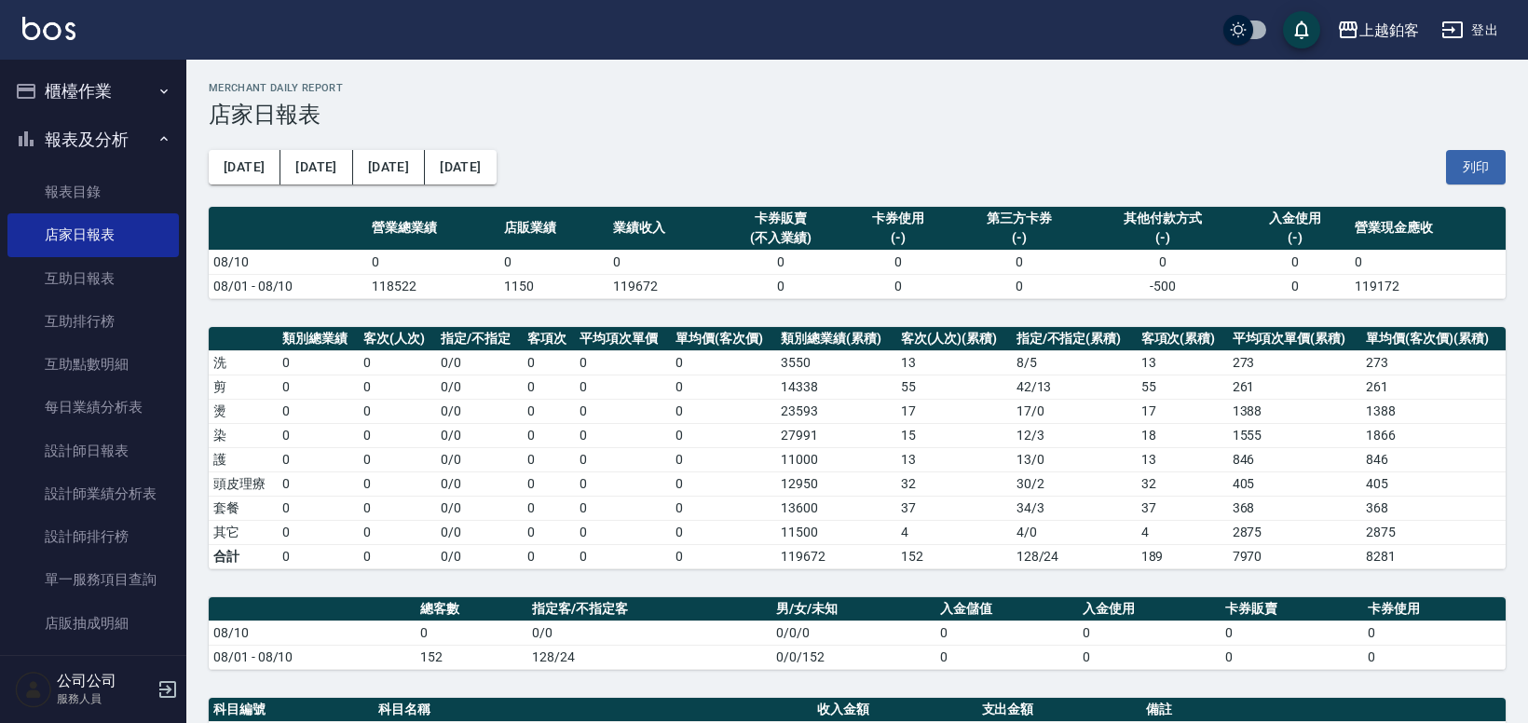
scroll to position [11, 0]
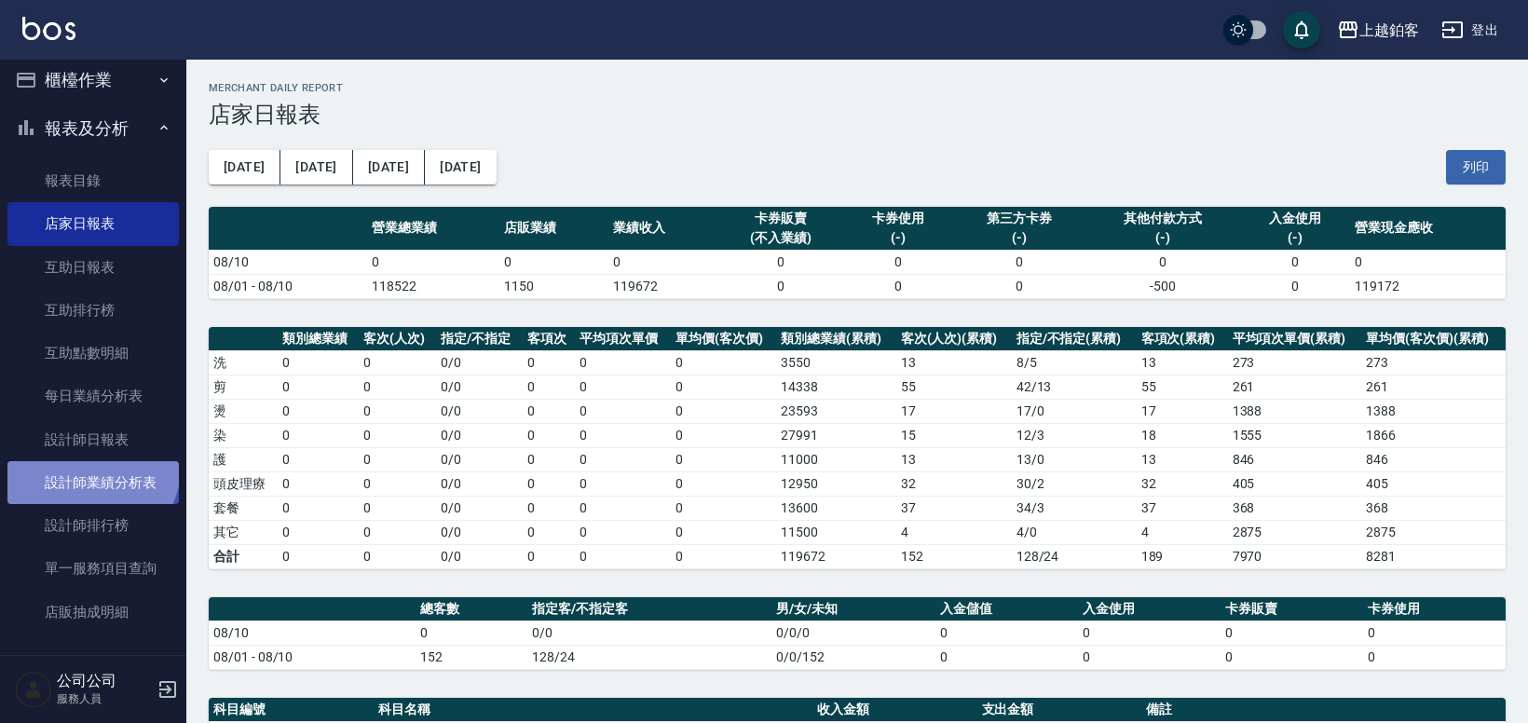
click at [89, 467] on link "設計師業績分析表" at bounding box center [92, 482] width 171 height 43
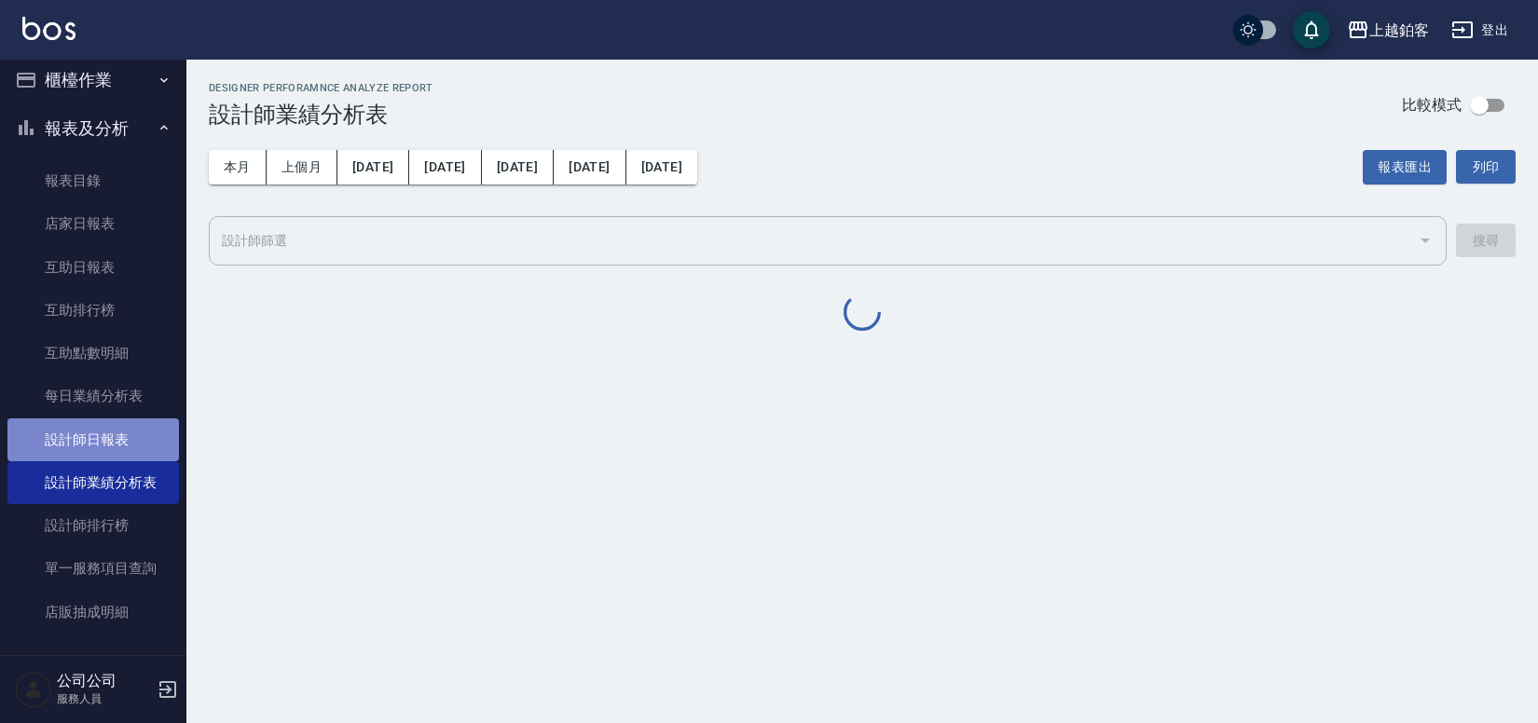
click at [99, 450] on link "設計師日報表" at bounding box center [92, 439] width 171 height 43
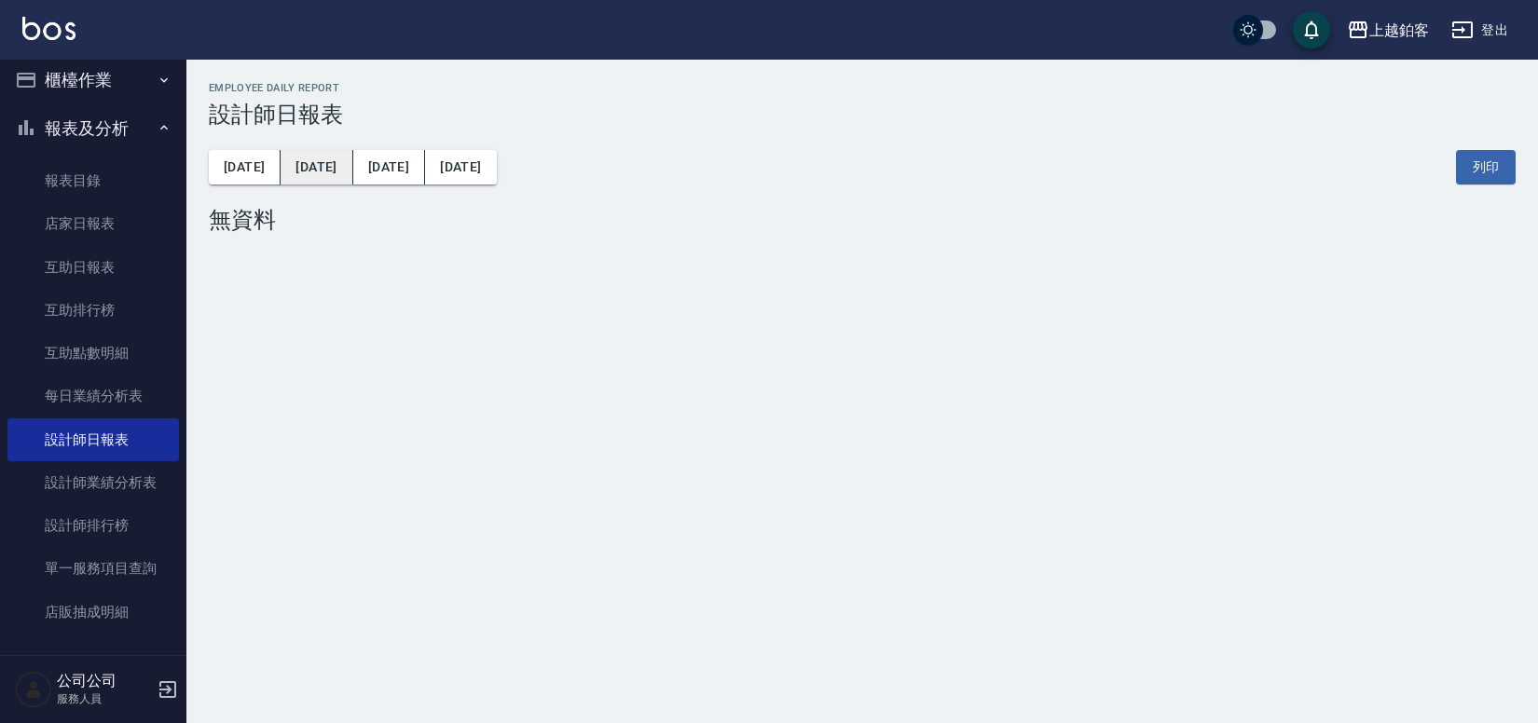
click at [301, 169] on button "[DATE]" at bounding box center [317, 167] width 72 height 34
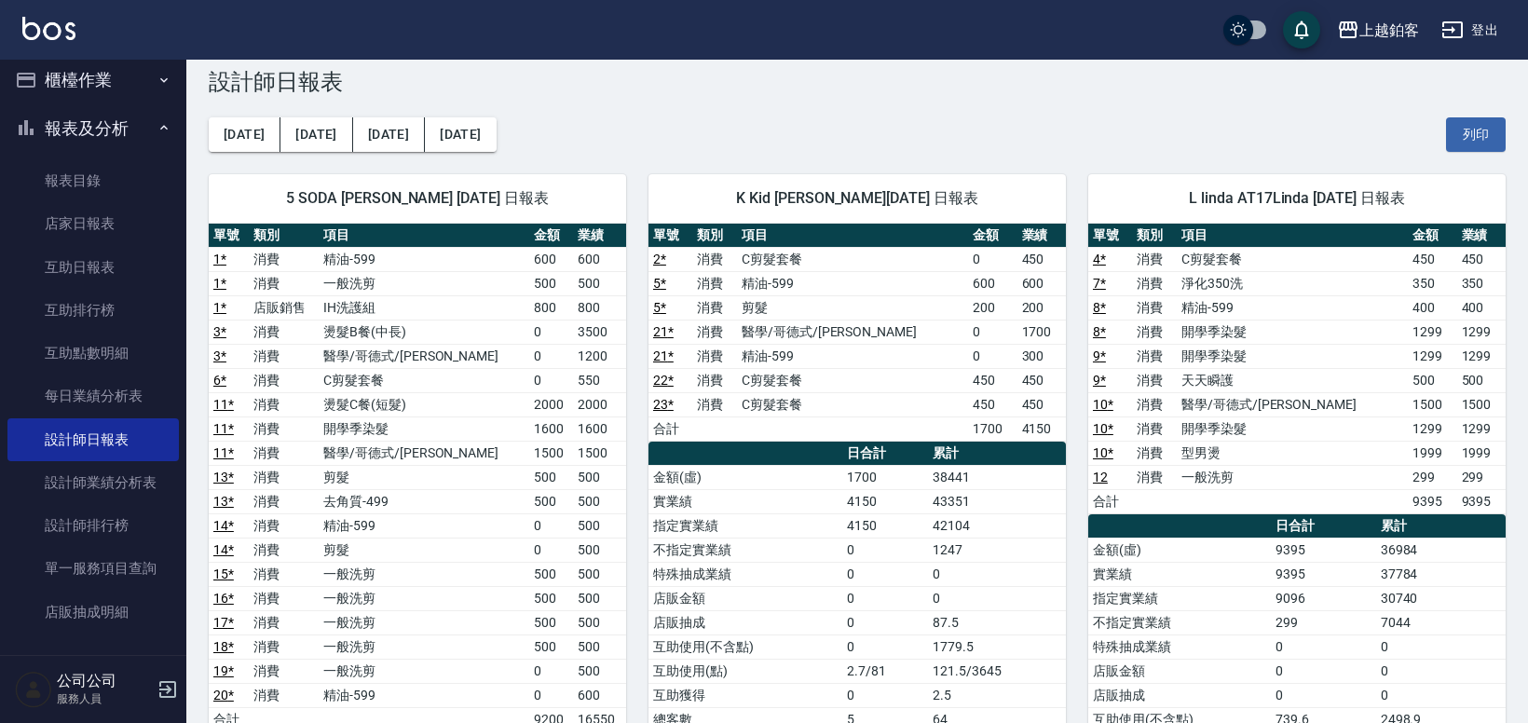
scroll to position [57, 0]
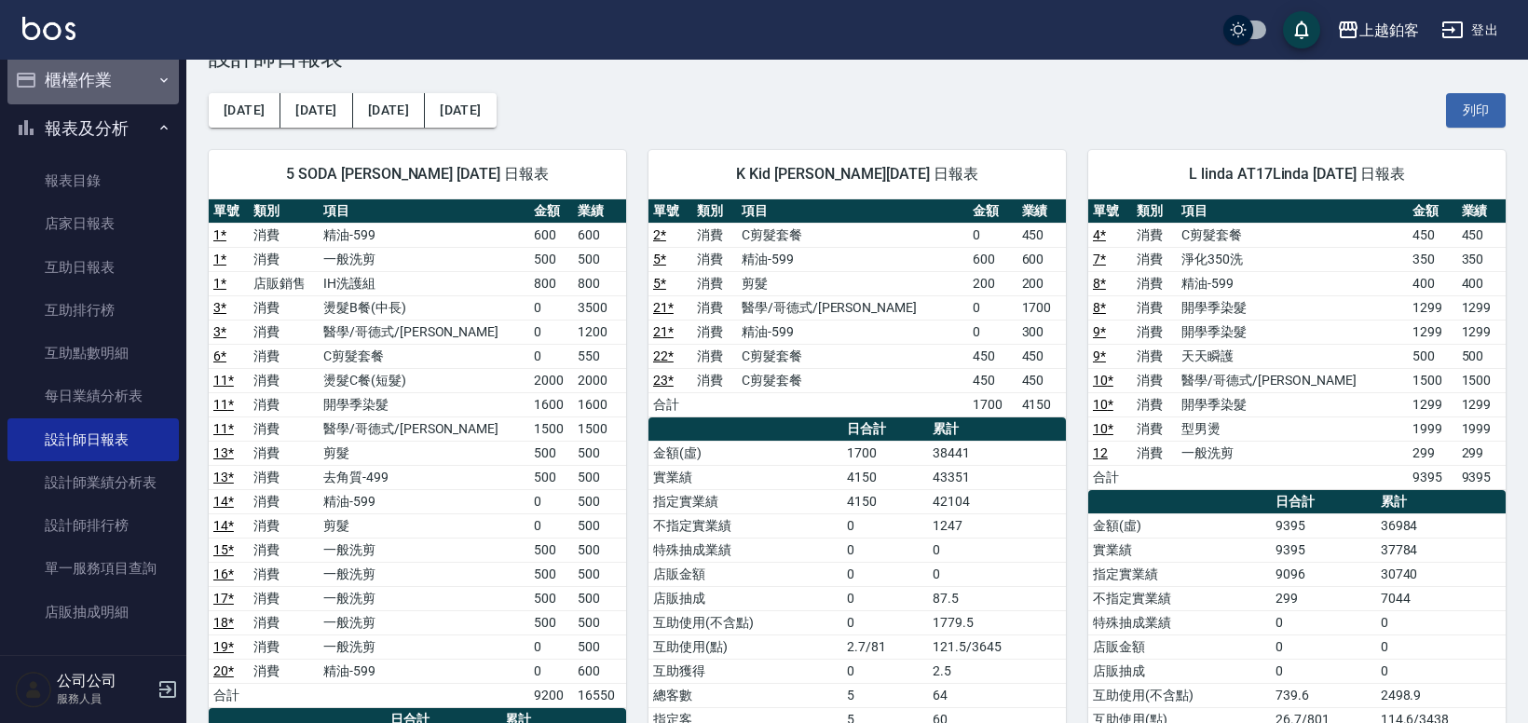
click at [92, 83] on button "櫃檯作業" at bounding box center [92, 80] width 171 height 48
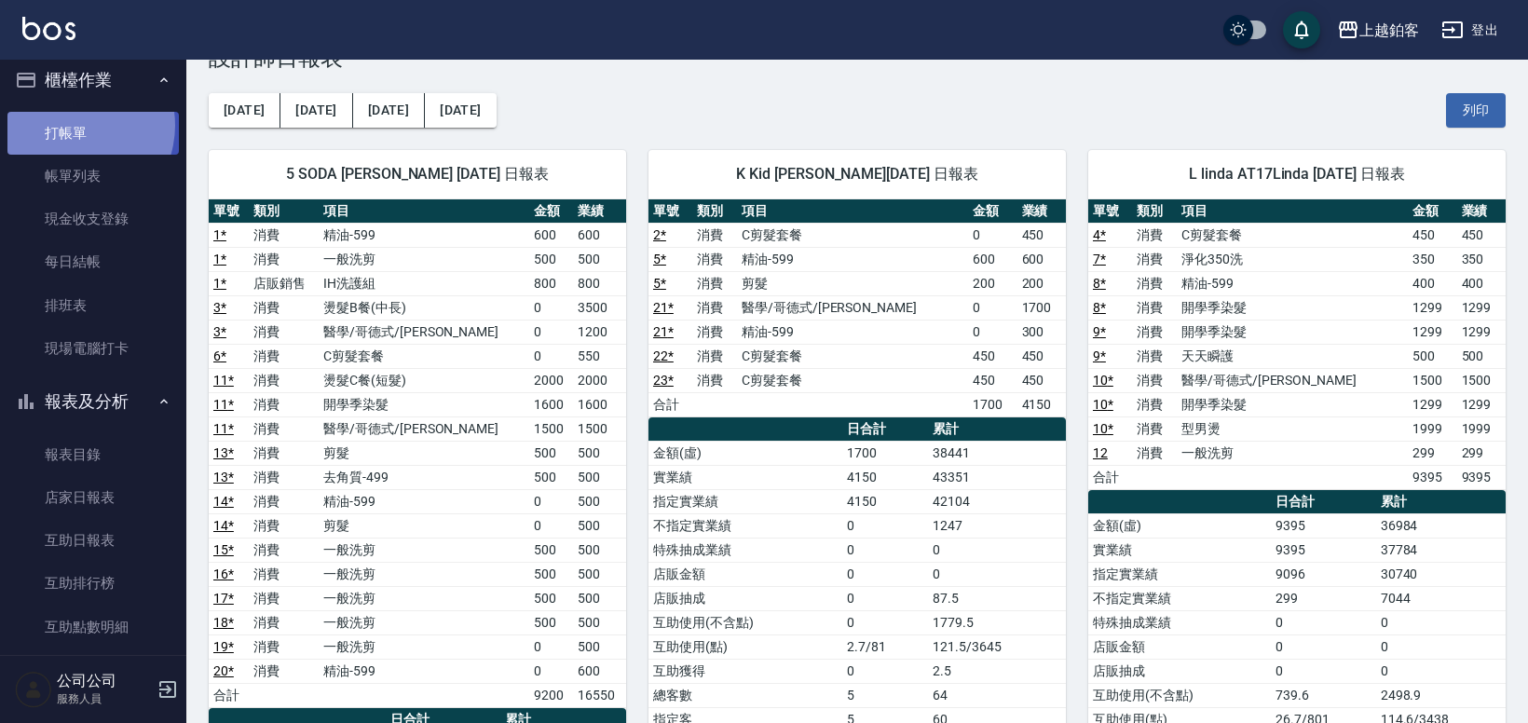
click at [71, 125] on link "打帳單" at bounding box center [92, 133] width 171 height 43
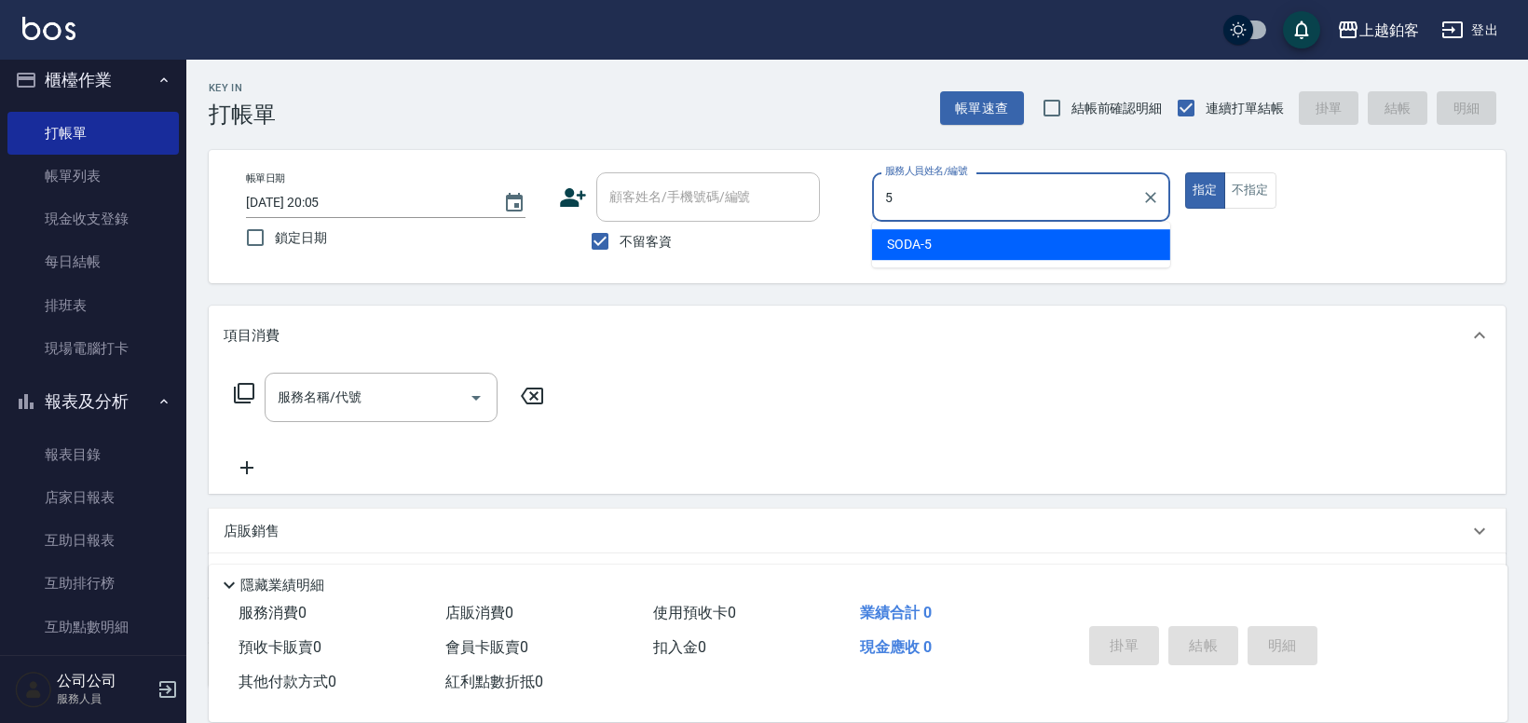
type input "SODA-5"
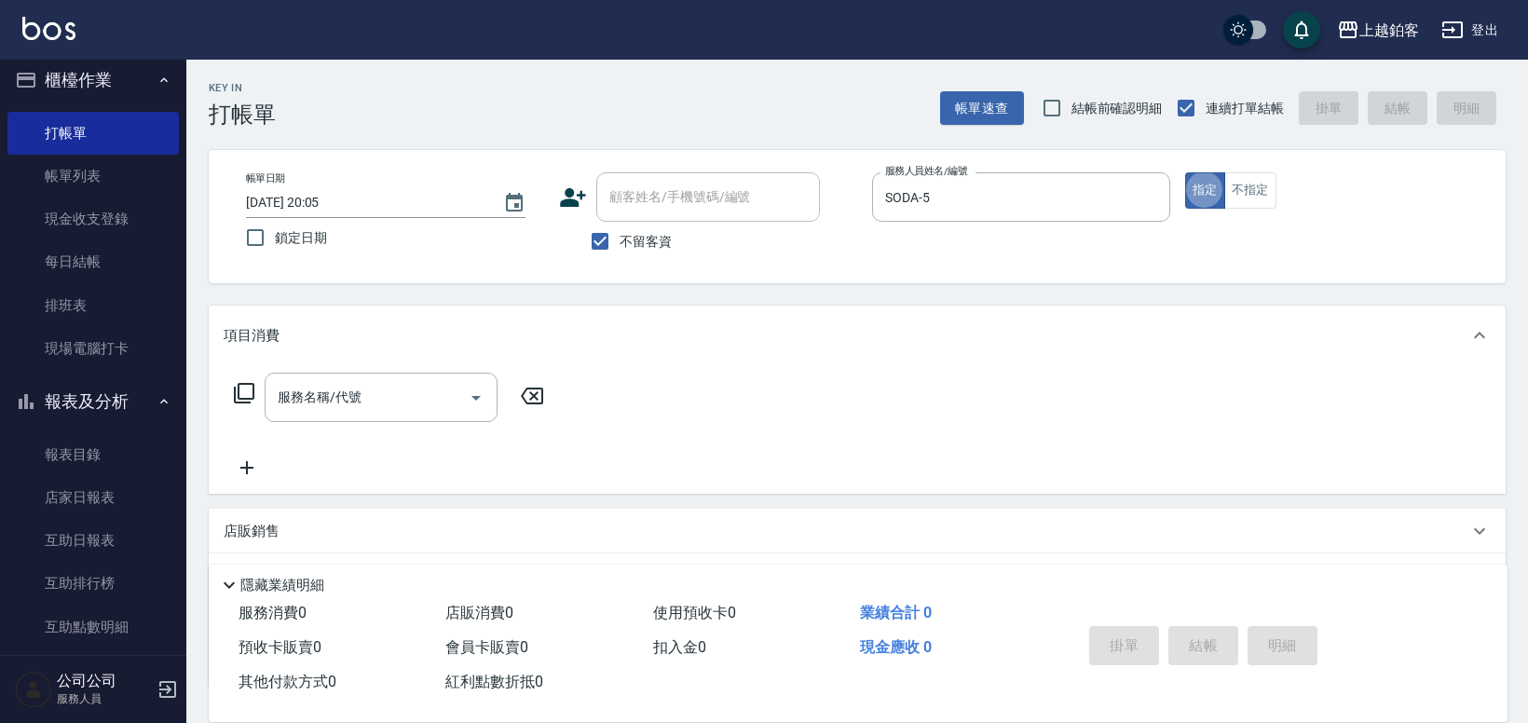
type button "true"
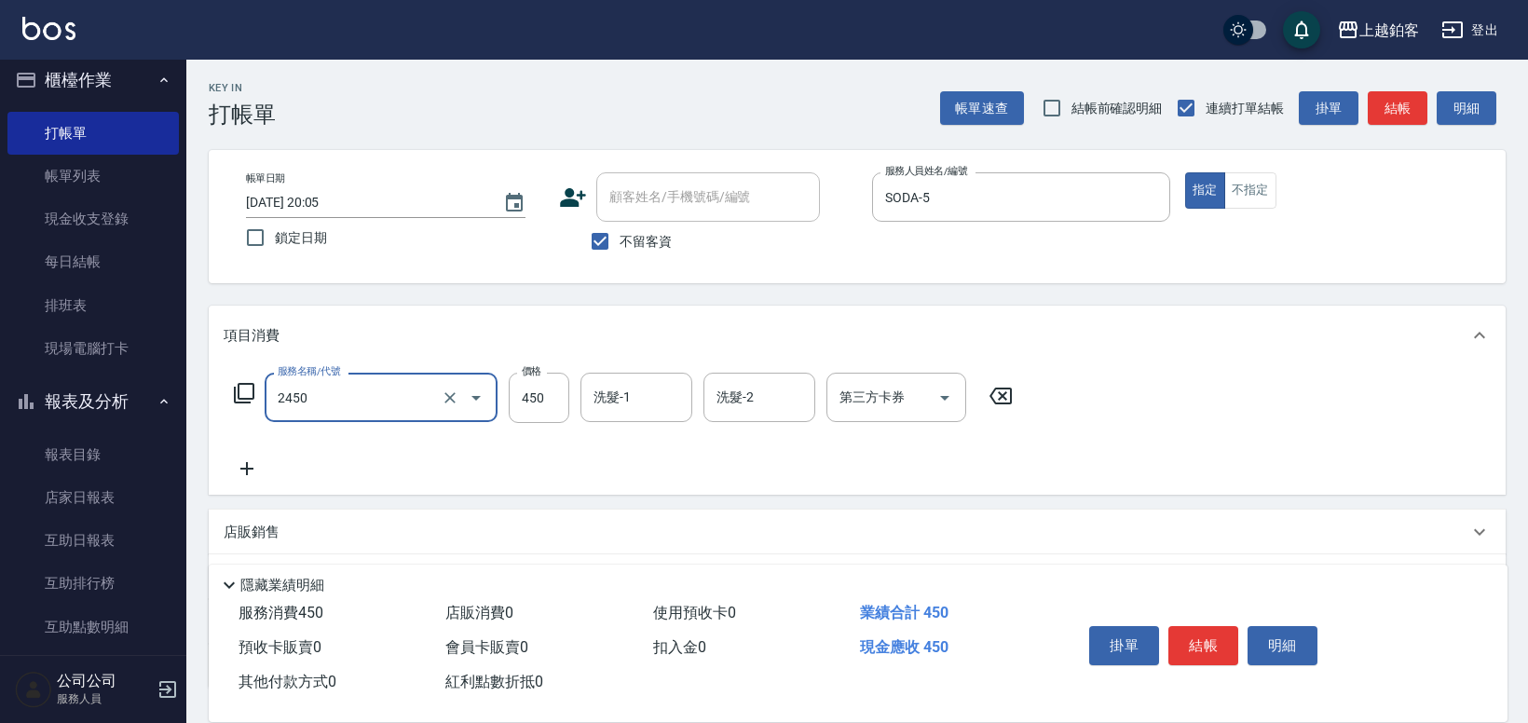
type input "C剪髮套餐(2450)"
type input "400"
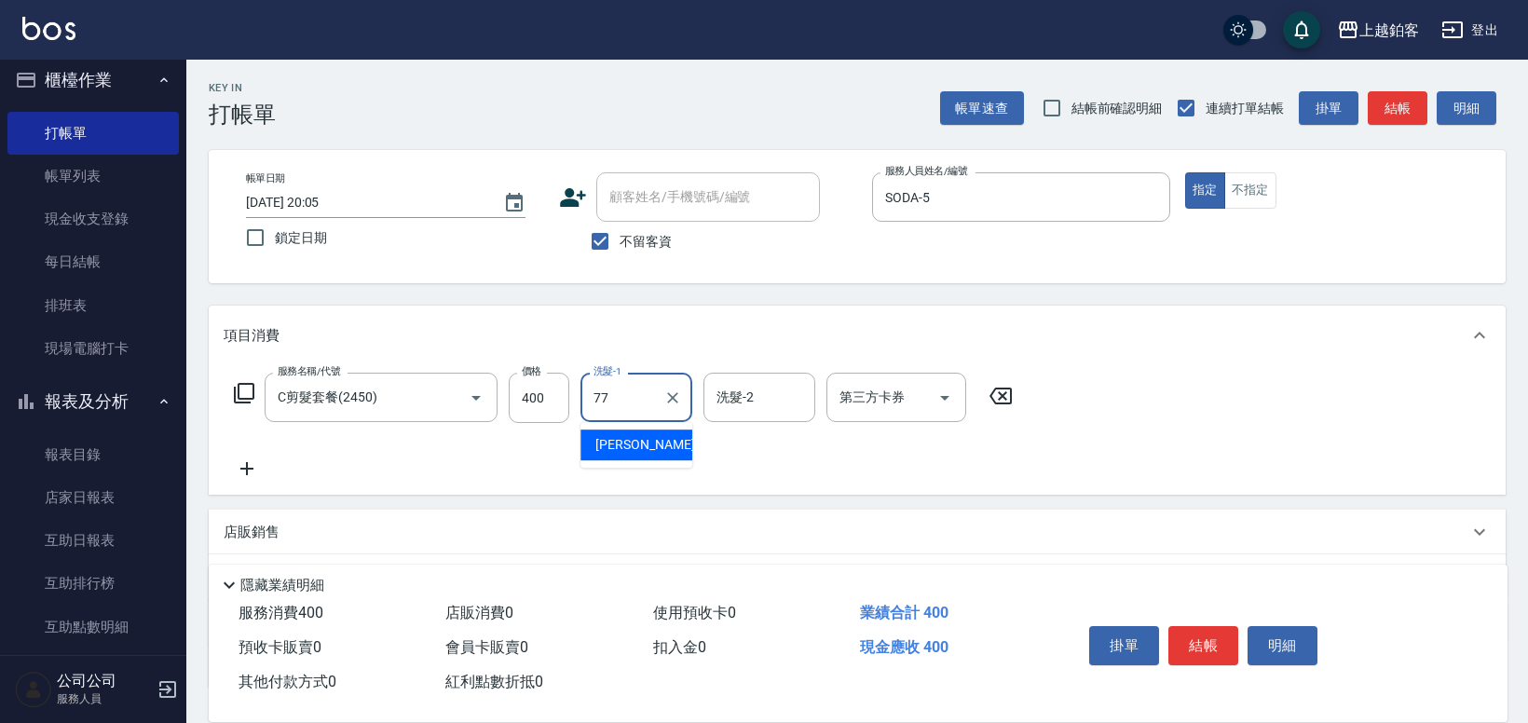
type input "欣麗-77"
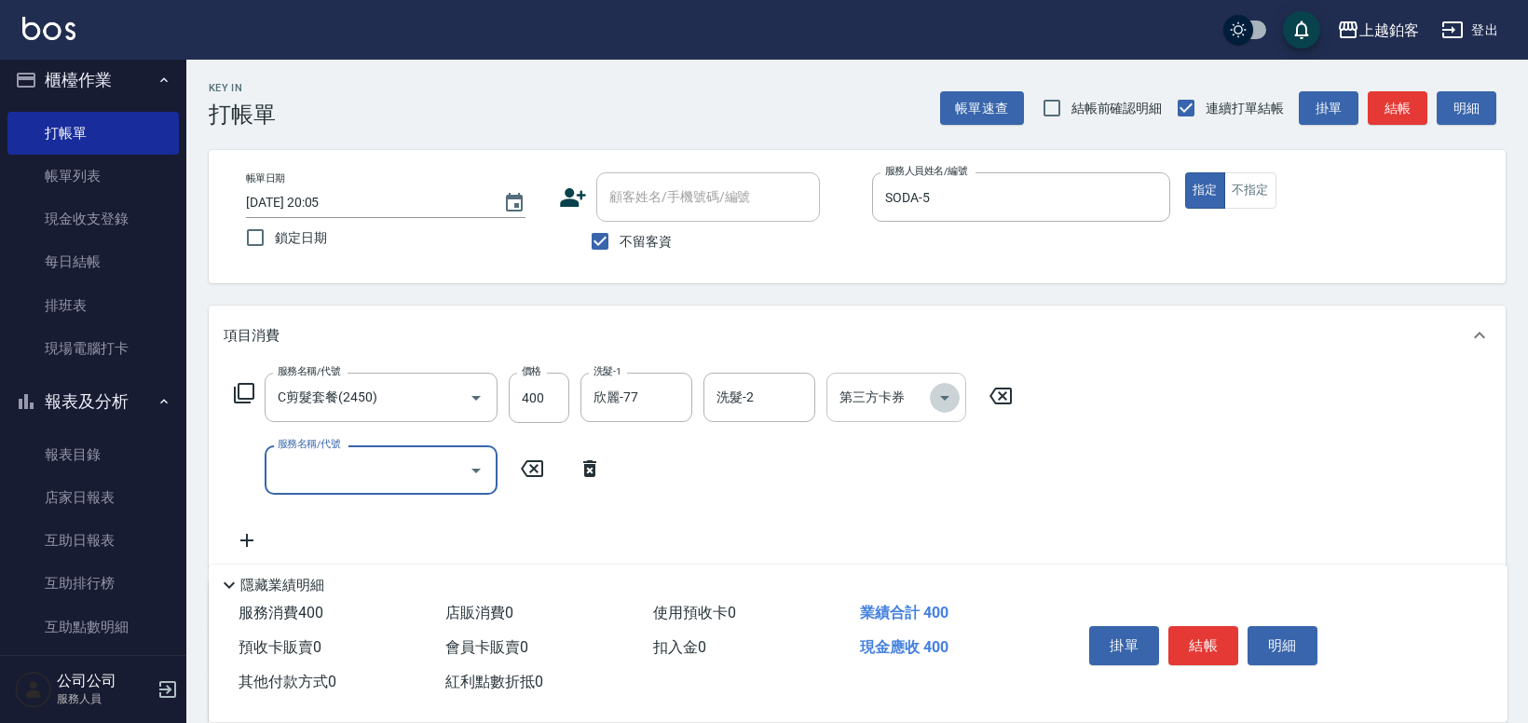
click at [942, 403] on icon "Open" at bounding box center [945, 398] width 22 height 22
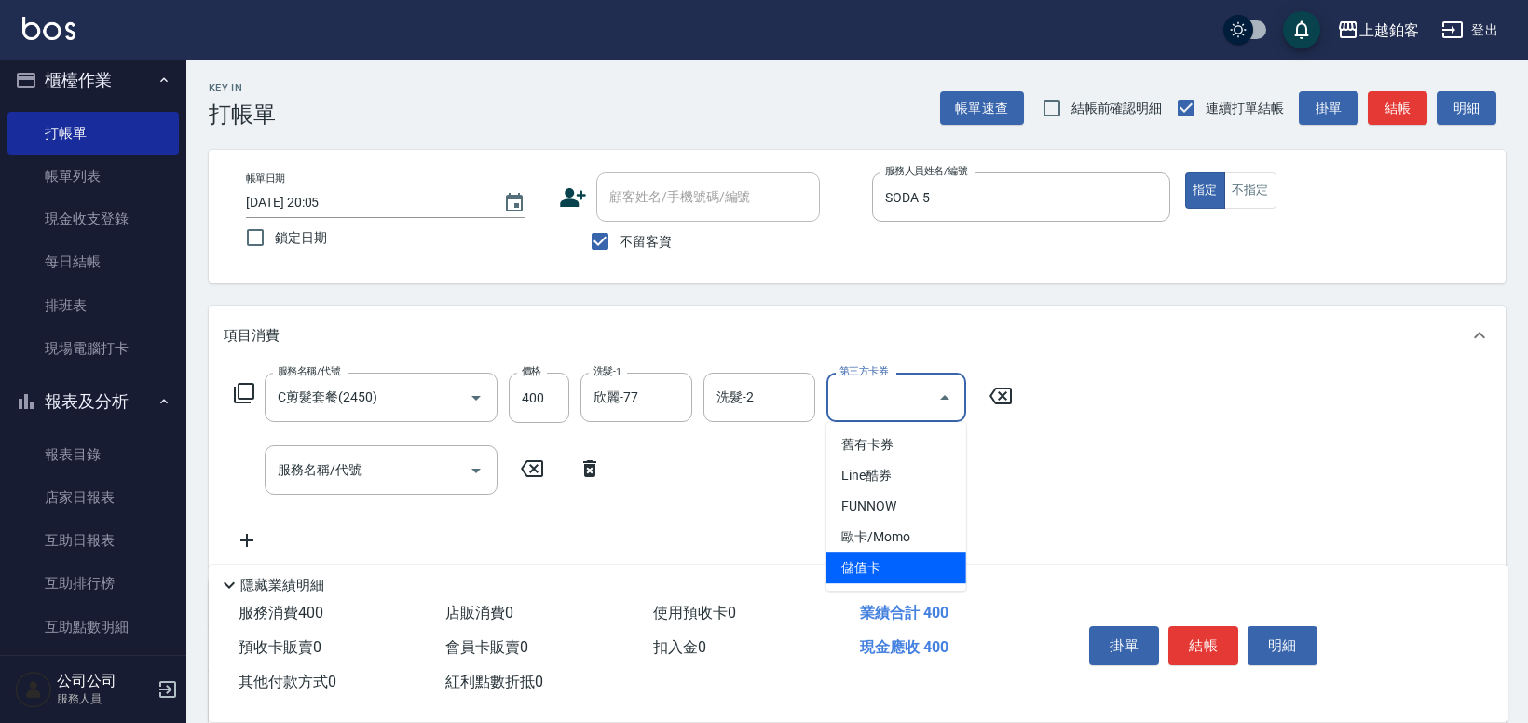
click at [880, 576] on span "儲值卡" at bounding box center [897, 568] width 140 height 31
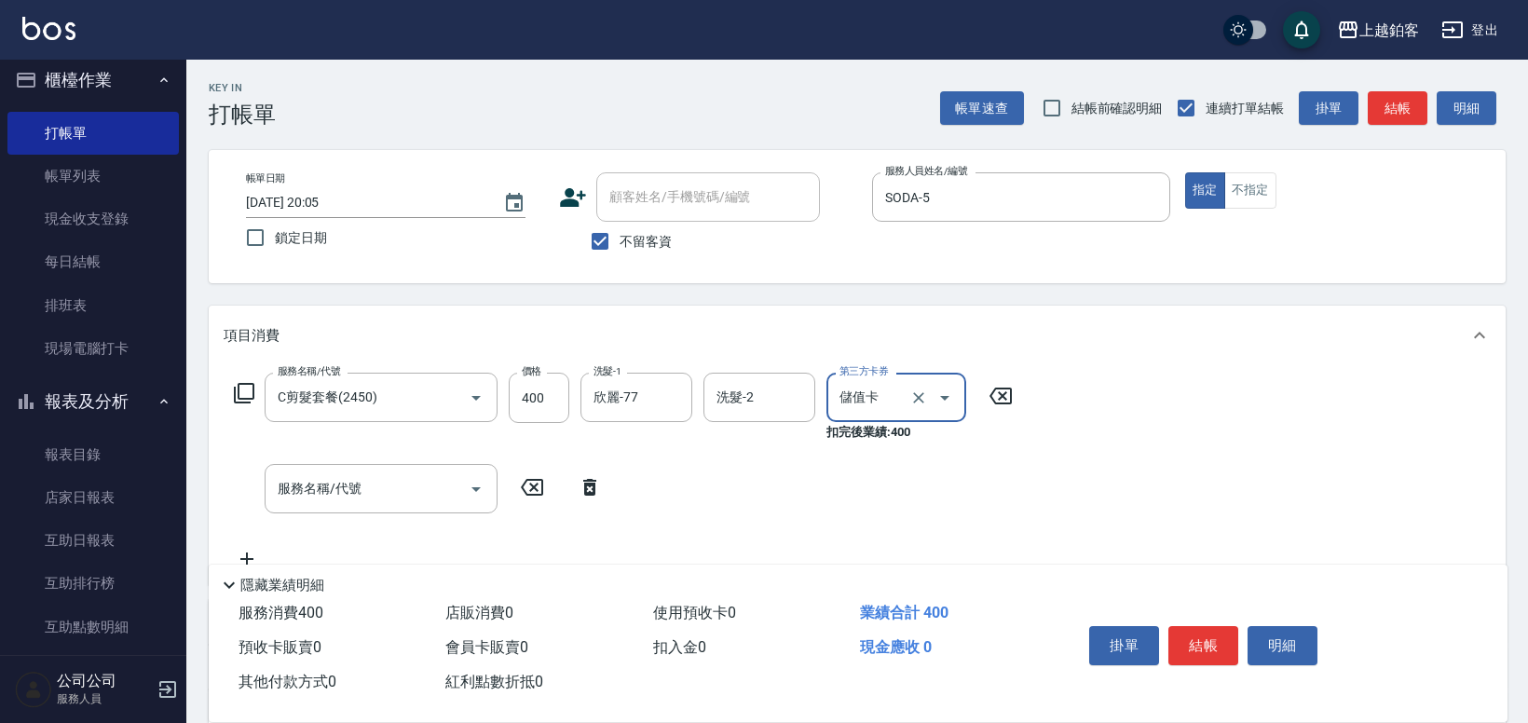
type input "儲值卡"
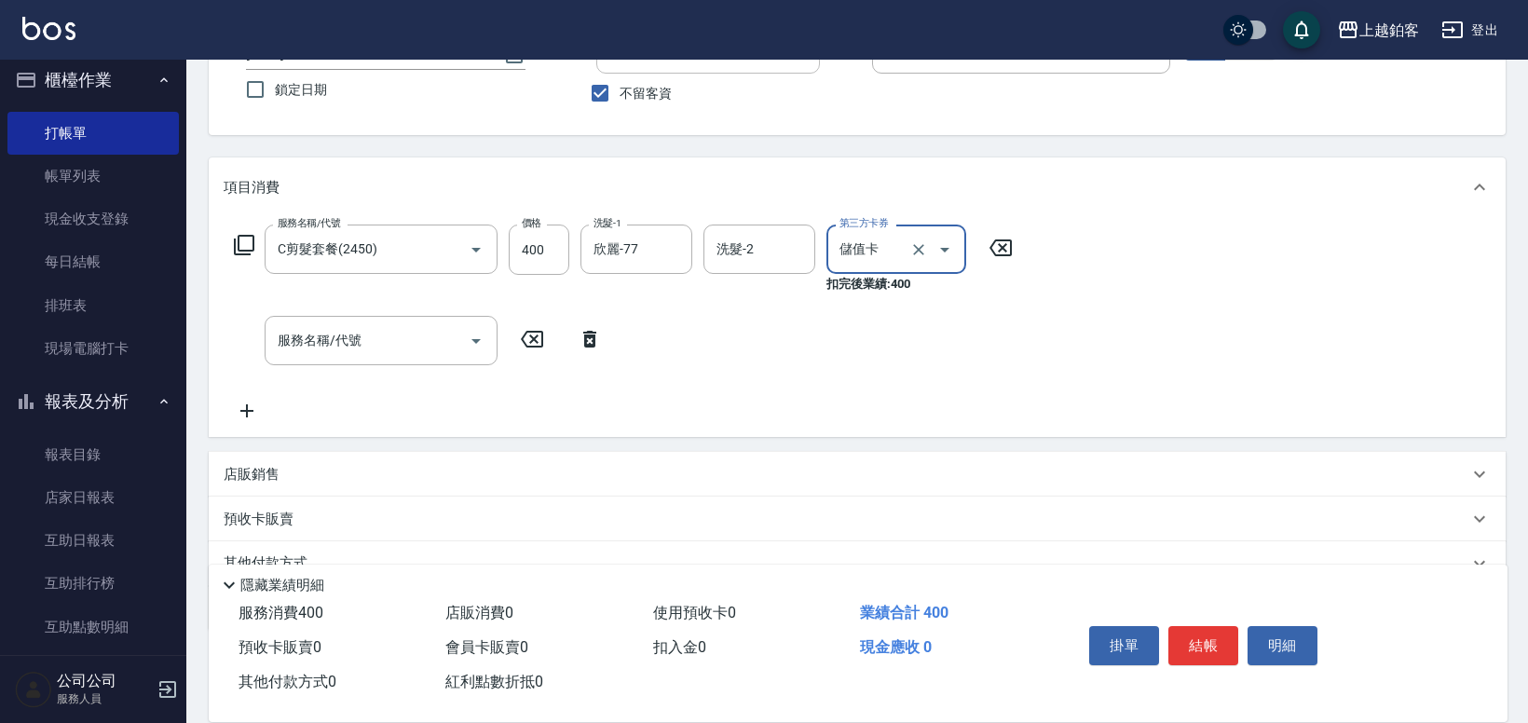
scroll to position [149, 0]
click at [363, 479] on div "店販銷售" at bounding box center [846, 474] width 1245 height 20
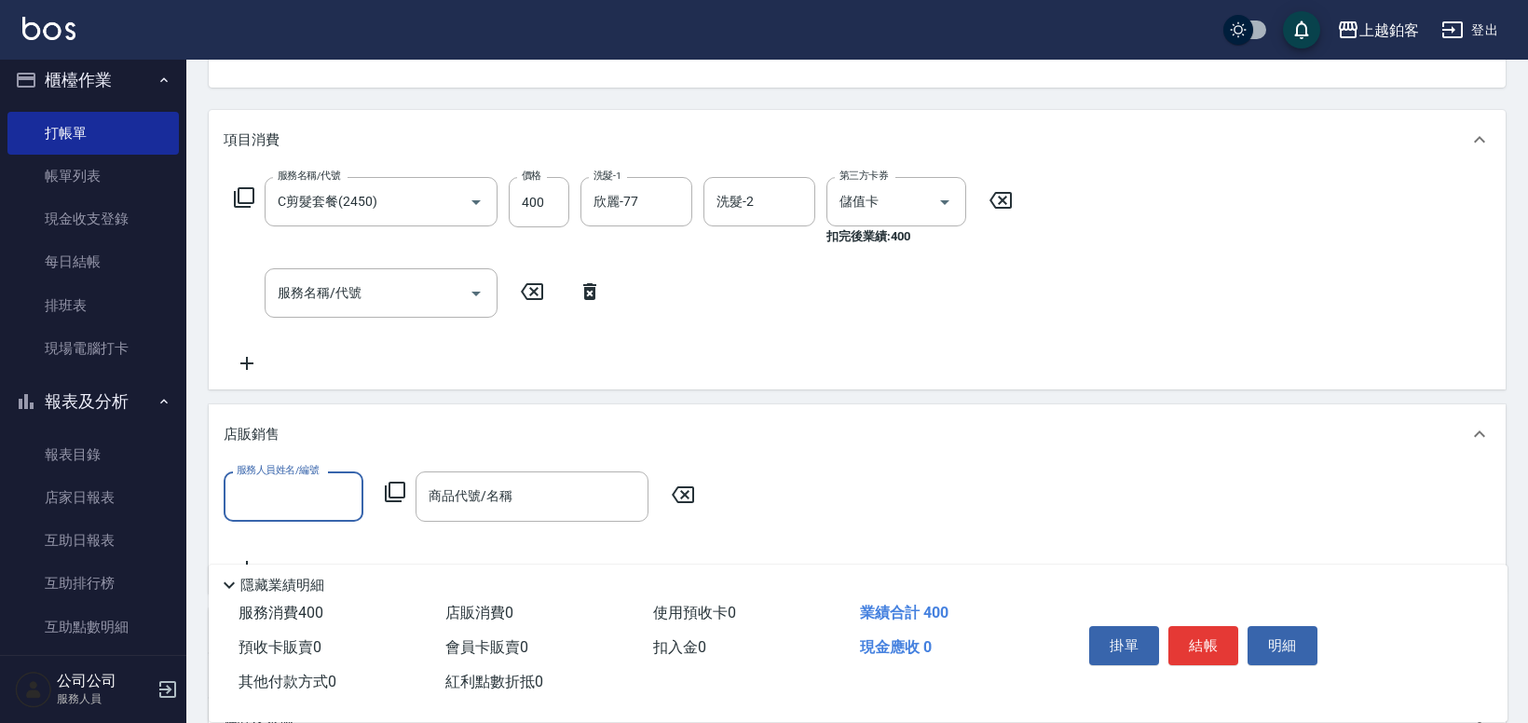
scroll to position [215, 0]
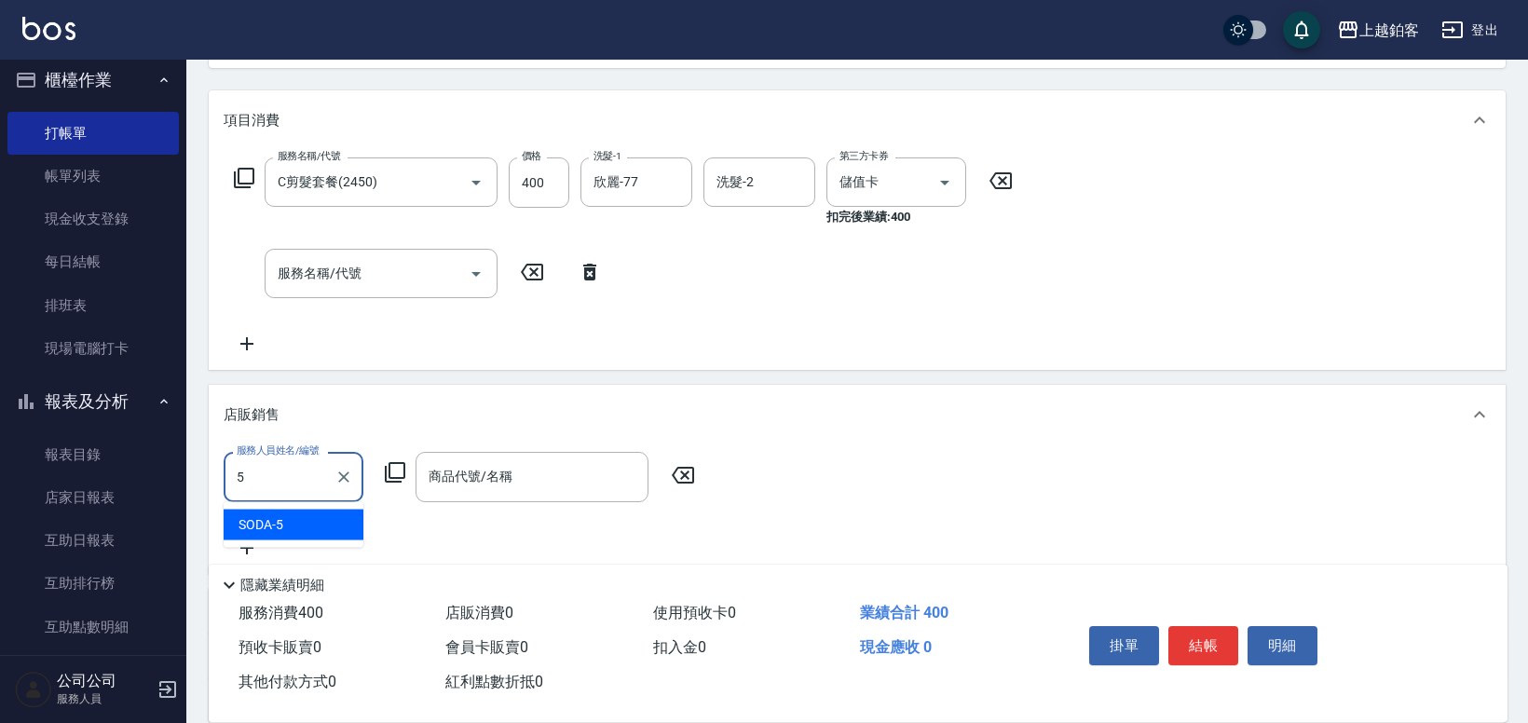
type input "SODA-5"
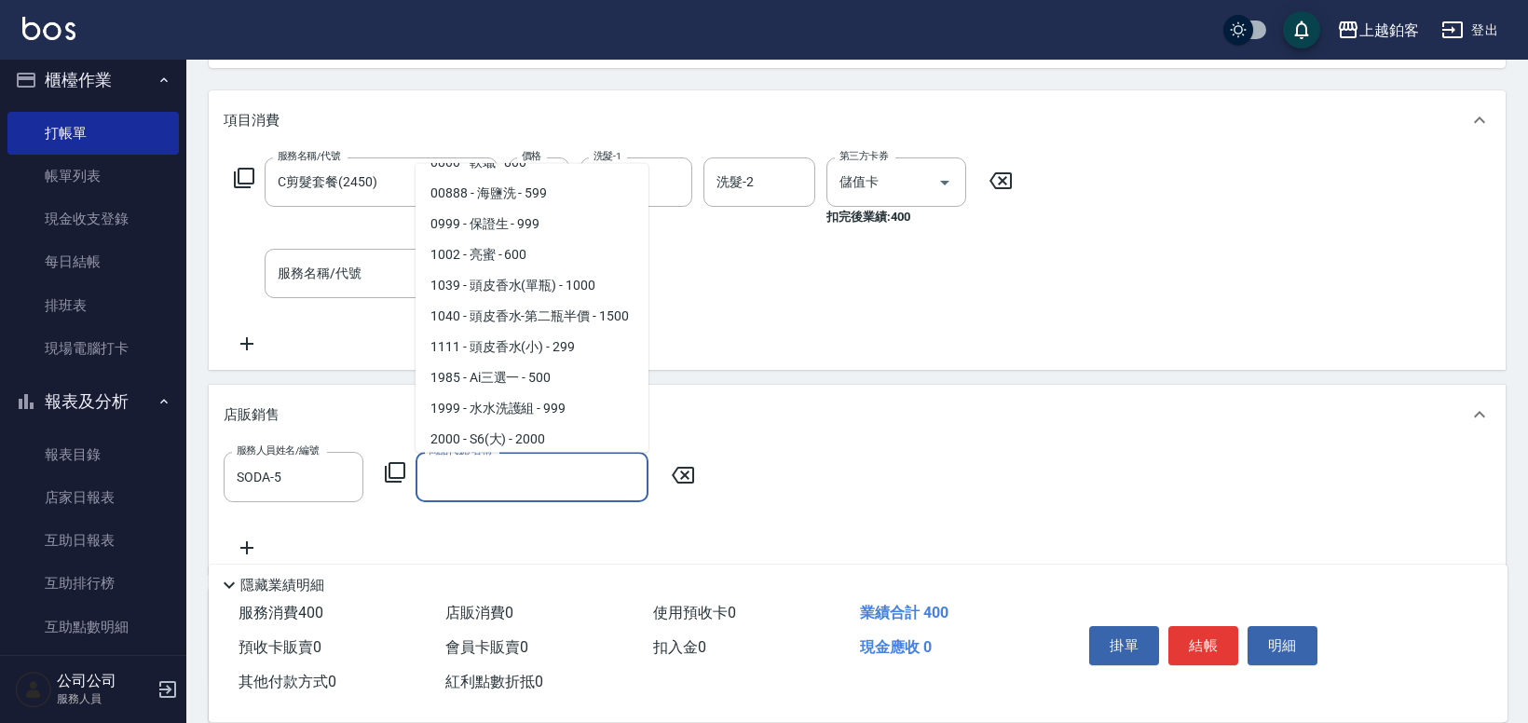
scroll to position [1631, 0]
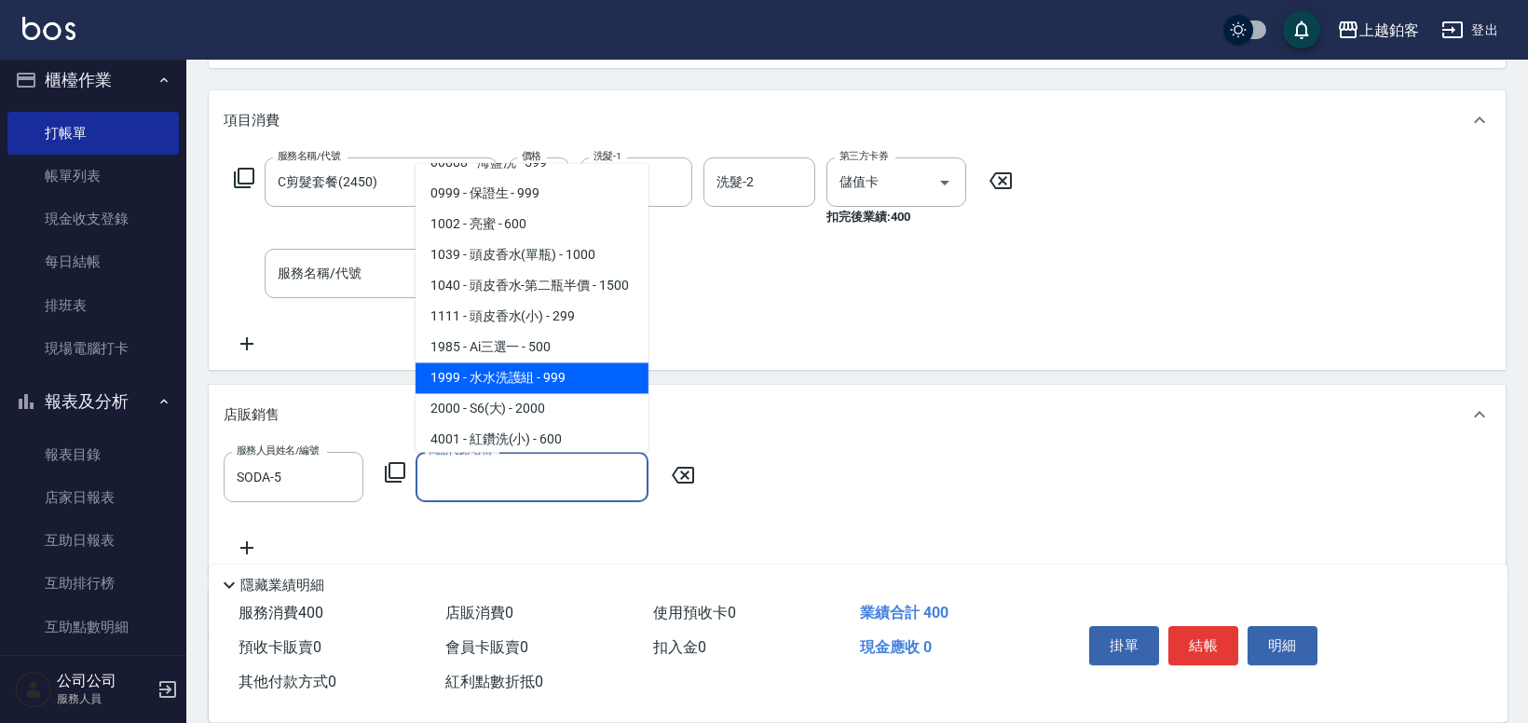
type input "水水洗護組"
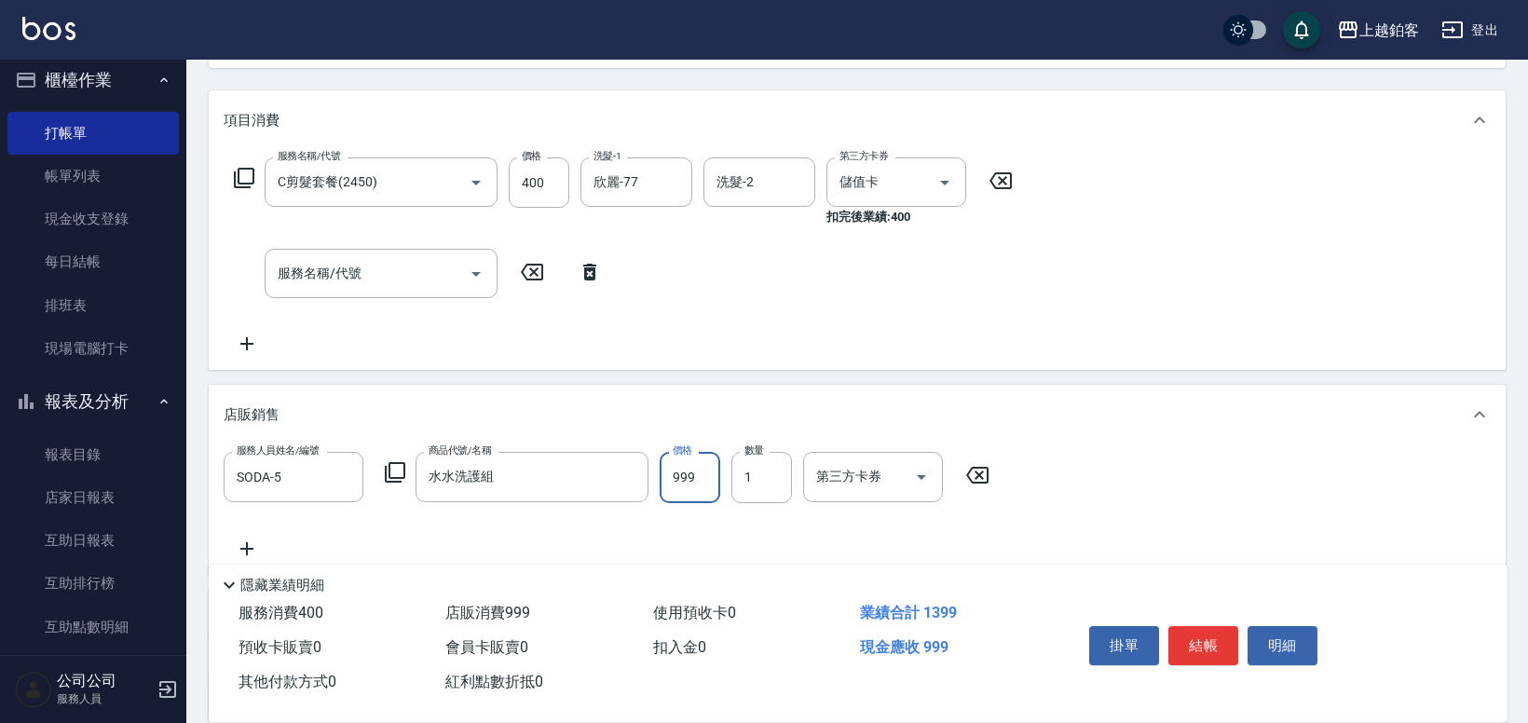
click at [678, 479] on input "999" at bounding box center [690, 477] width 61 height 50
drag, startPoint x: 702, startPoint y: 478, endPoint x: 673, endPoint y: 479, distance: 28.9
click at [673, 479] on input "999" at bounding box center [690, 477] width 61 height 50
type input "699"
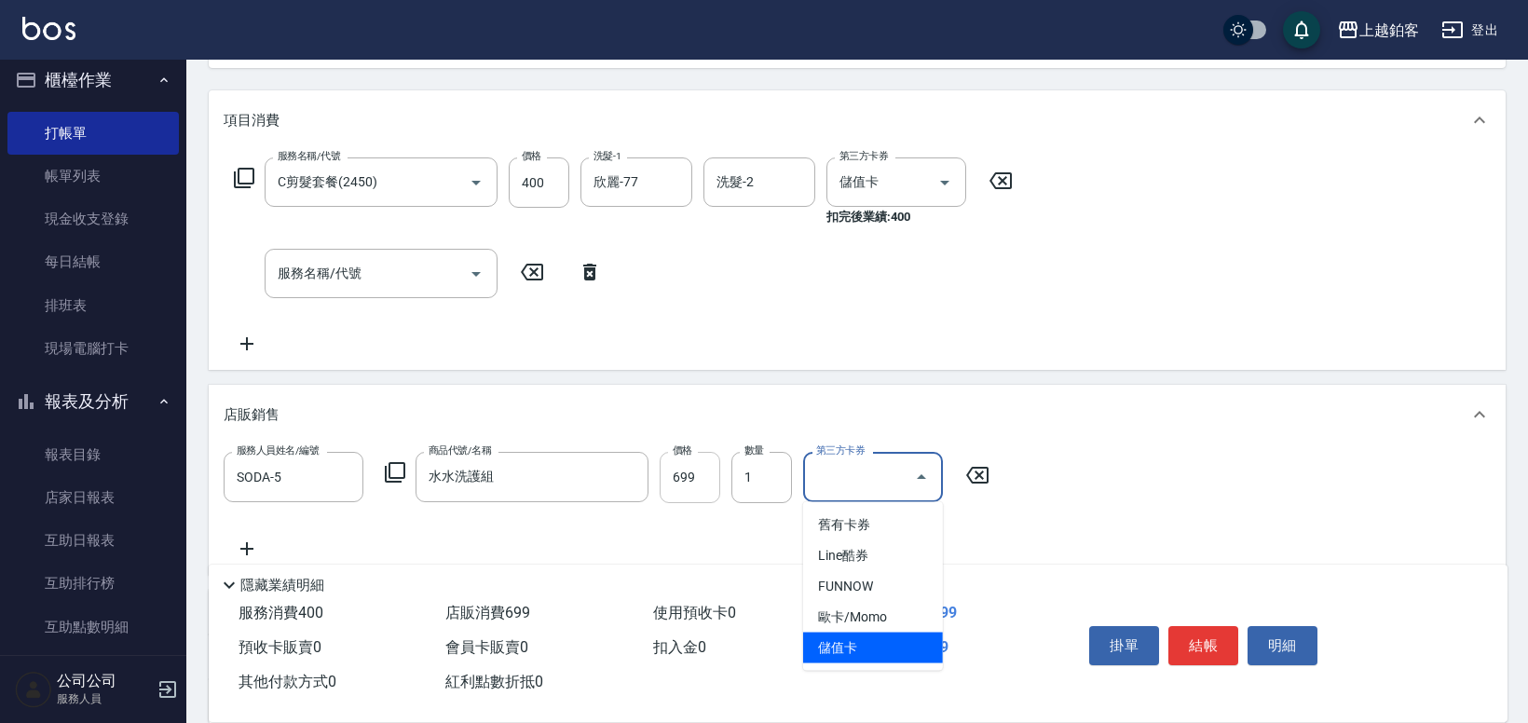
type input "儲值卡"
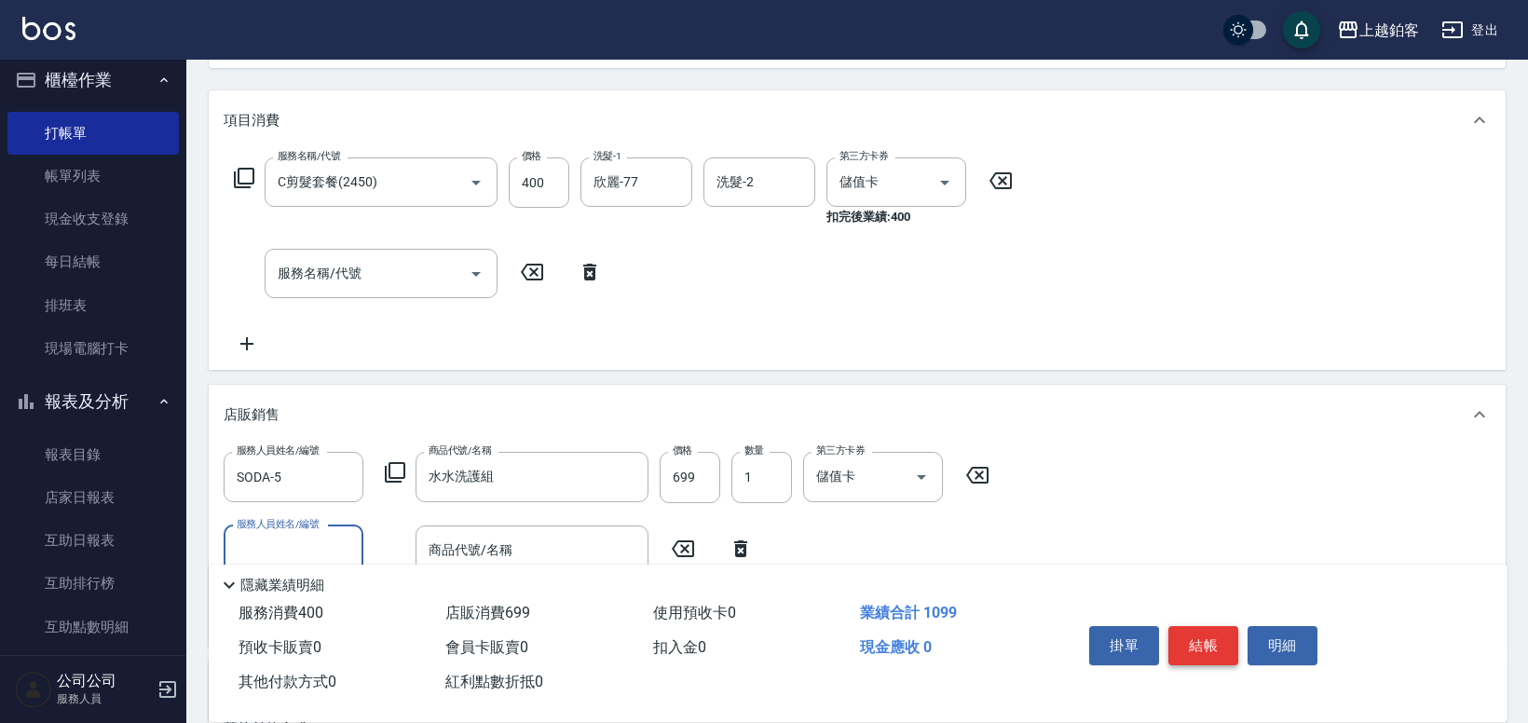
click at [1202, 637] on button "結帳" at bounding box center [1204, 645] width 70 height 39
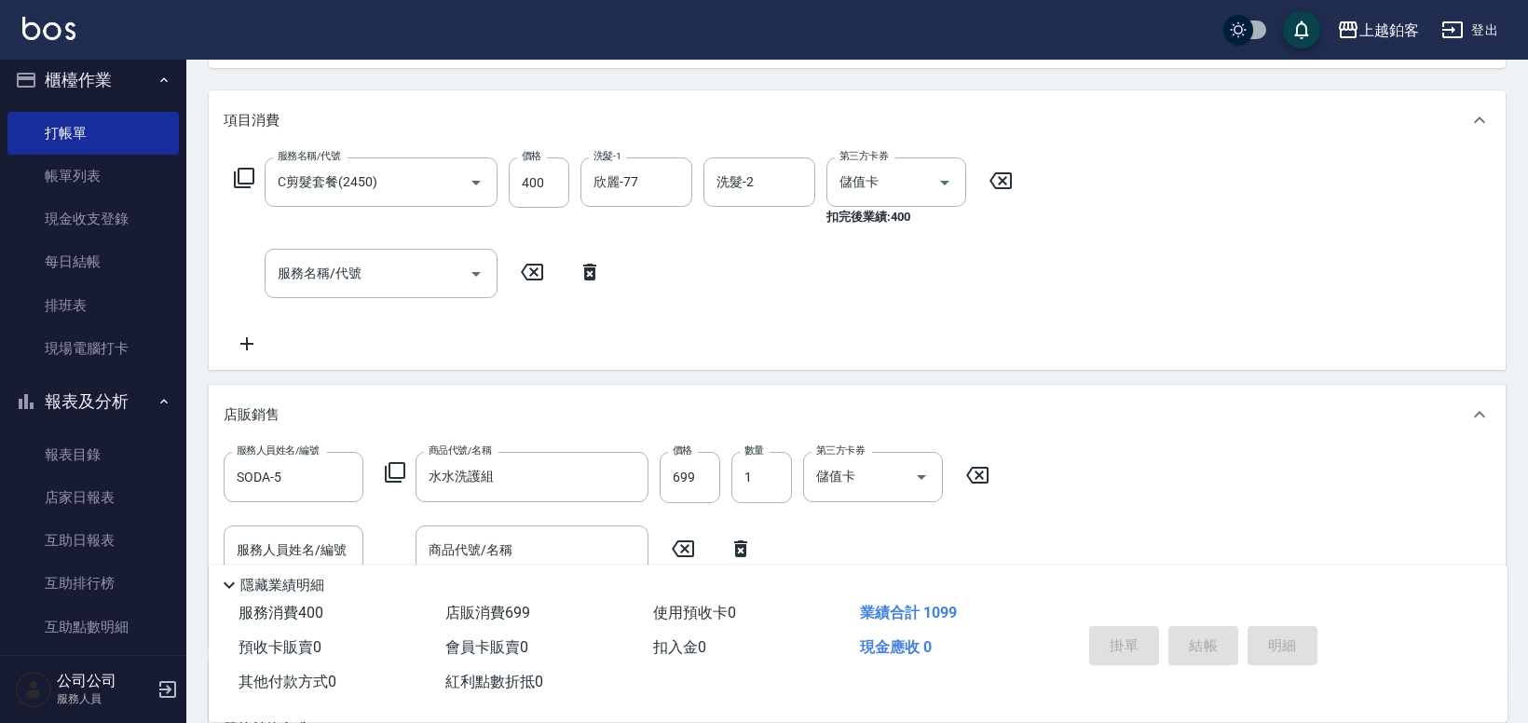
type input "[DATE] 20:06"
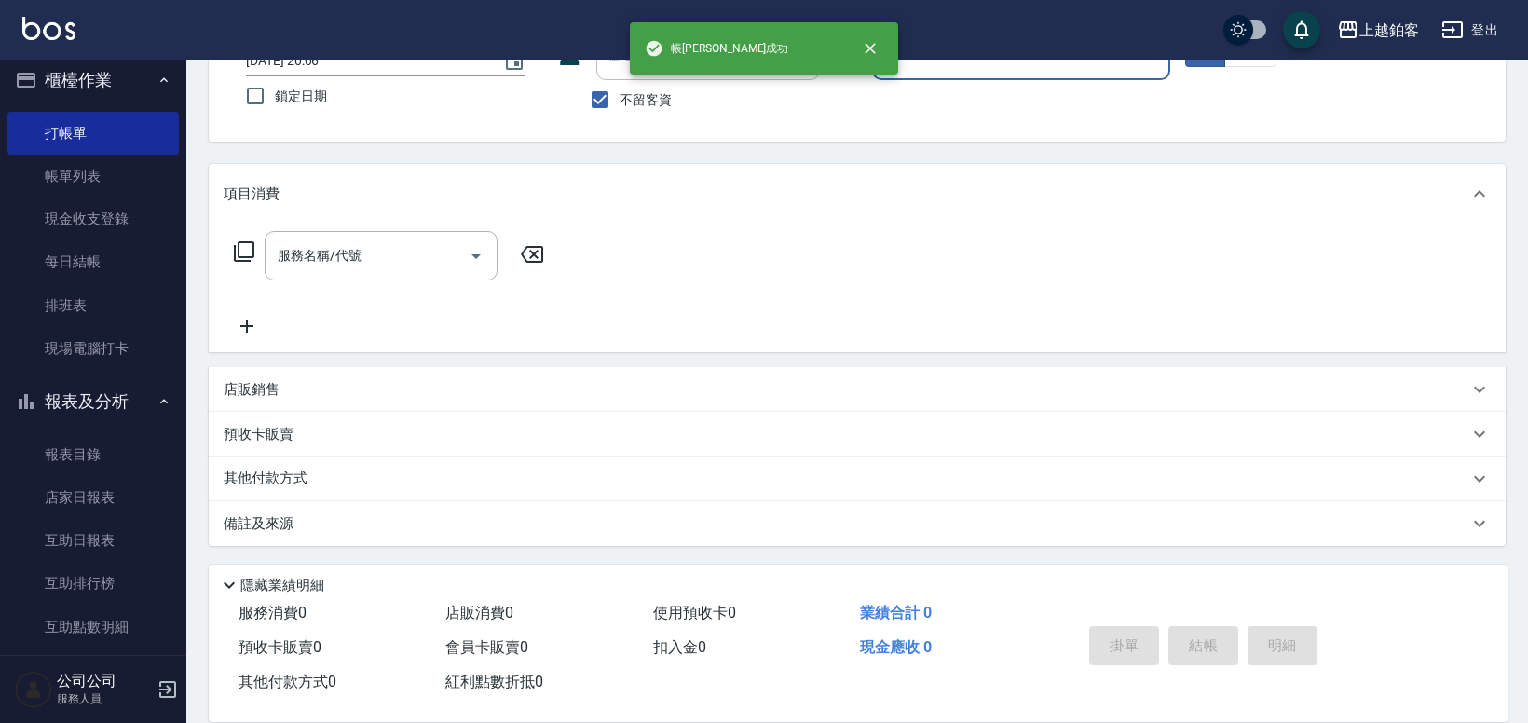
scroll to position [0, 0]
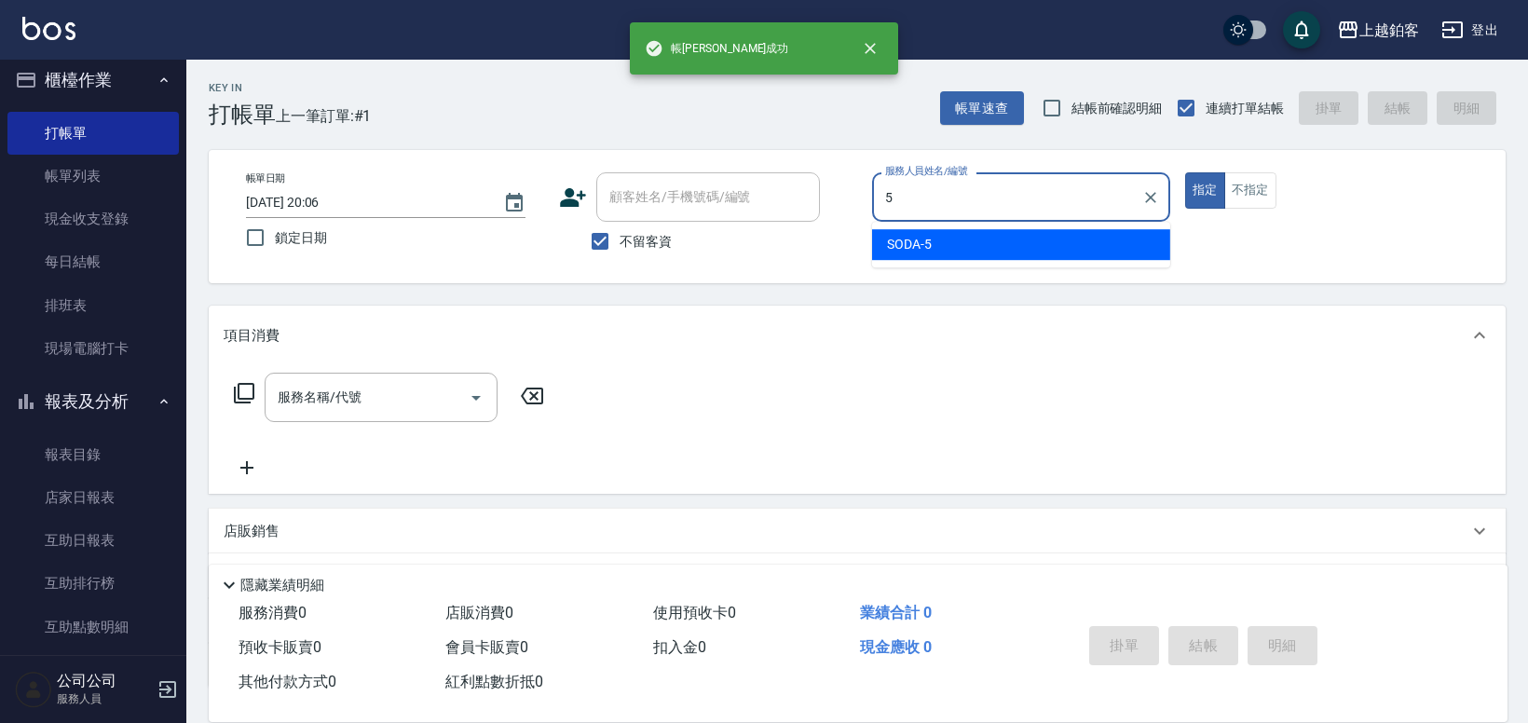
type input "SODA-5"
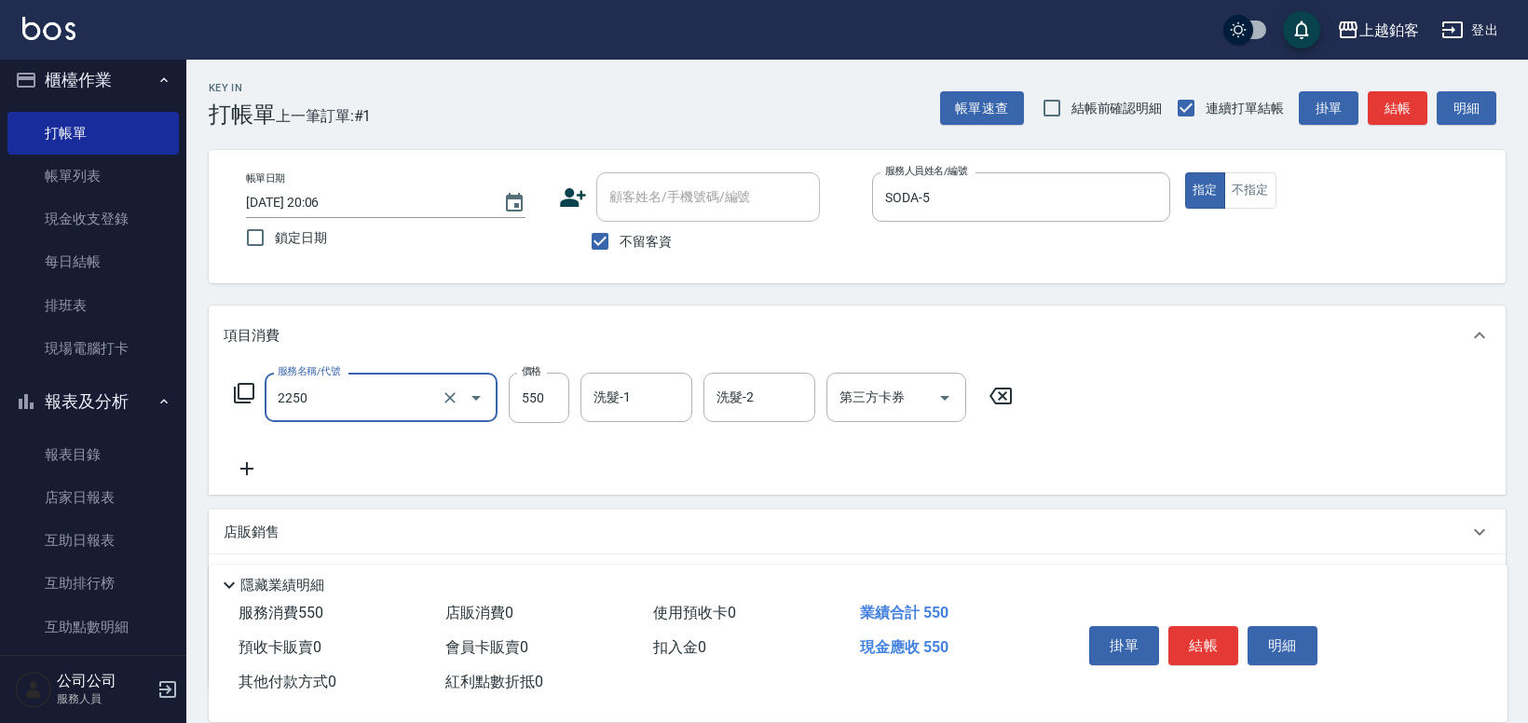
type input "B剪髮套餐(2250)"
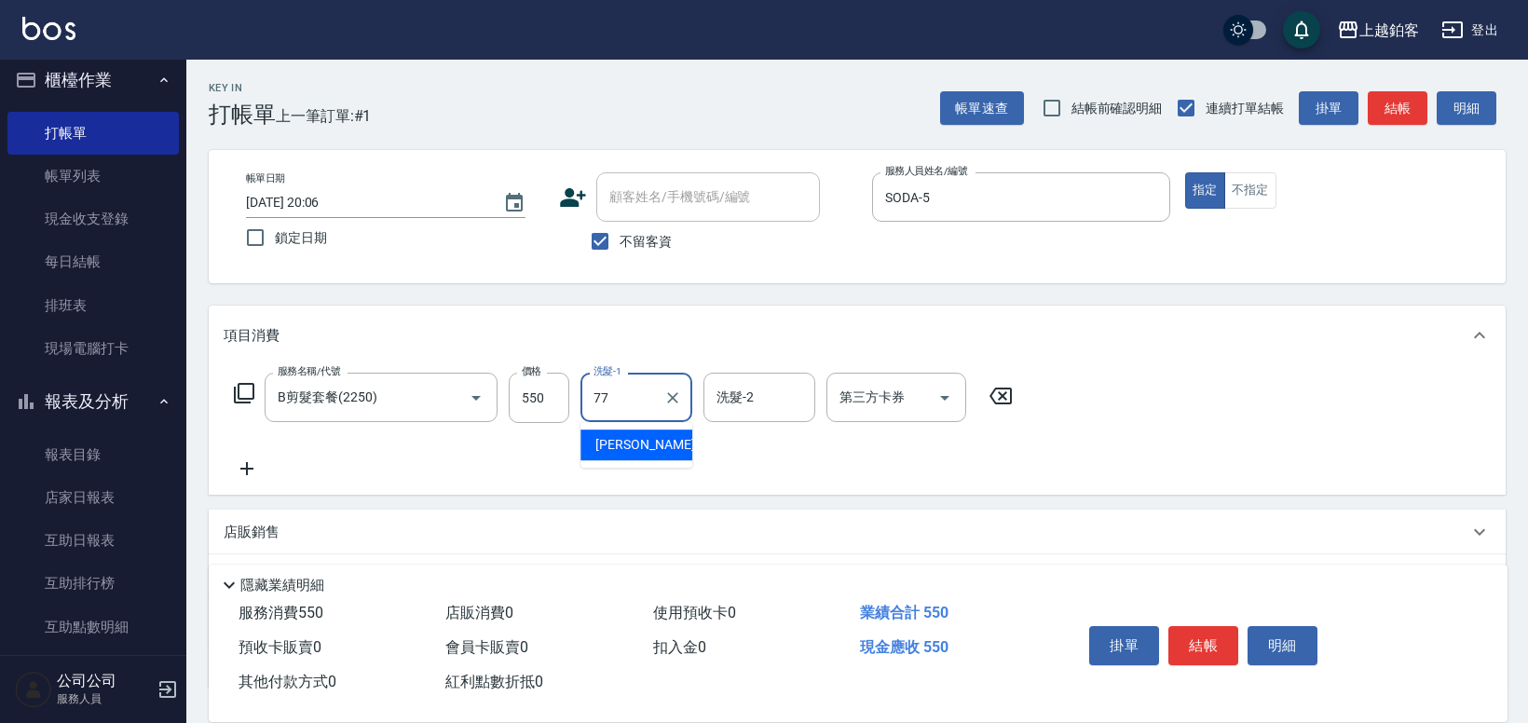
type input "欣麗-77"
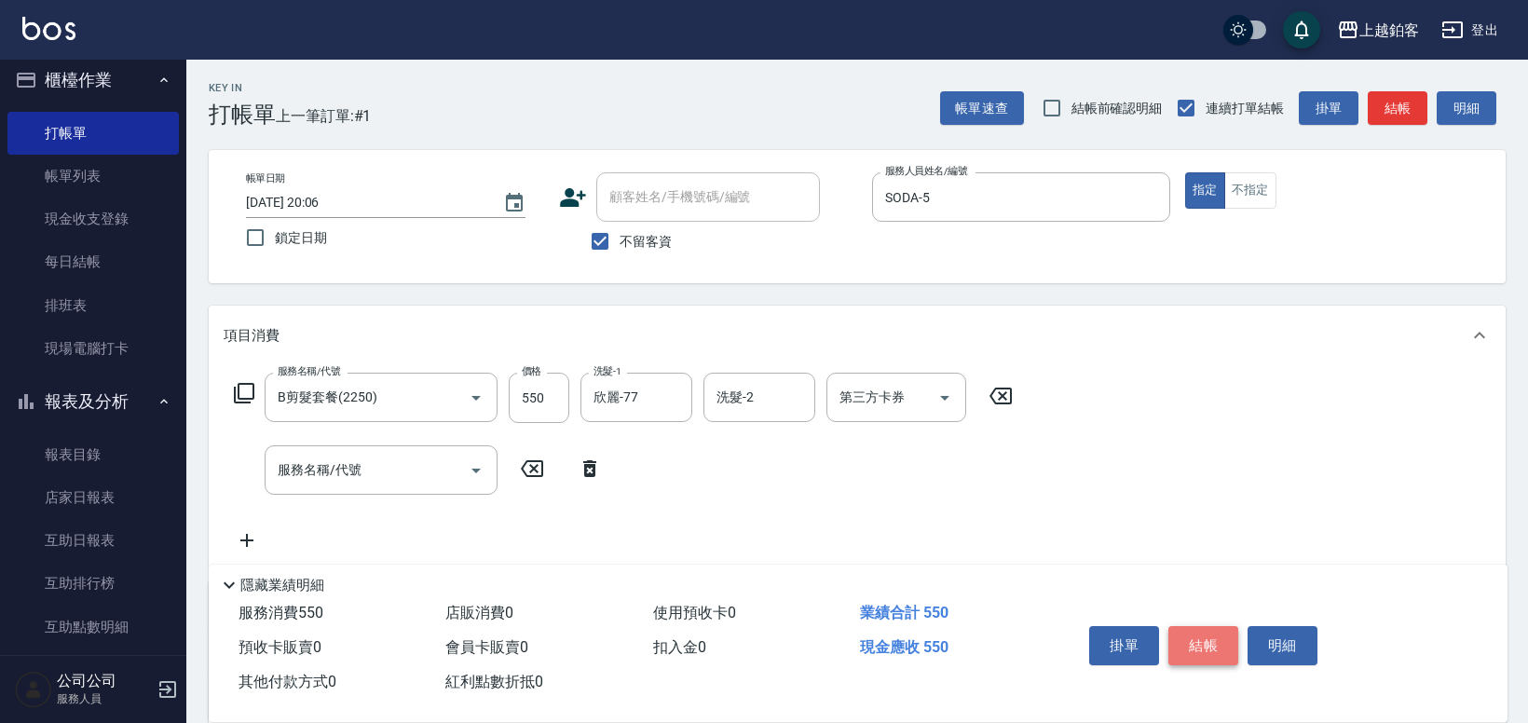
click at [1227, 643] on button "結帳" at bounding box center [1204, 645] width 70 height 39
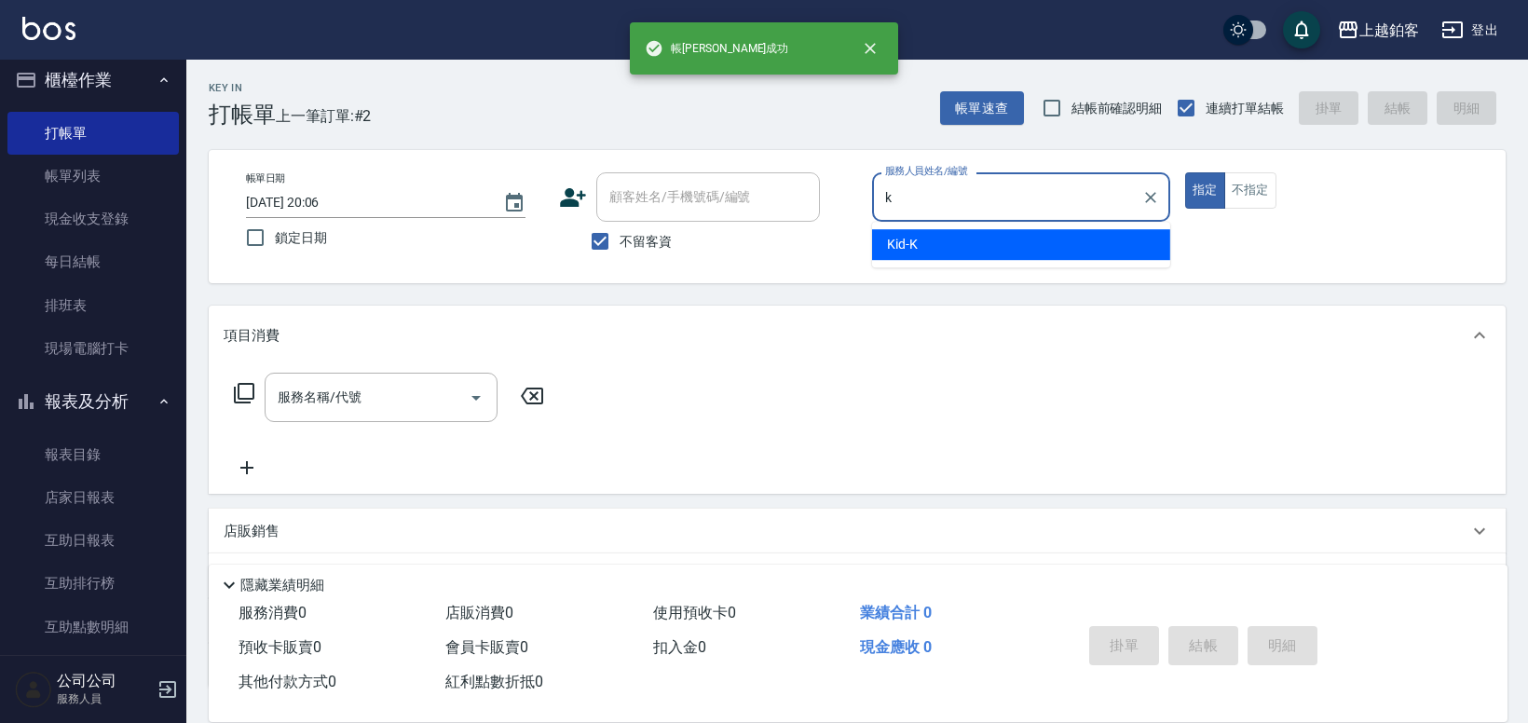
type input "Kid-K"
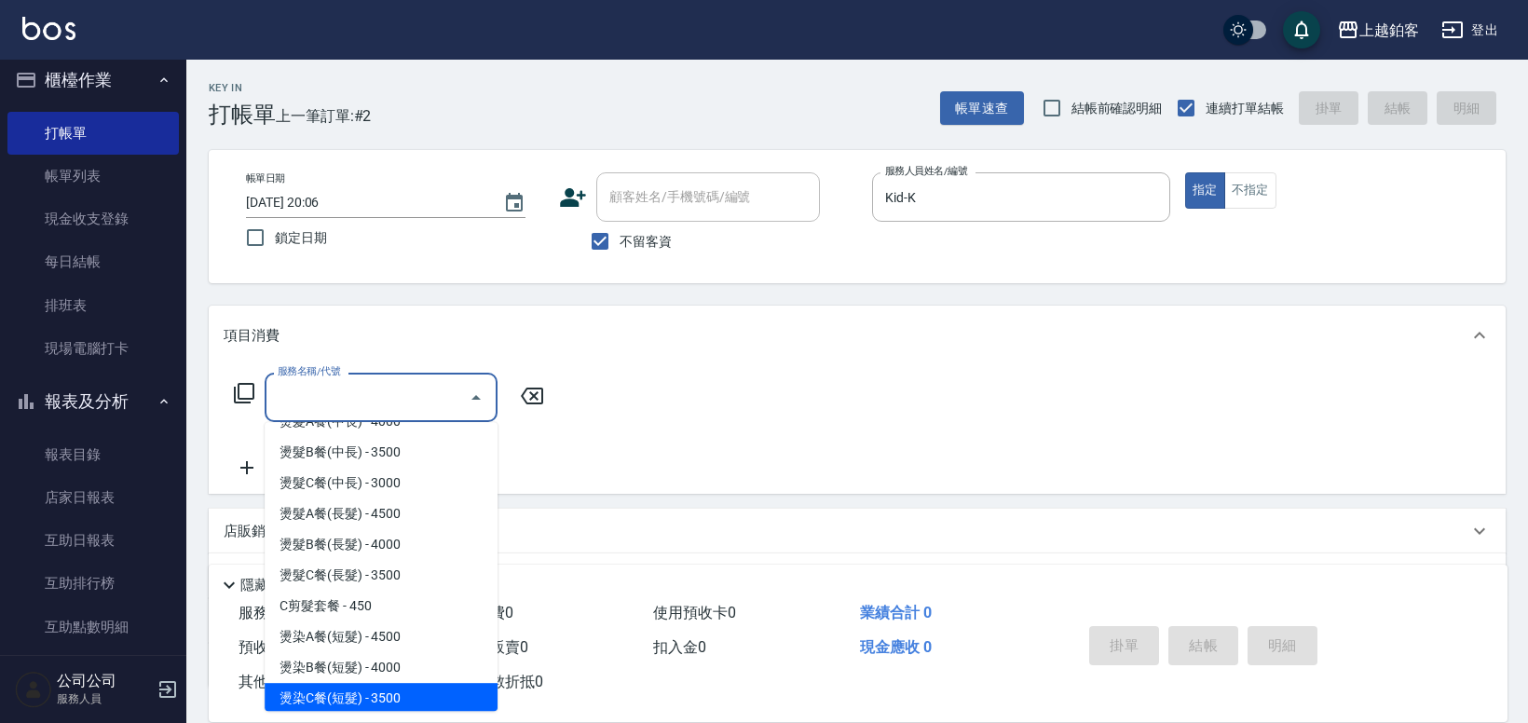
scroll to position [946, 0]
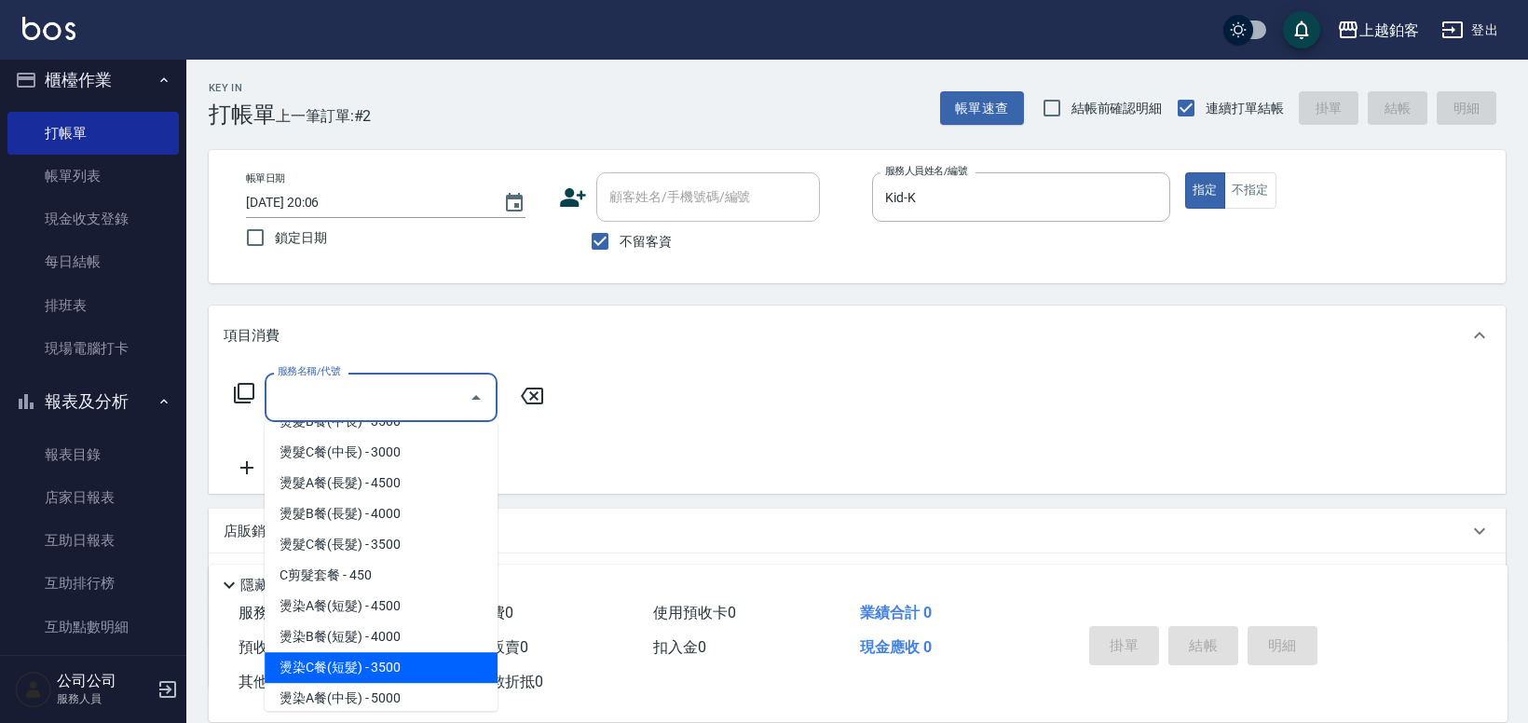
type input "燙染C餐(短髮)(3203)"
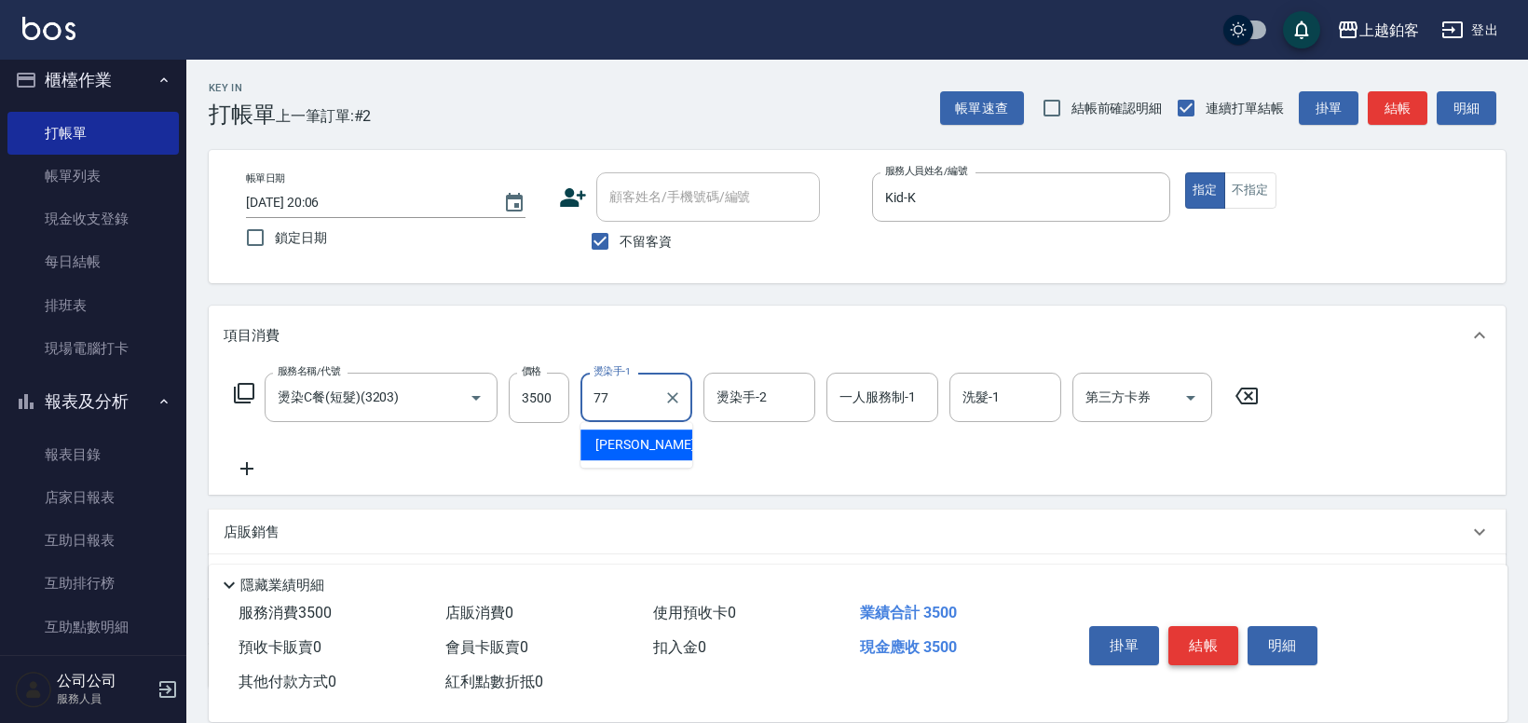
type input "欣麗-77"
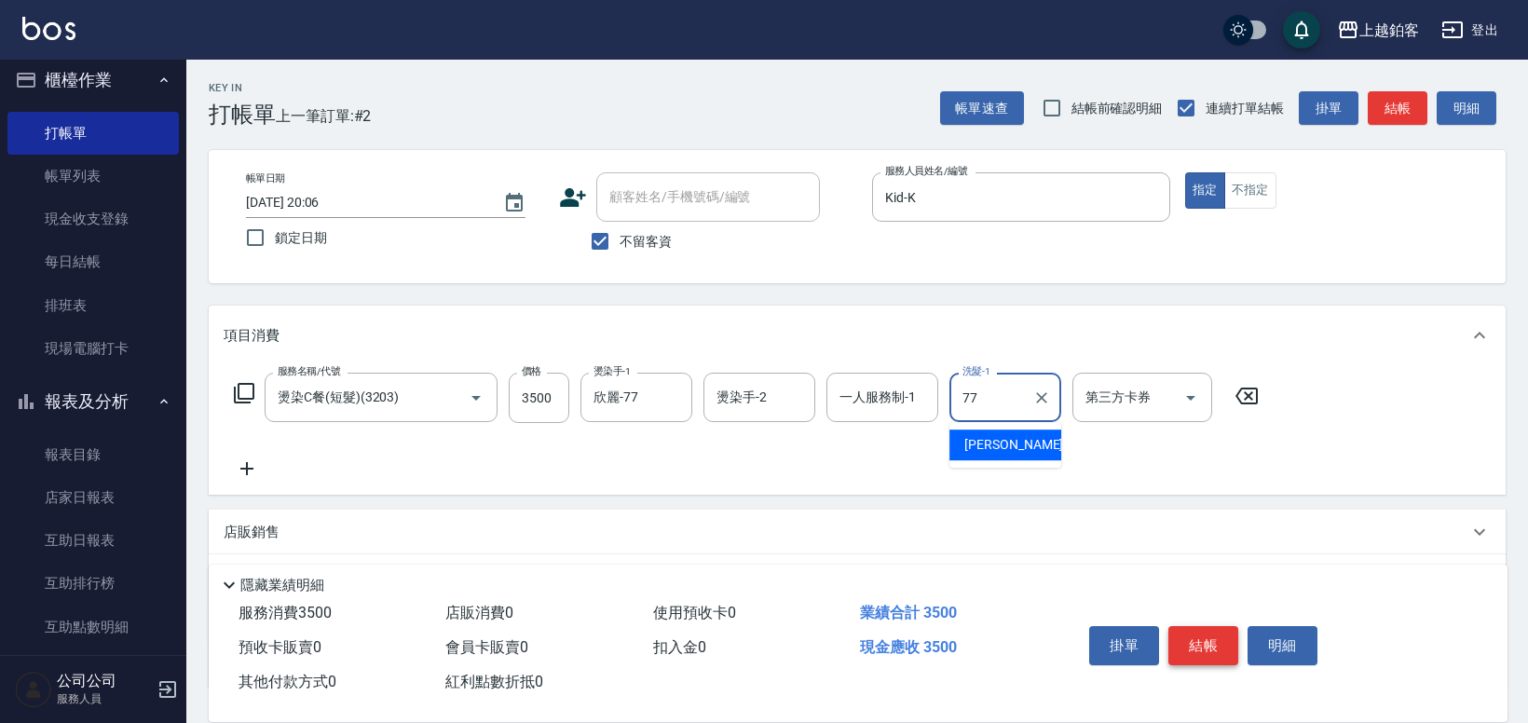
type input "欣麗-77"
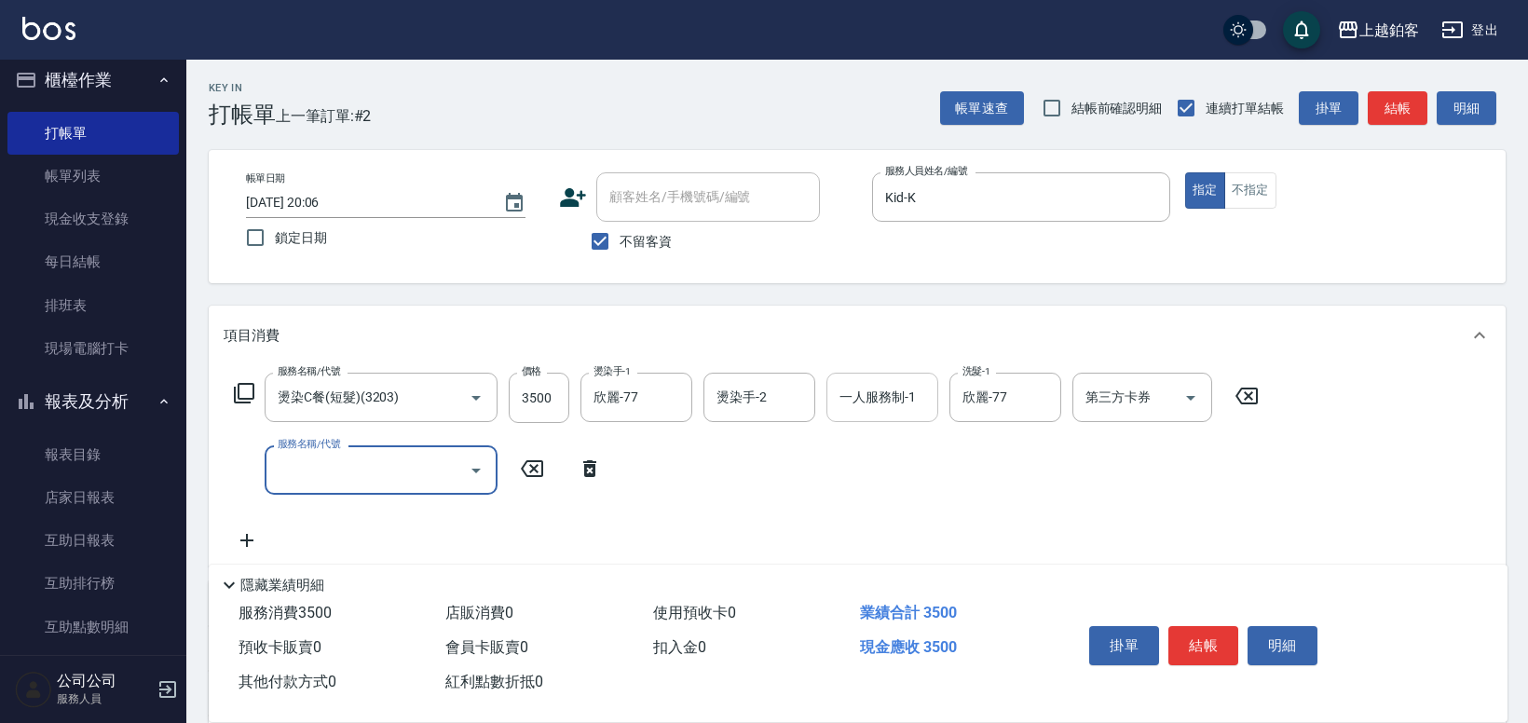
click at [923, 406] on input "一人服務制-1" at bounding box center [882, 397] width 95 height 33
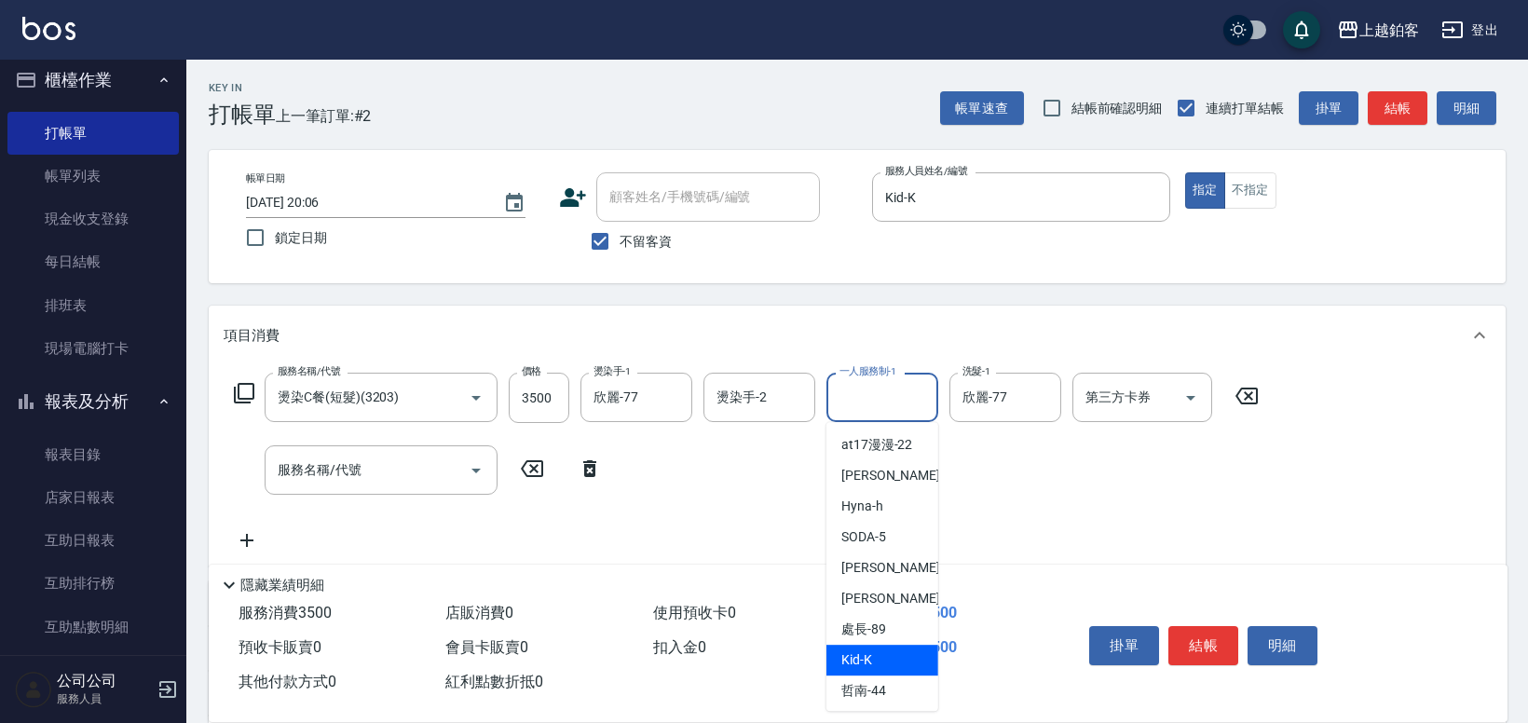
click at [898, 660] on div "Kid -K" at bounding box center [883, 660] width 112 height 31
type input "Kid-K"
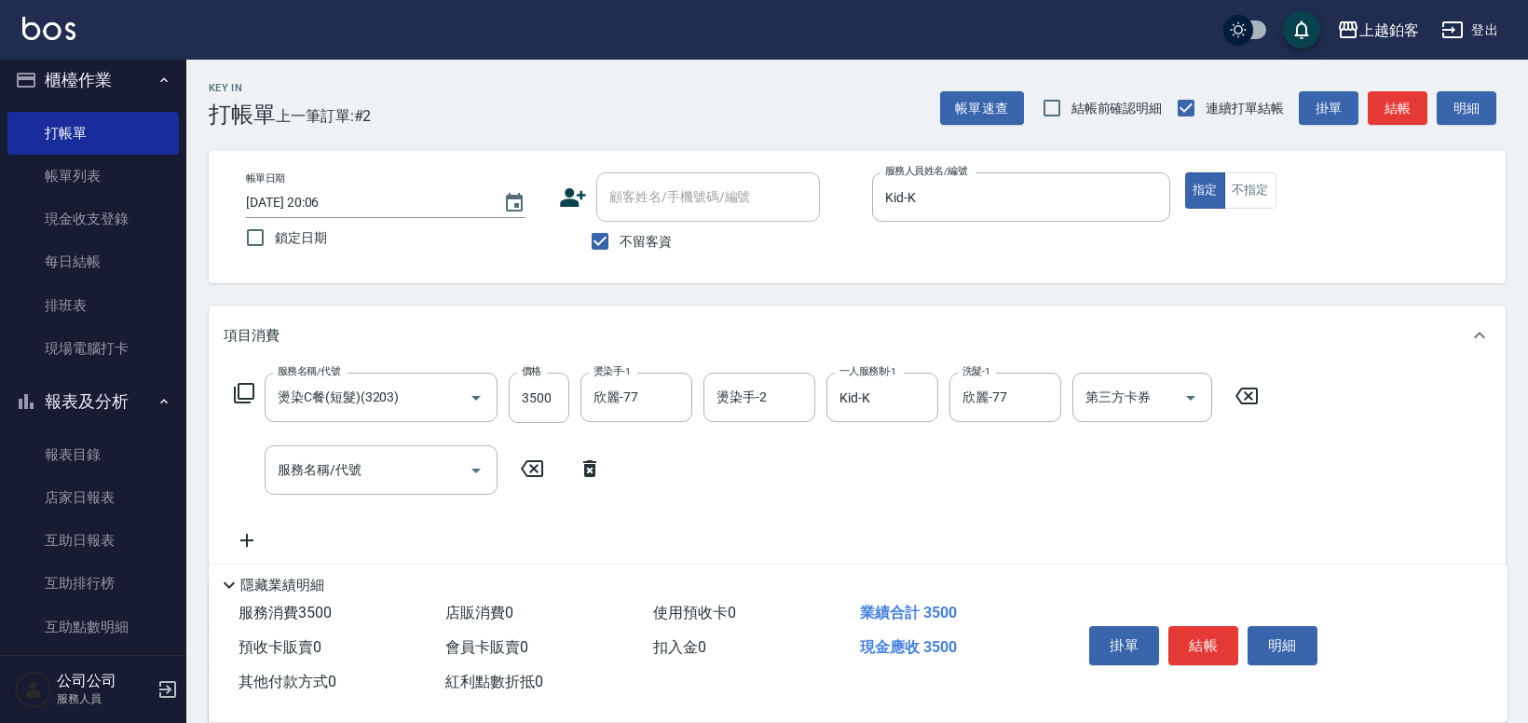
click at [1011, 513] on div "服務名稱/代號 燙染C餐(短髮)(3203) 服務名稱/代號 價格 3500 價格 燙染手-1 欣麗-77 燙染手-1 燙染手-2 燙染手-2 一人服務制-1…" at bounding box center [747, 462] width 1047 height 179
click at [1221, 657] on button "結帳" at bounding box center [1204, 645] width 70 height 39
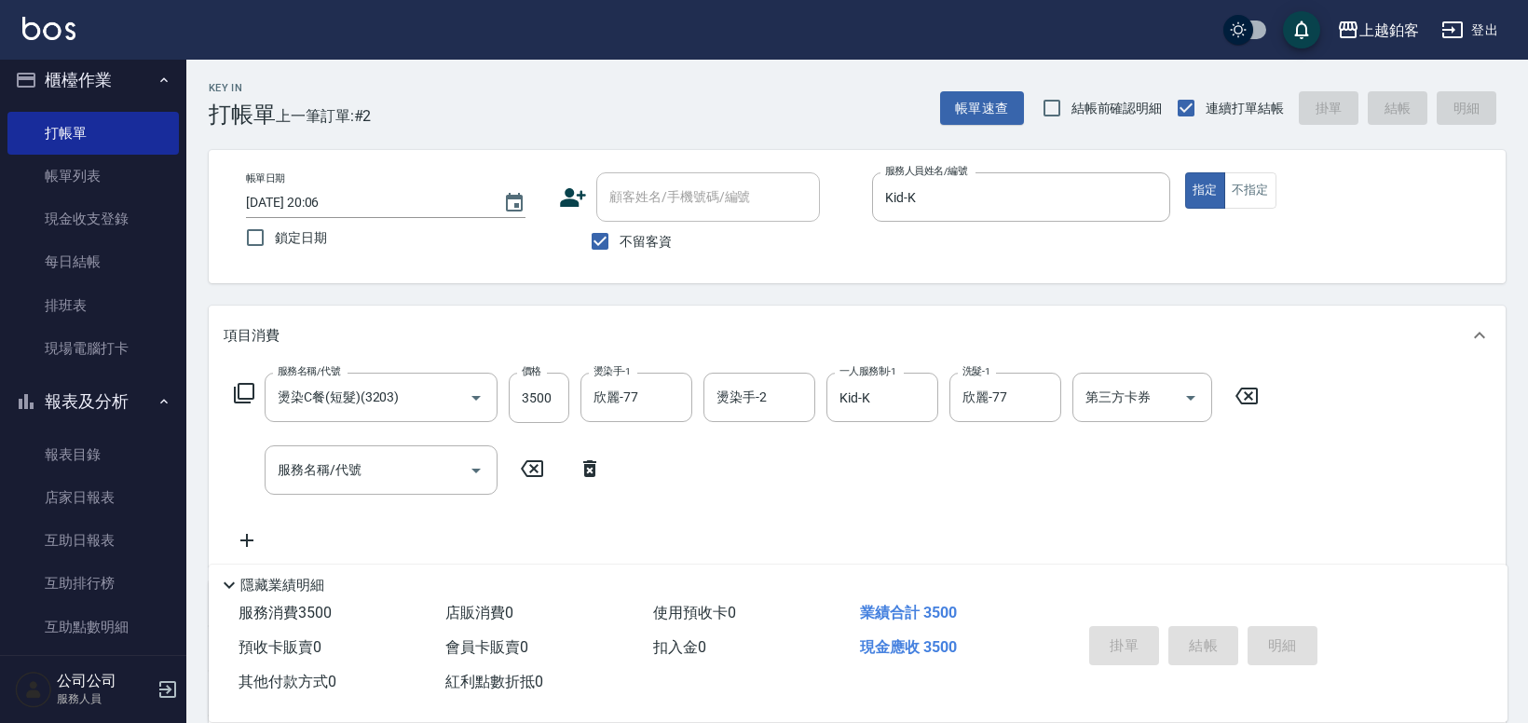
type input "[DATE] 20:07"
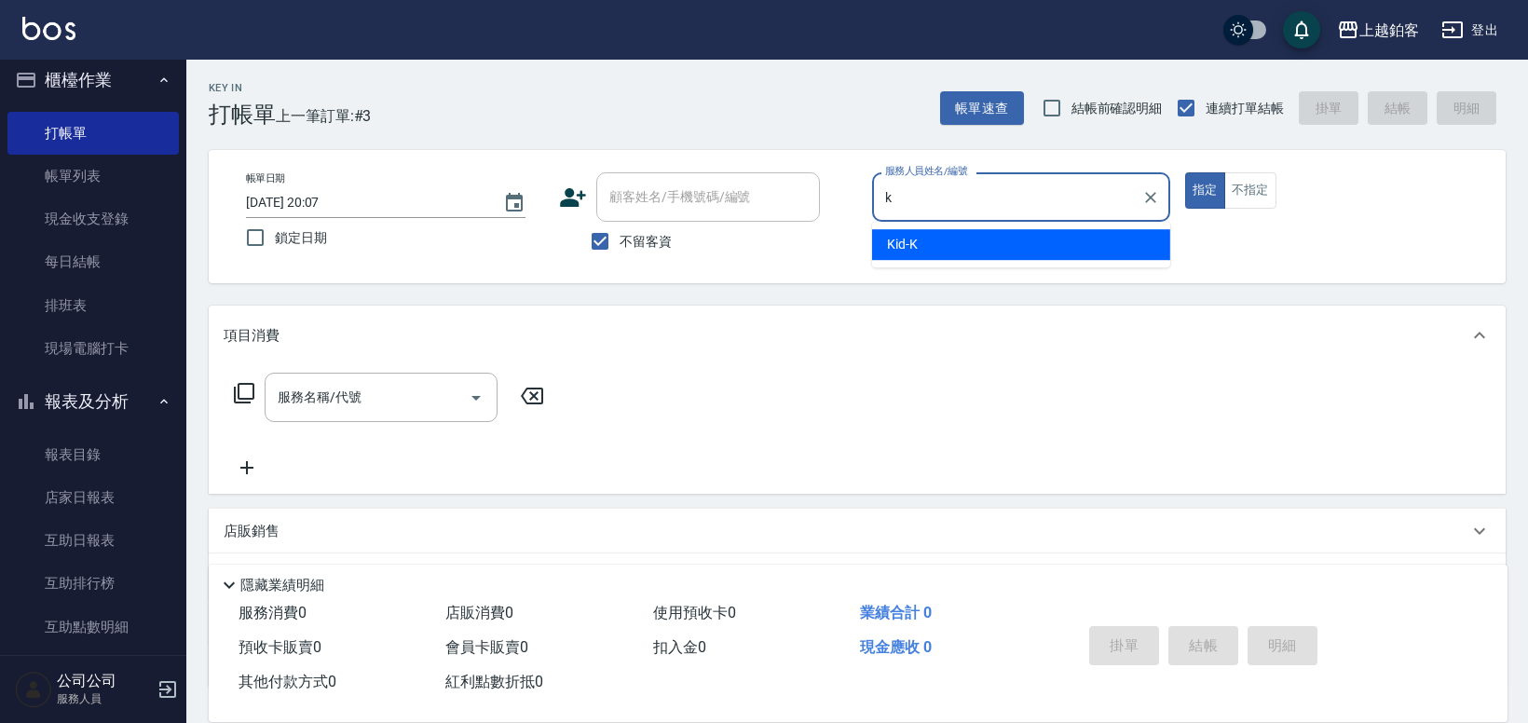
type input "Kid-K"
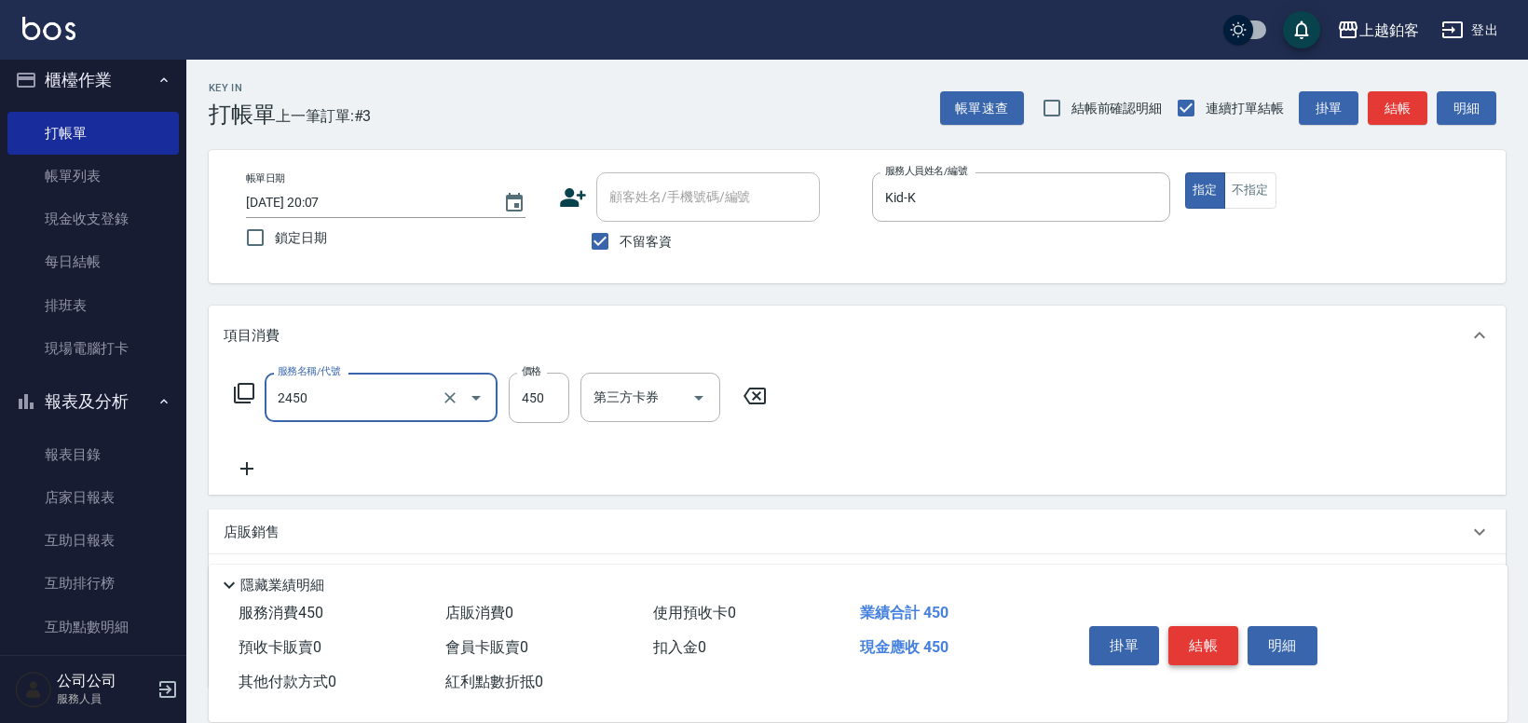
type input "C剪髮套餐(2450)"
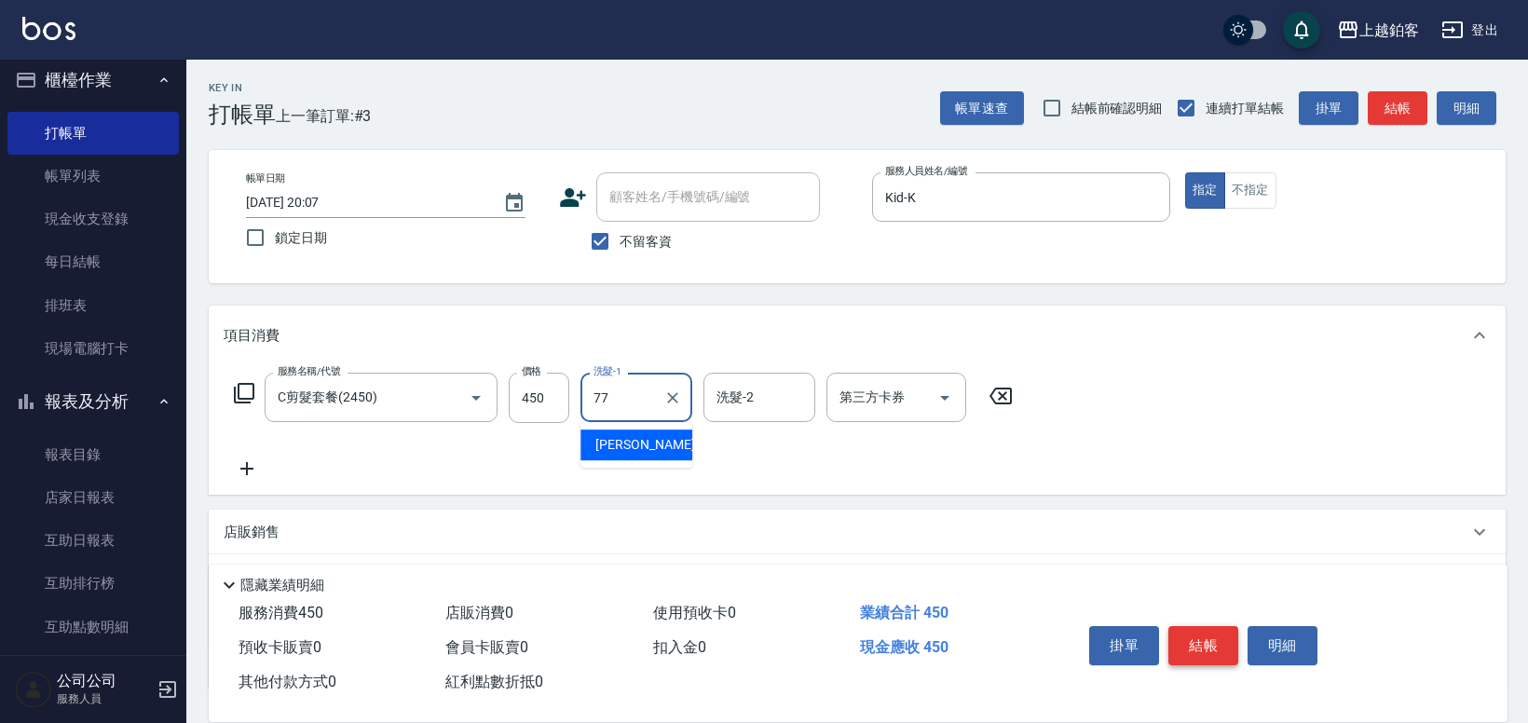
type input "欣麗-77"
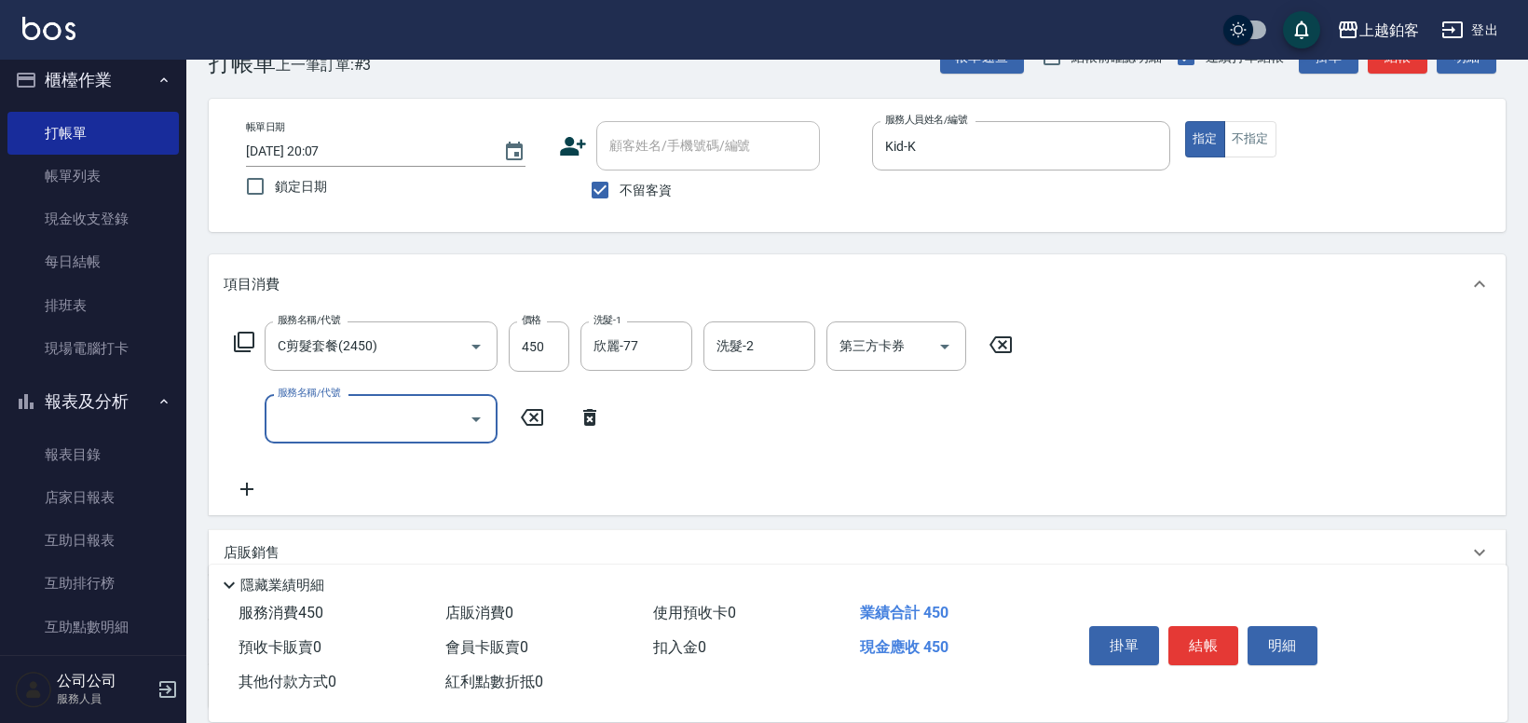
scroll to position [48, 0]
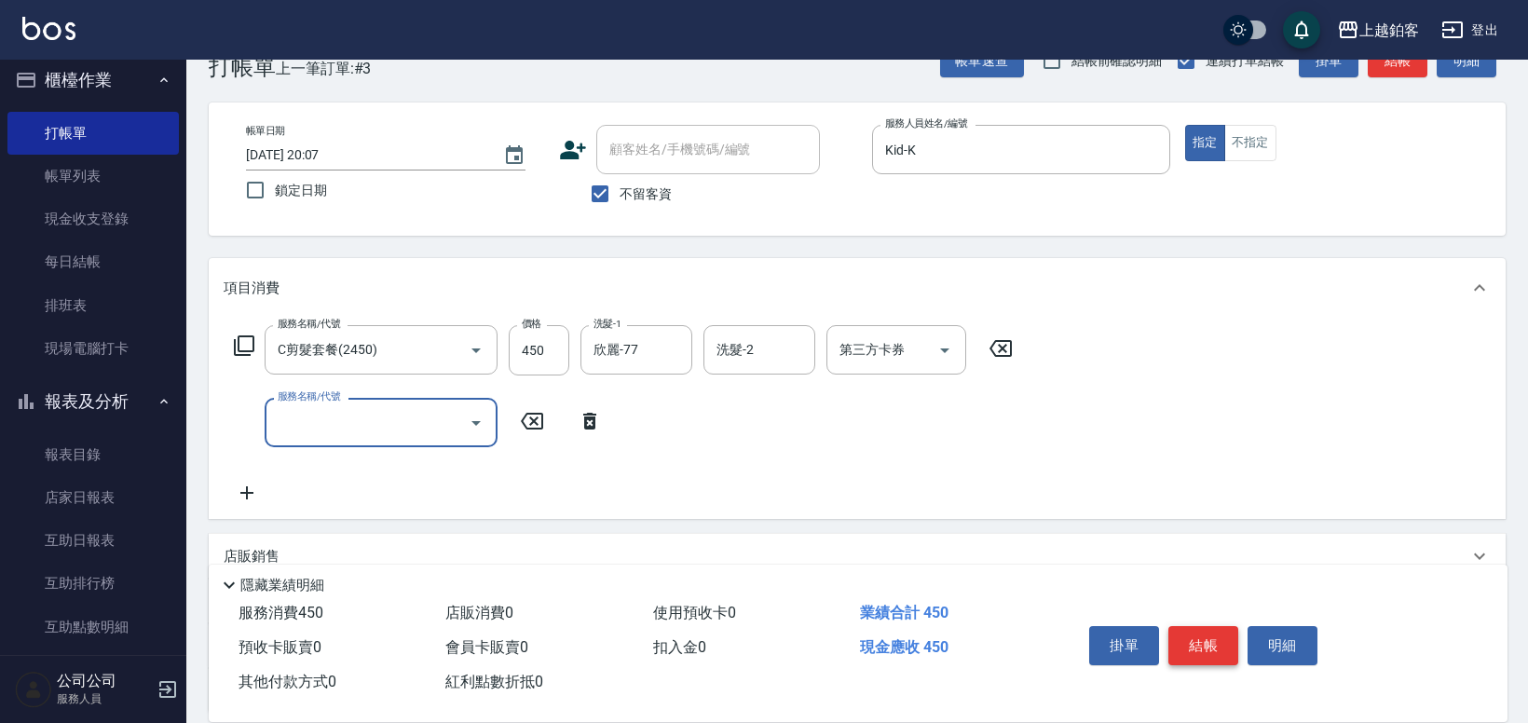
click at [1197, 644] on button "結帳" at bounding box center [1204, 645] width 70 height 39
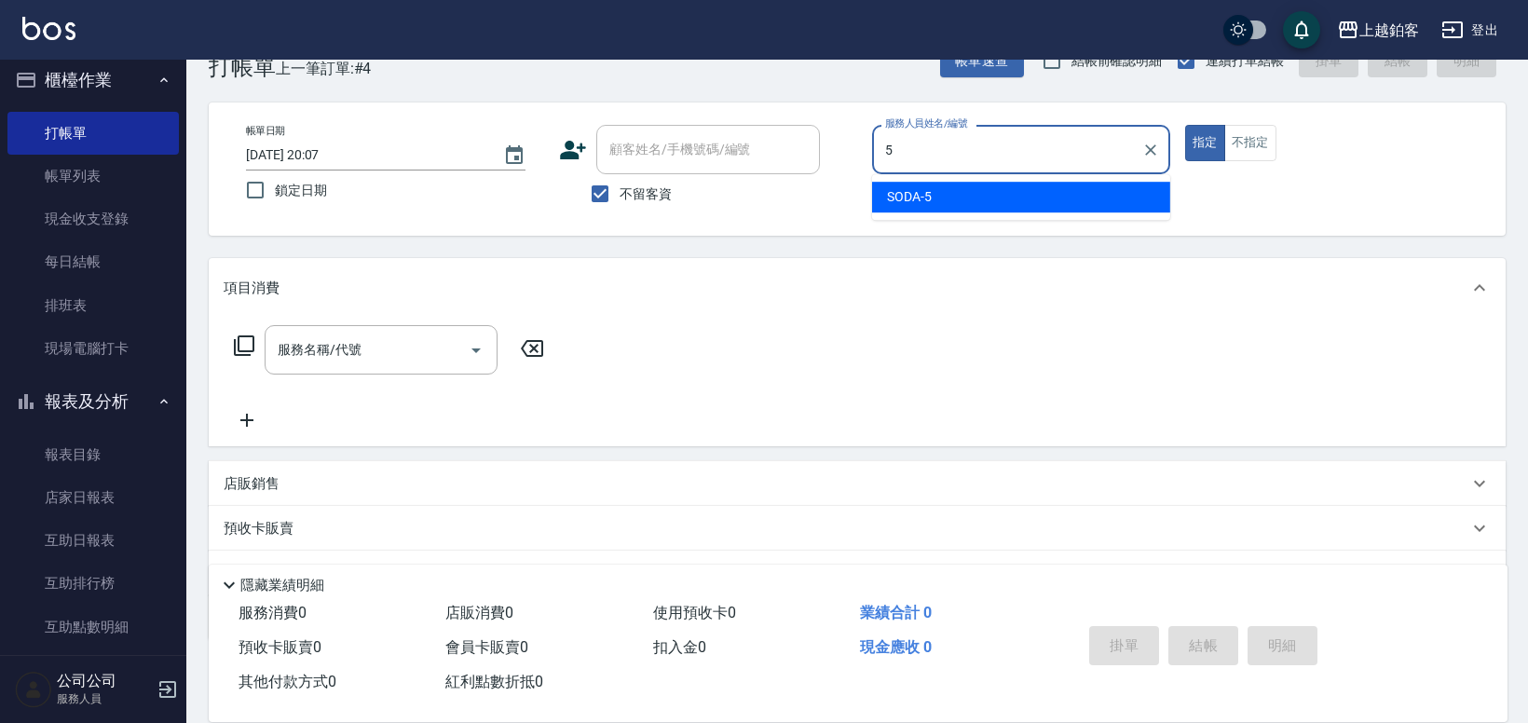
type input "SODA-5"
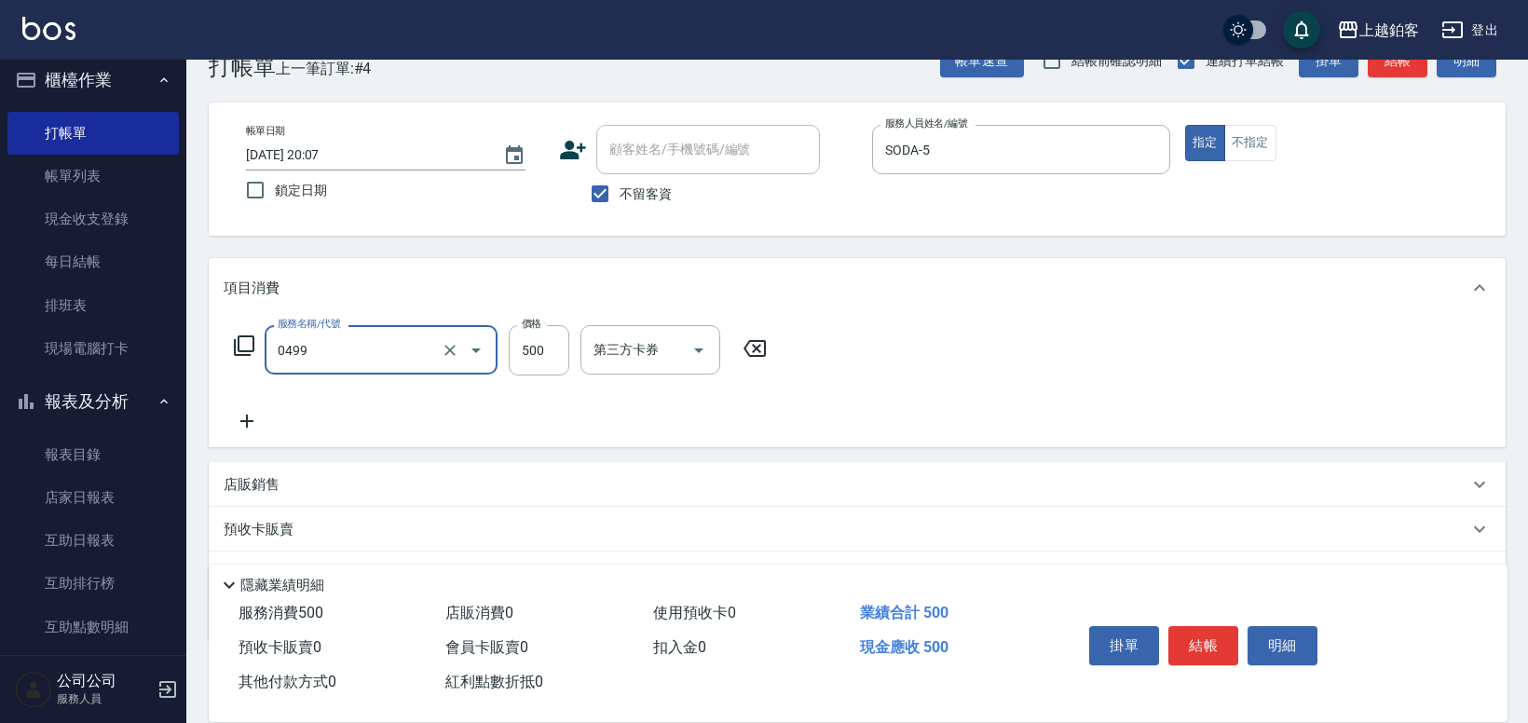
type input "去角質-499(0499)"
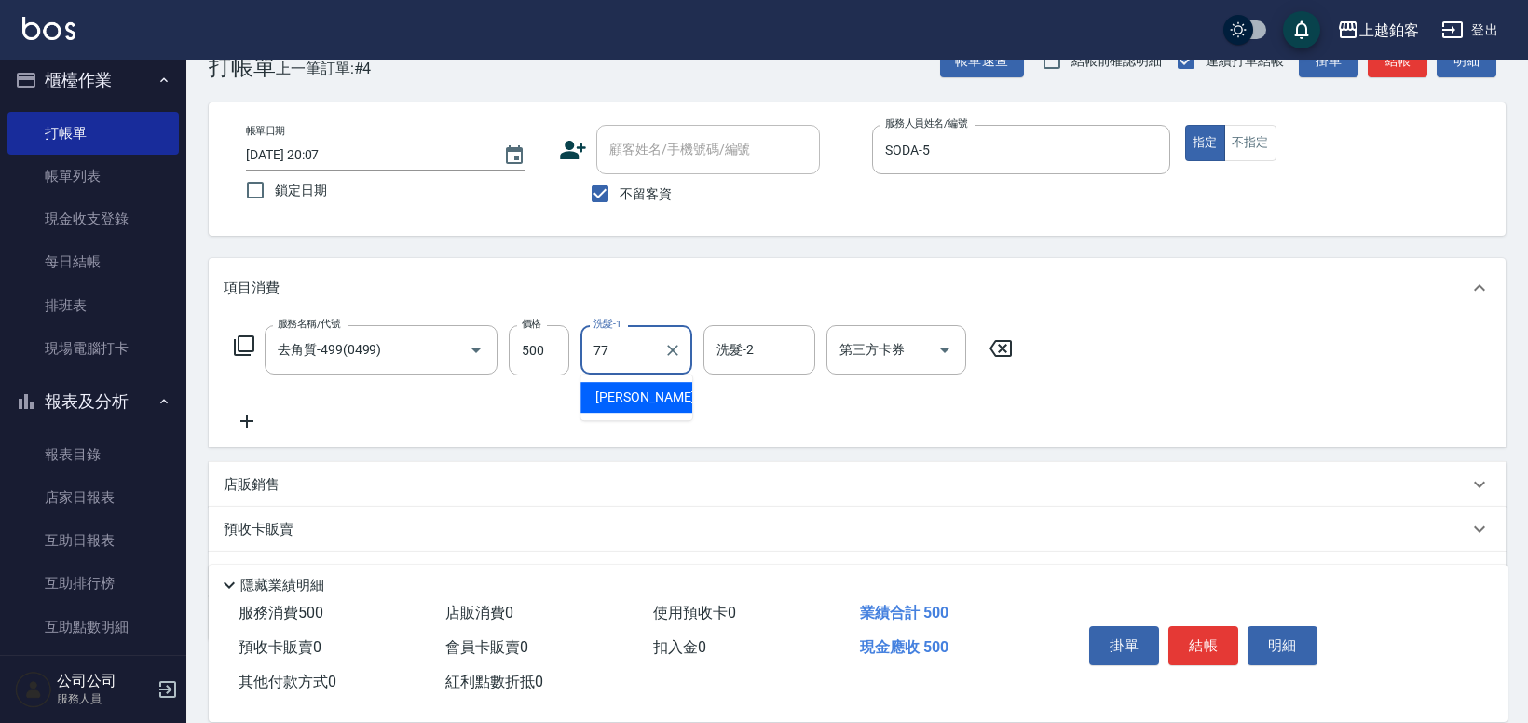
type input "欣麗-77"
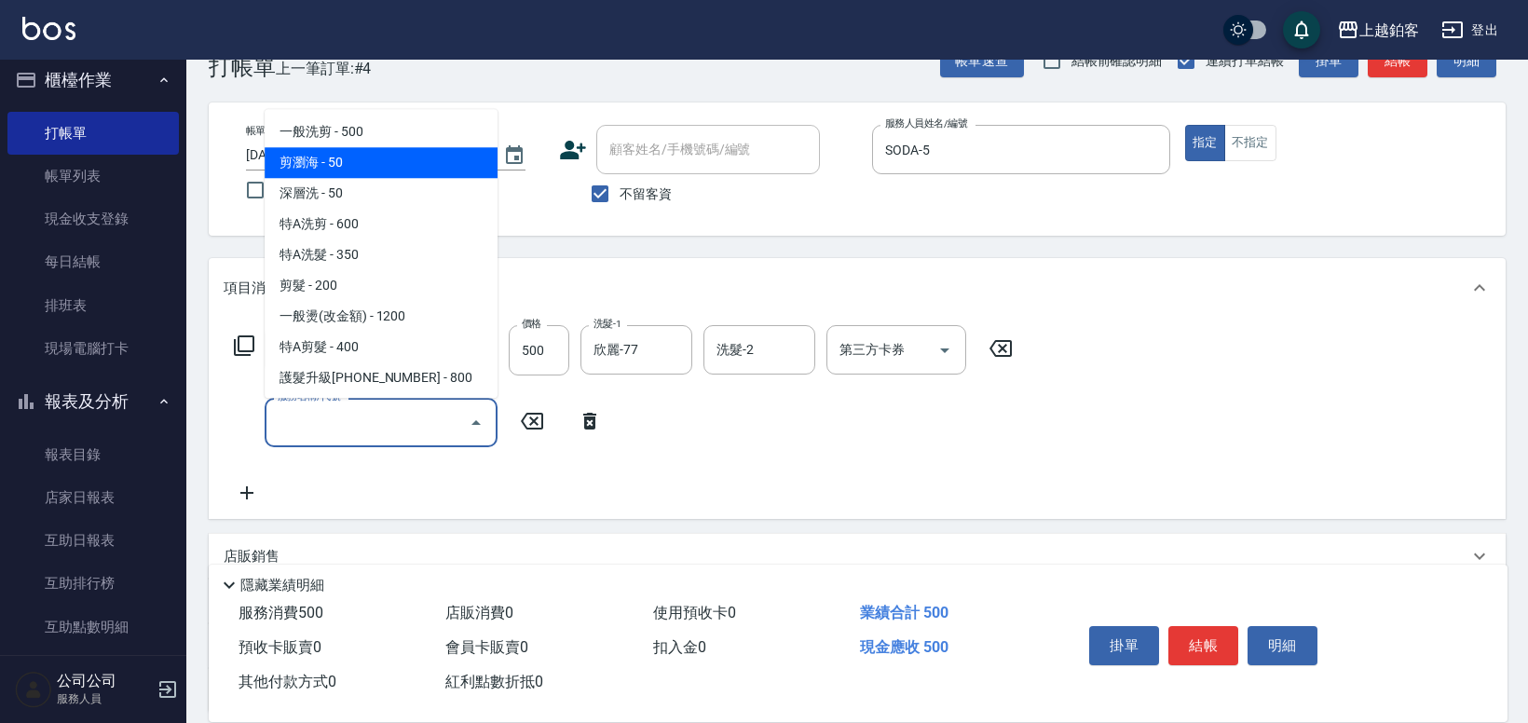
type input "剪瀏海(0050)"
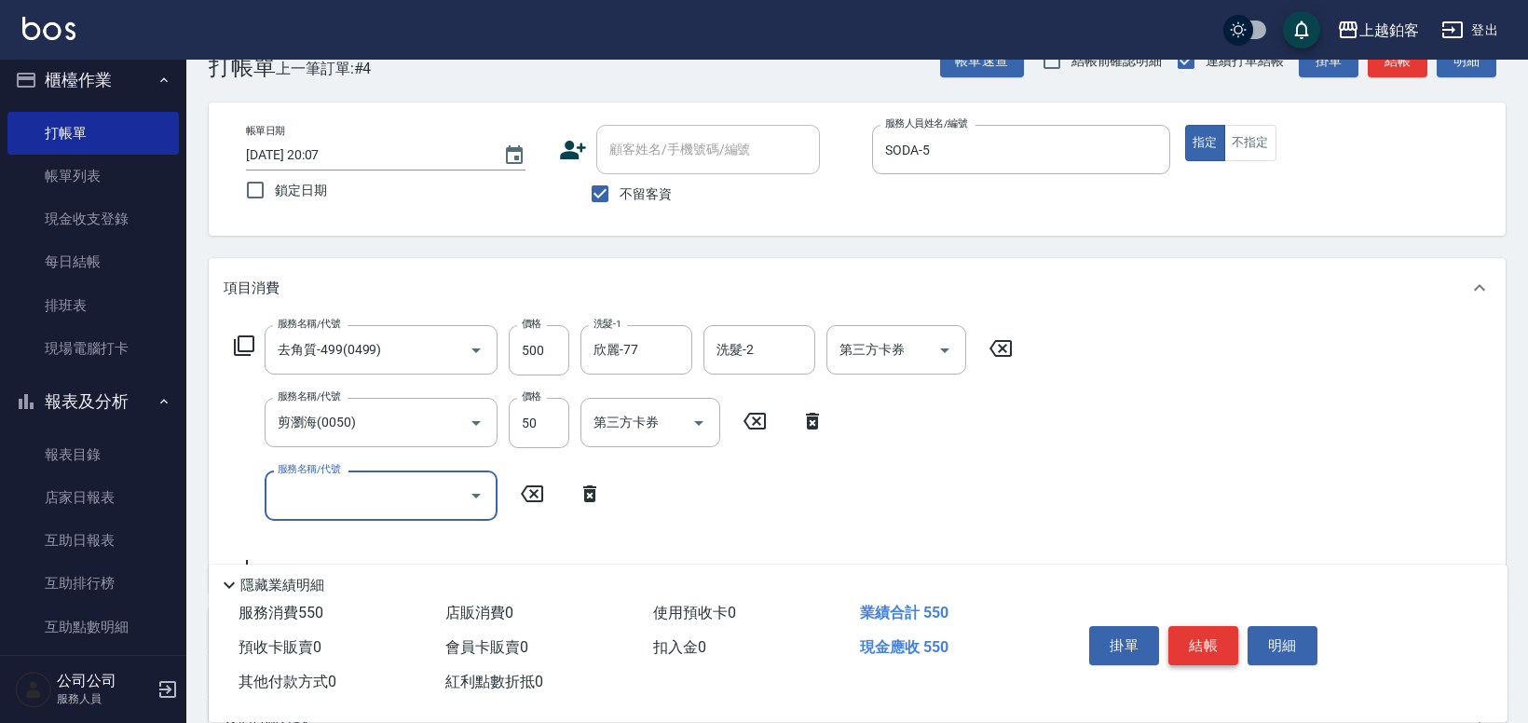
click at [1199, 646] on button "結帳" at bounding box center [1204, 645] width 70 height 39
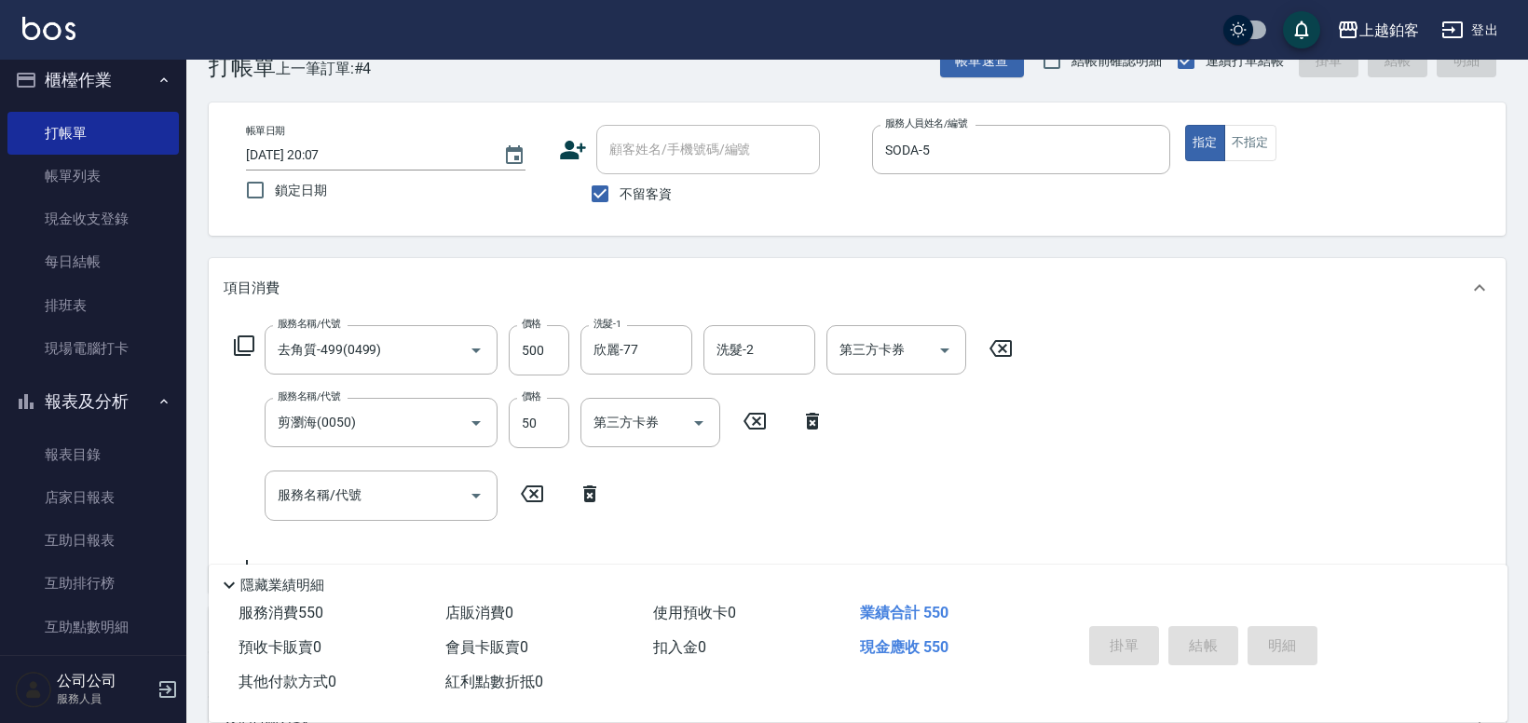
type input "[DATE] 20:08"
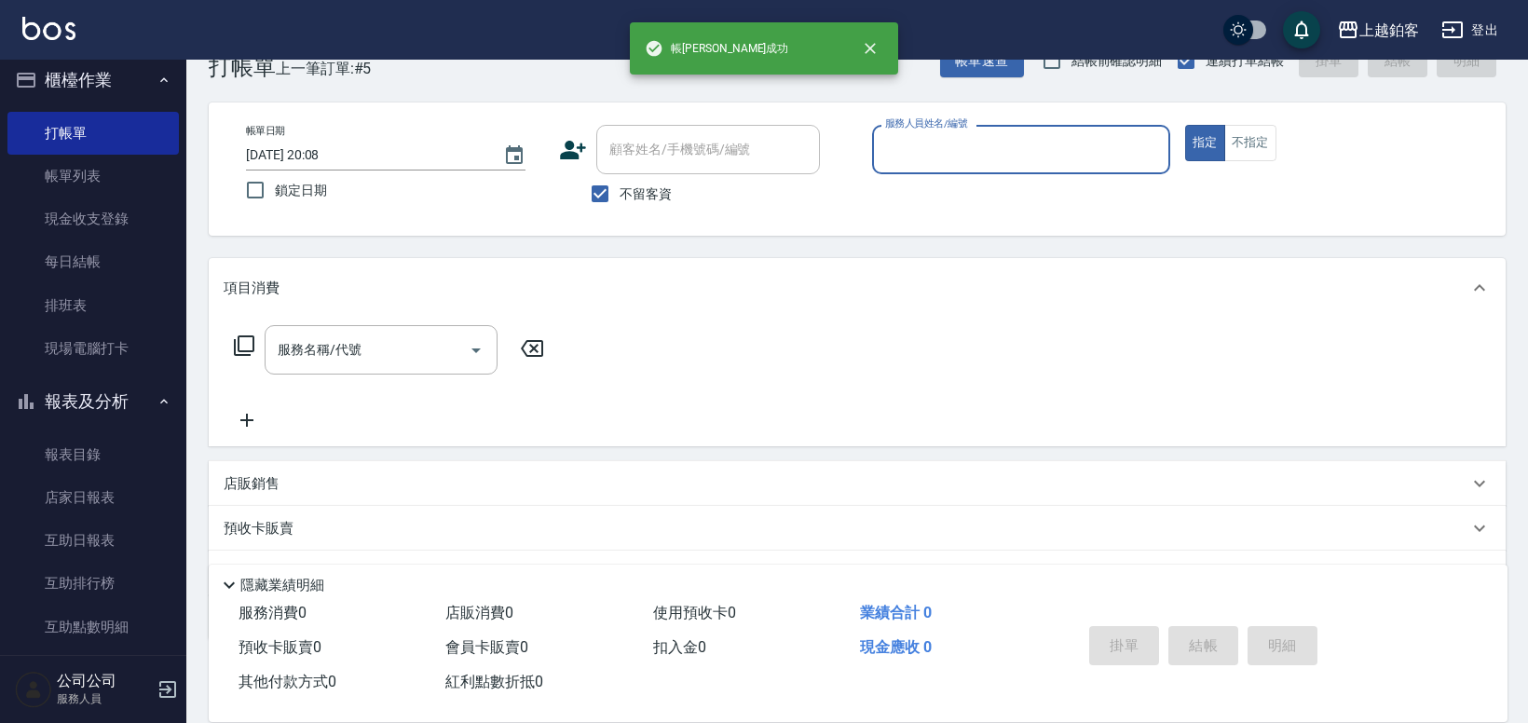
type input "k"
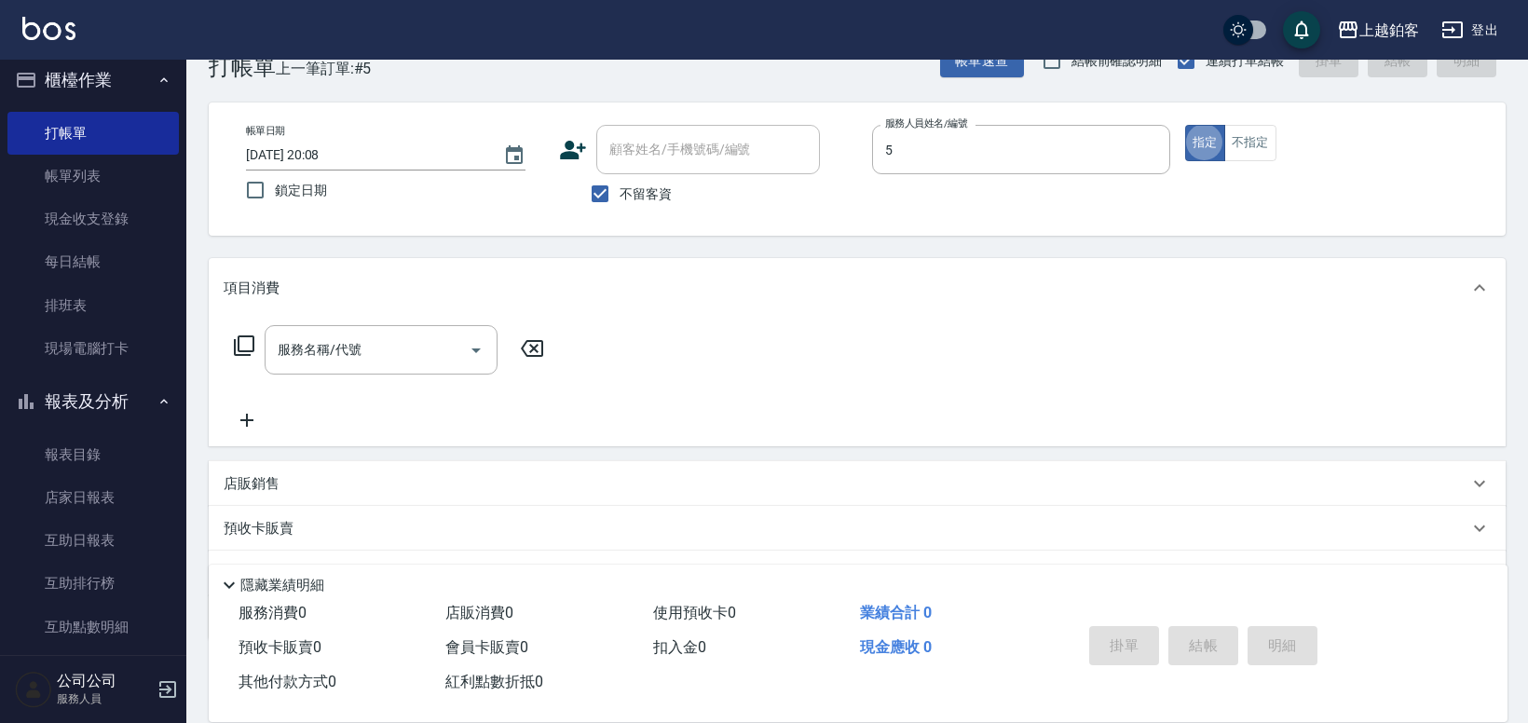
type input "SODA-5"
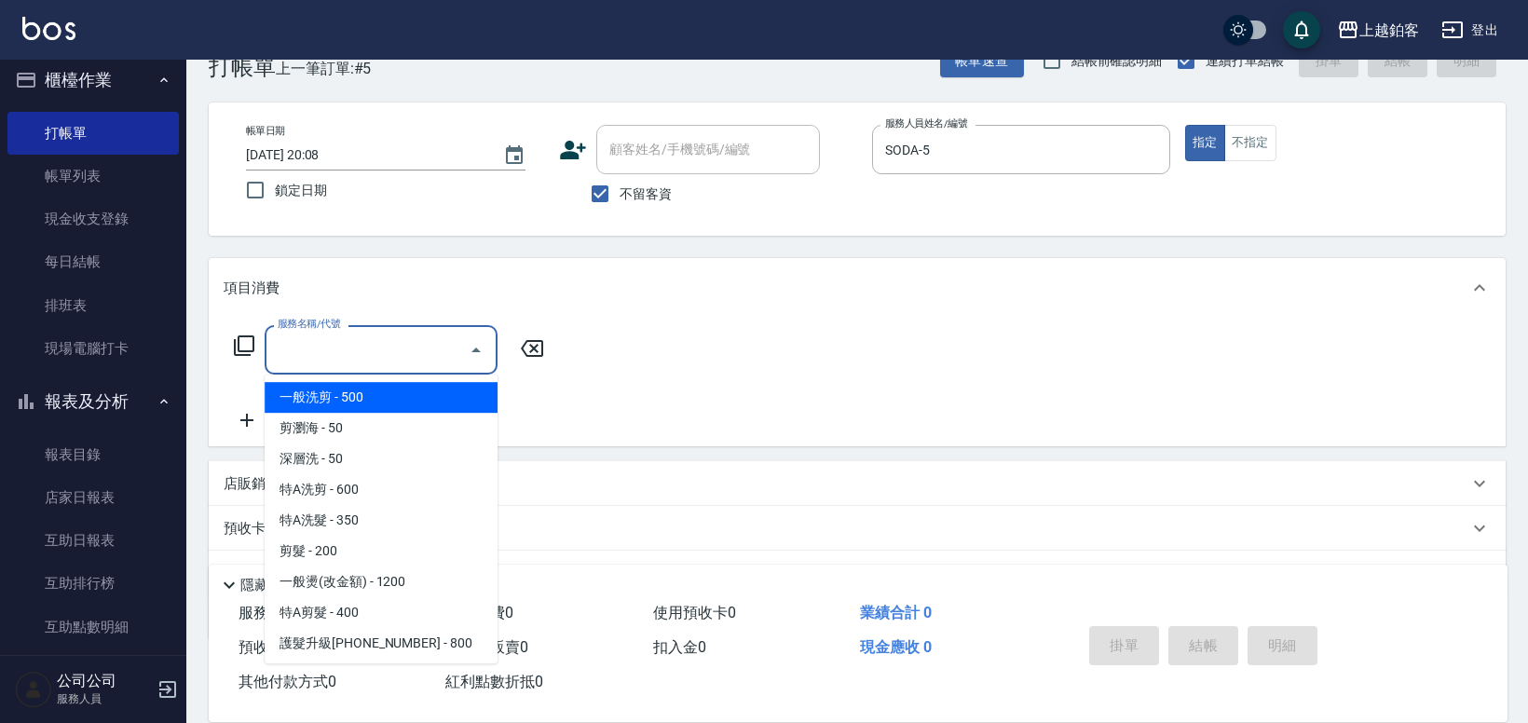
type input "一般洗剪(5)"
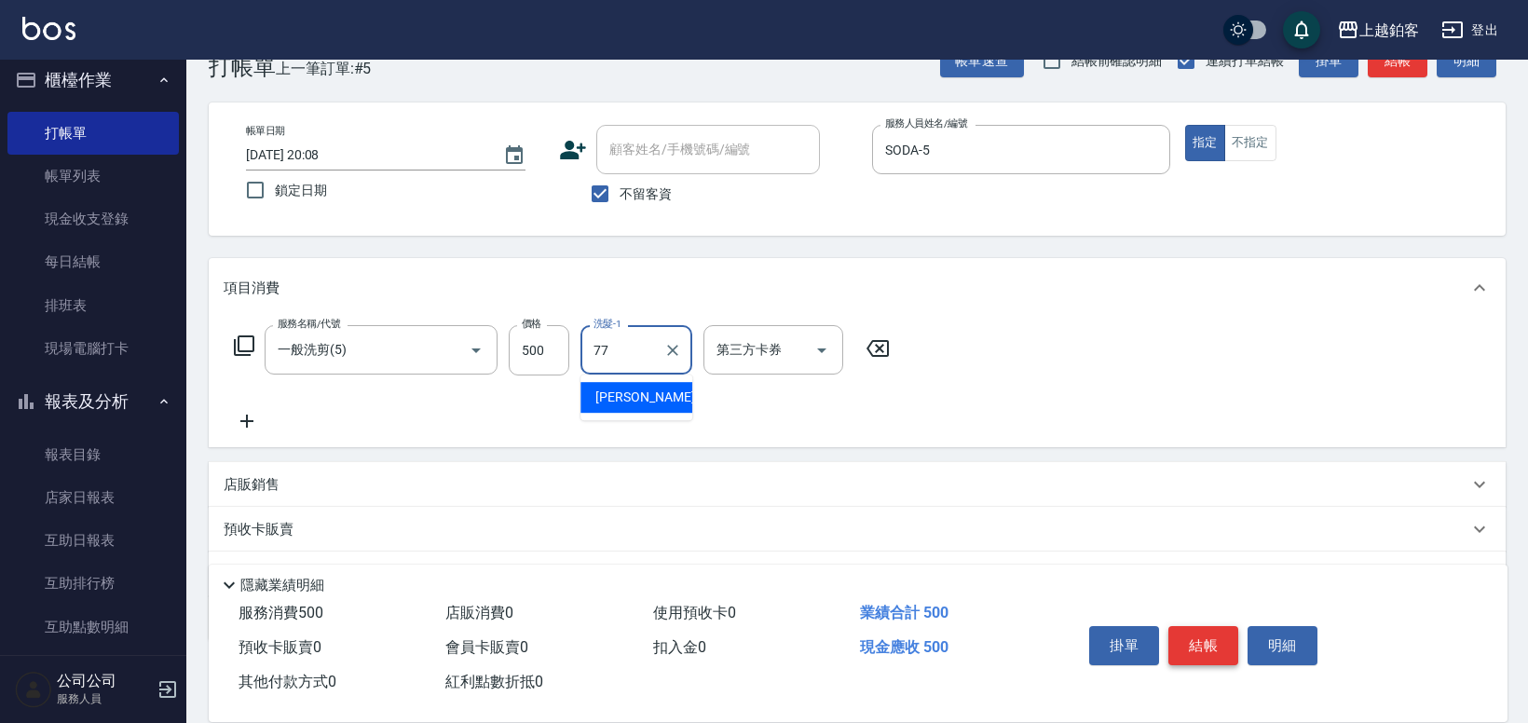
type input "欣麗-77"
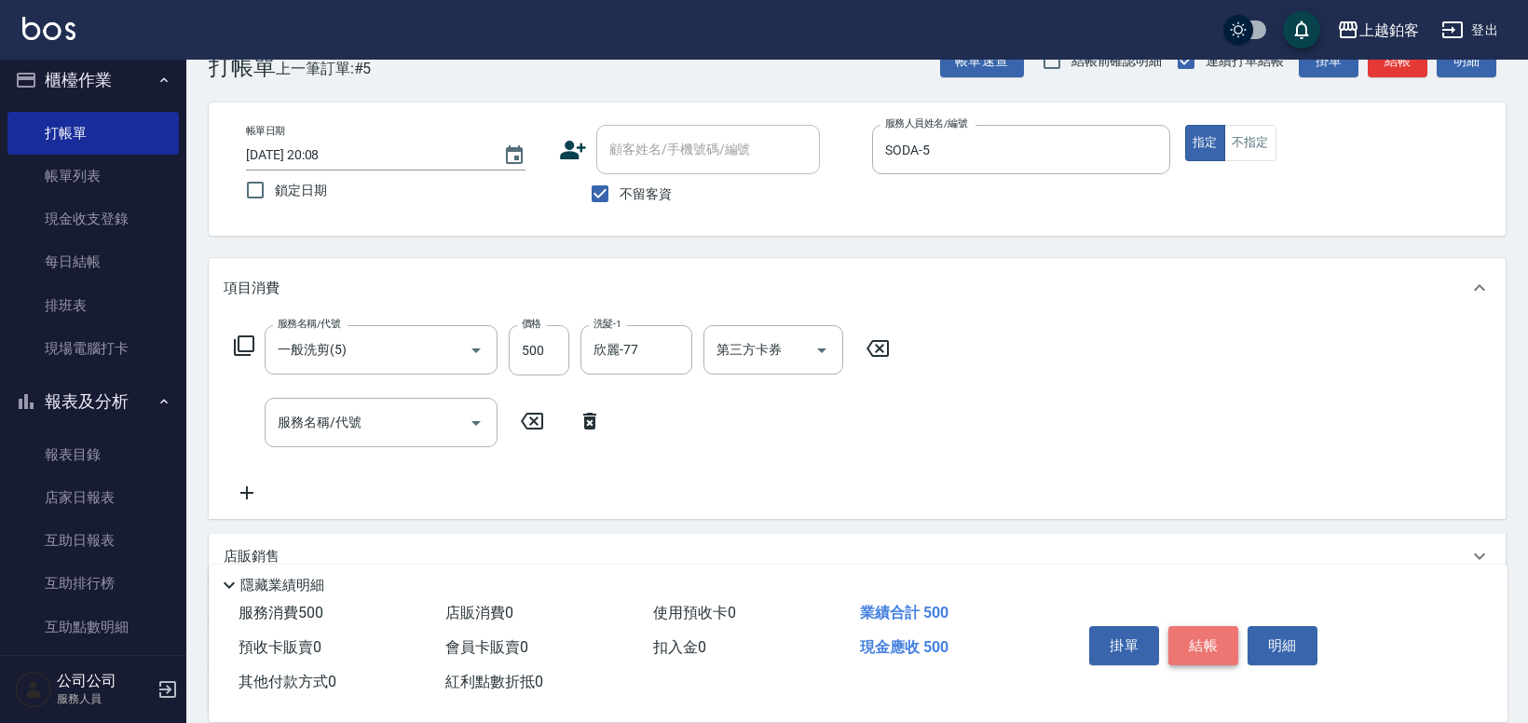
click at [1202, 649] on button "結帳" at bounding box center [1204, 645] width 70 height 39
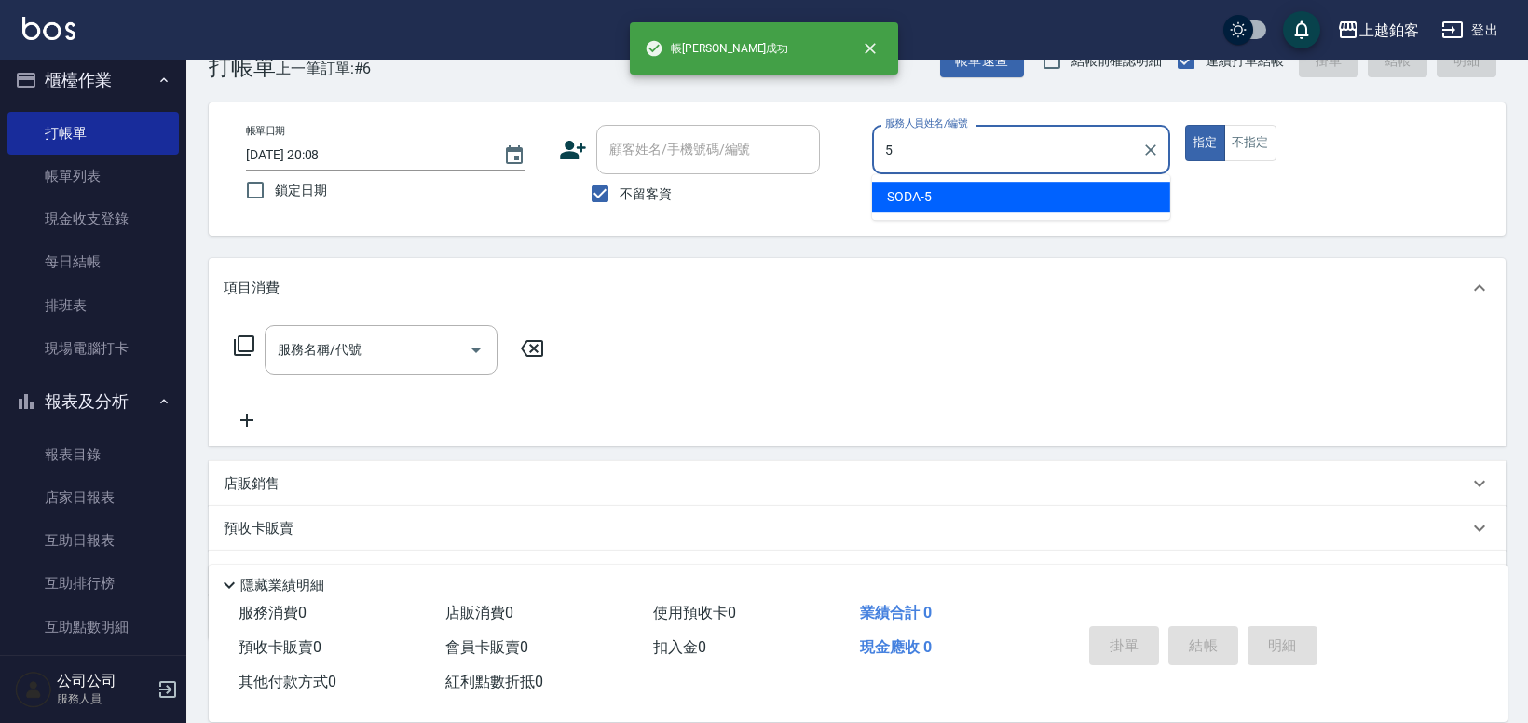
type input "SODA-5"
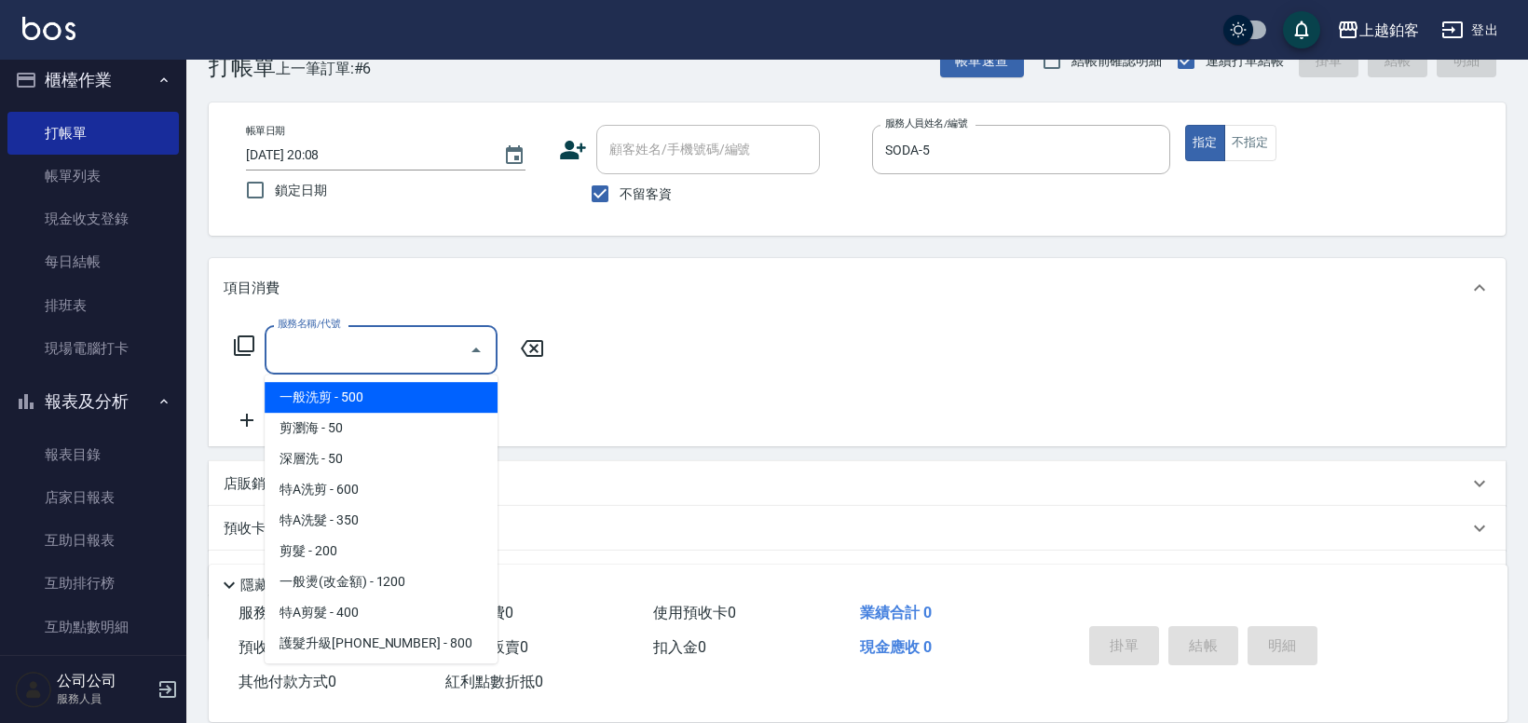
type input "一般洗剪(5)"
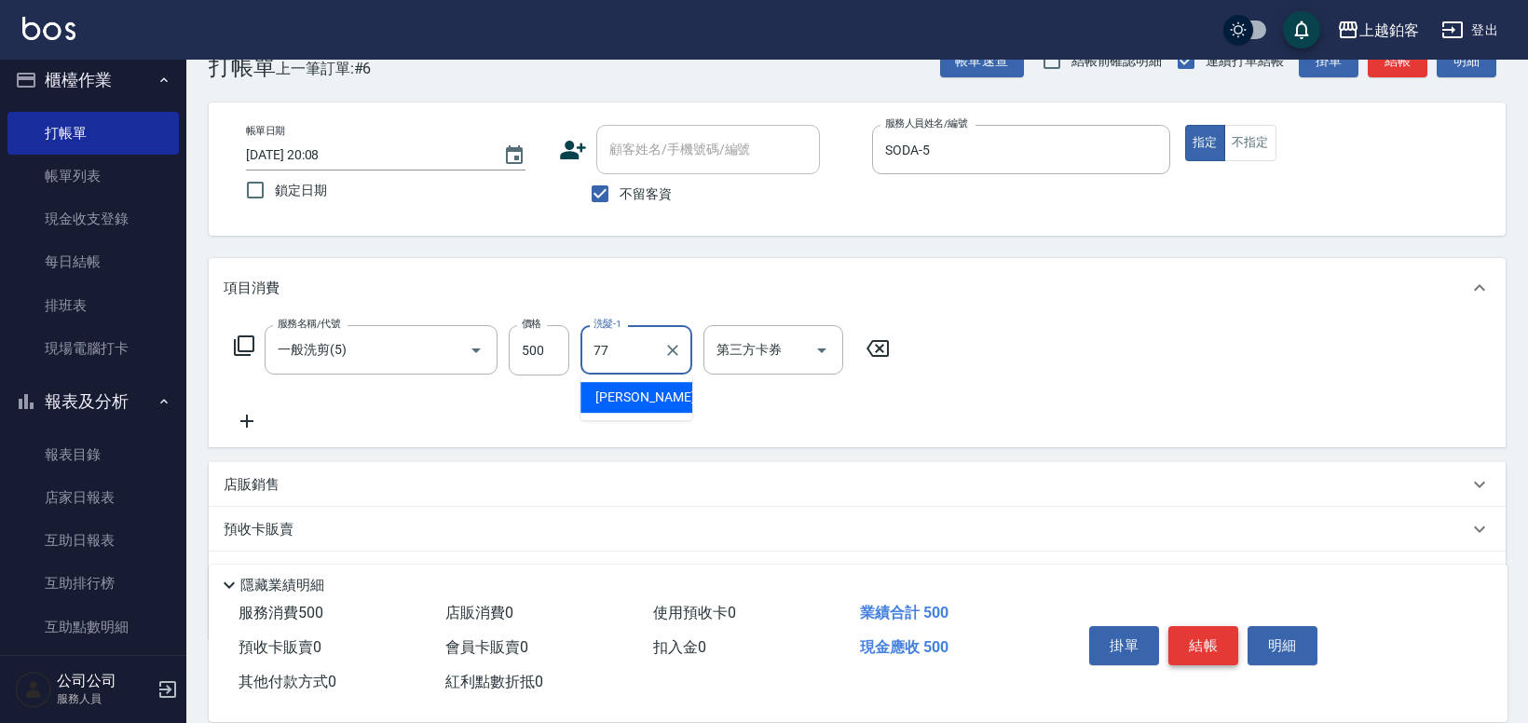
type input "欣麗-77"
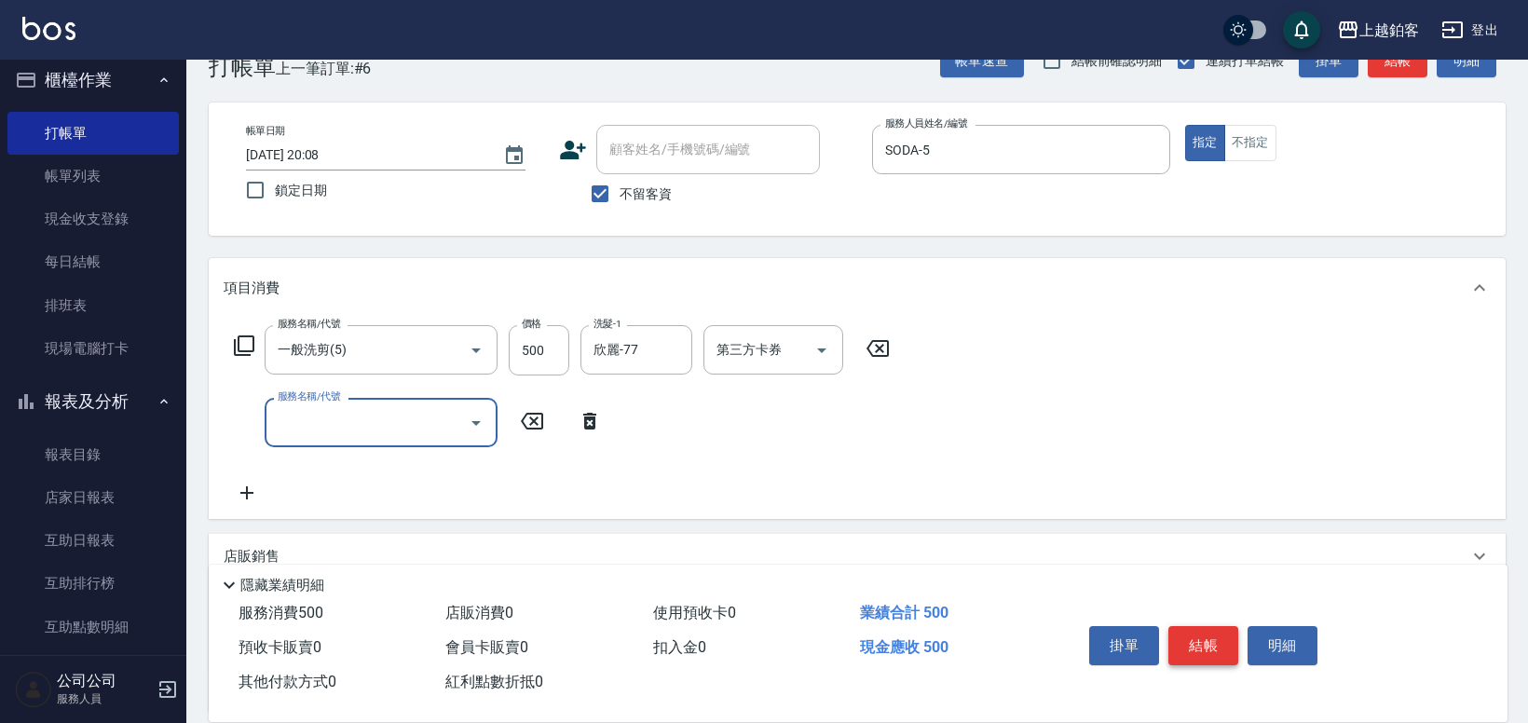
click at [1212, 634] on button "結帳" at bounding box center [1204, 645] width 70 height 39
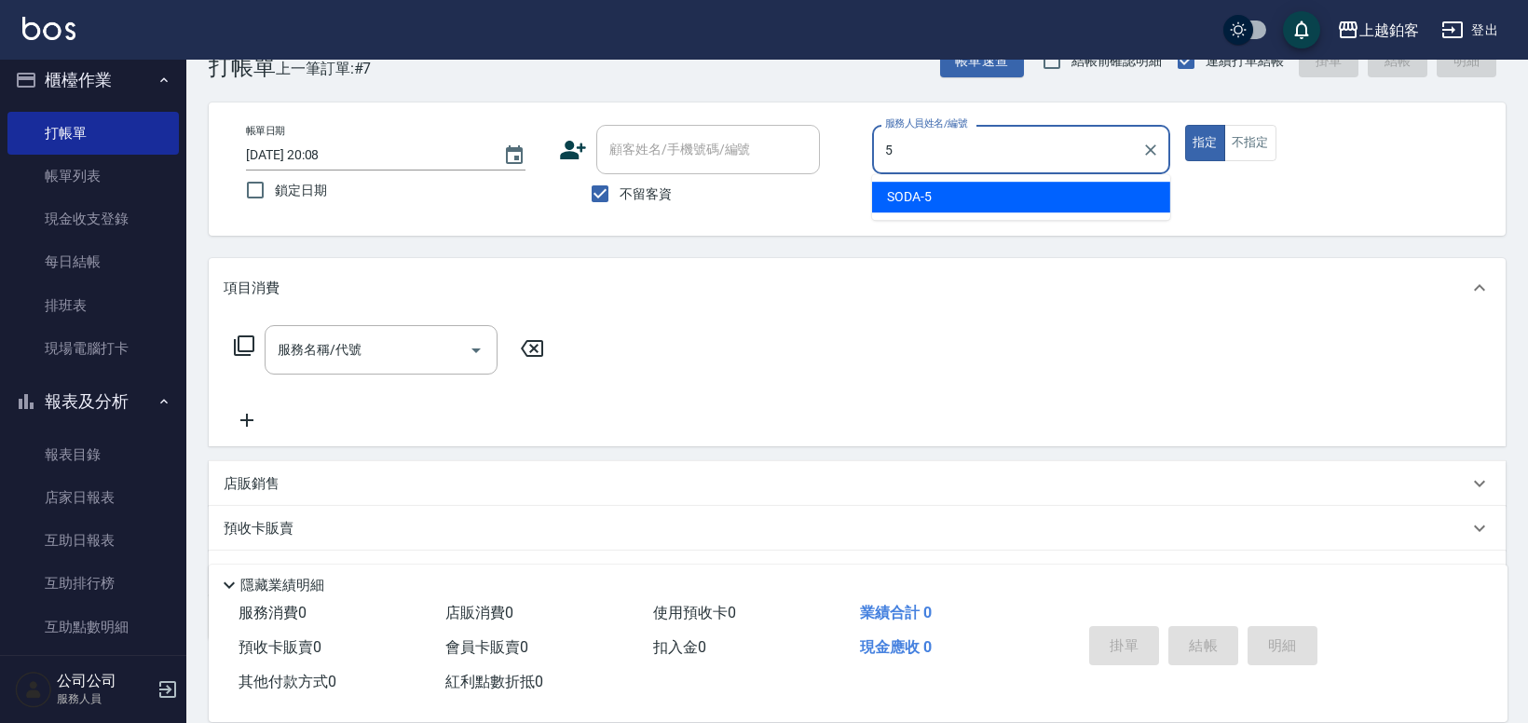
type input "SODA-5"
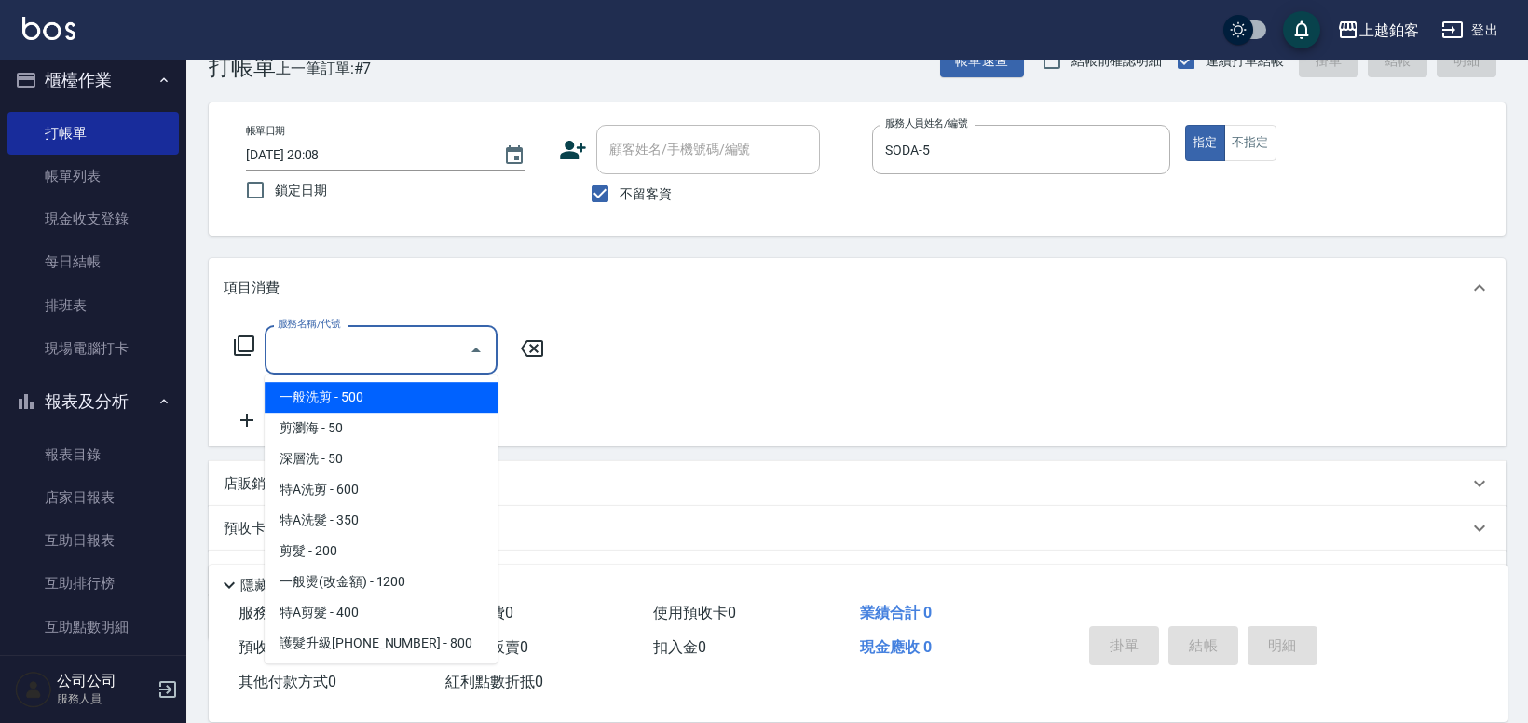
scroll to position [2207, 0]
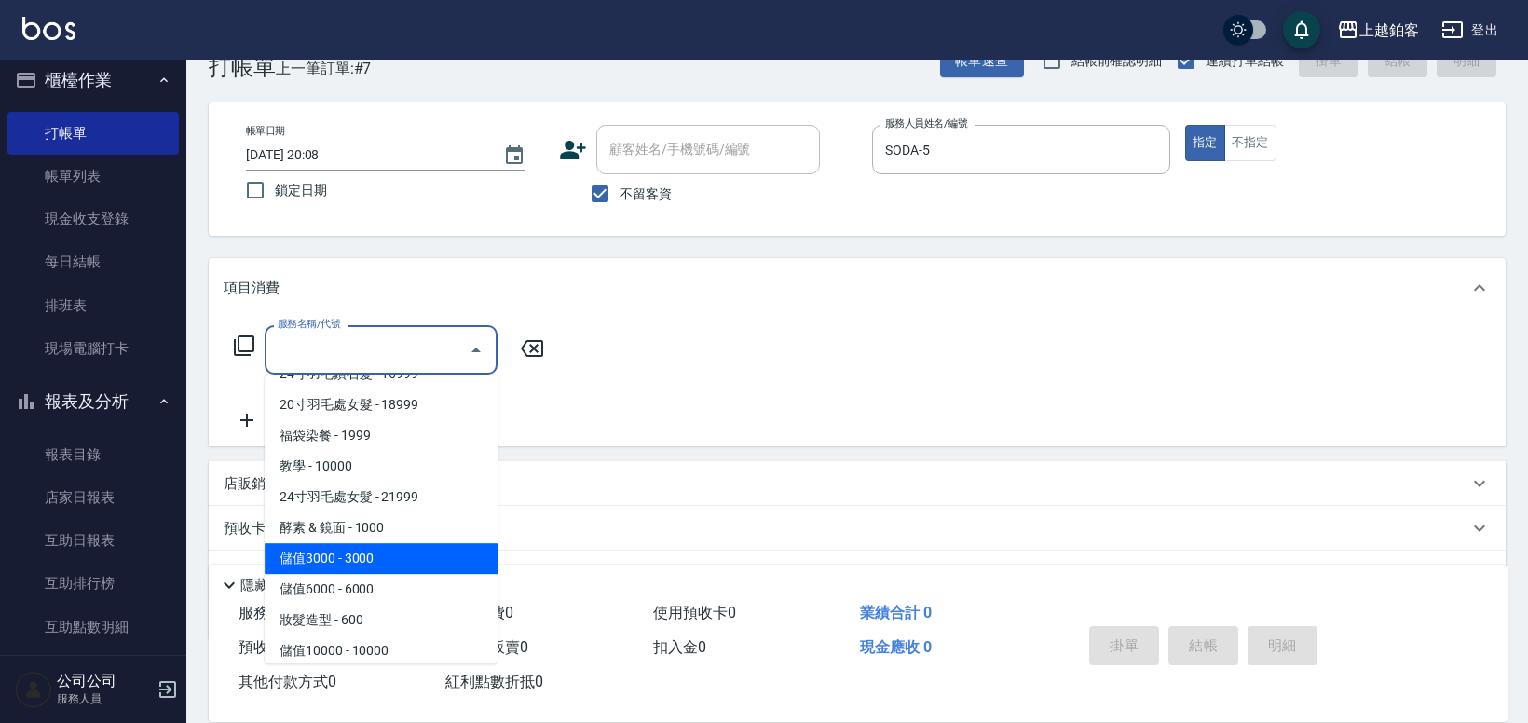
type input "儲值3000(83000)"
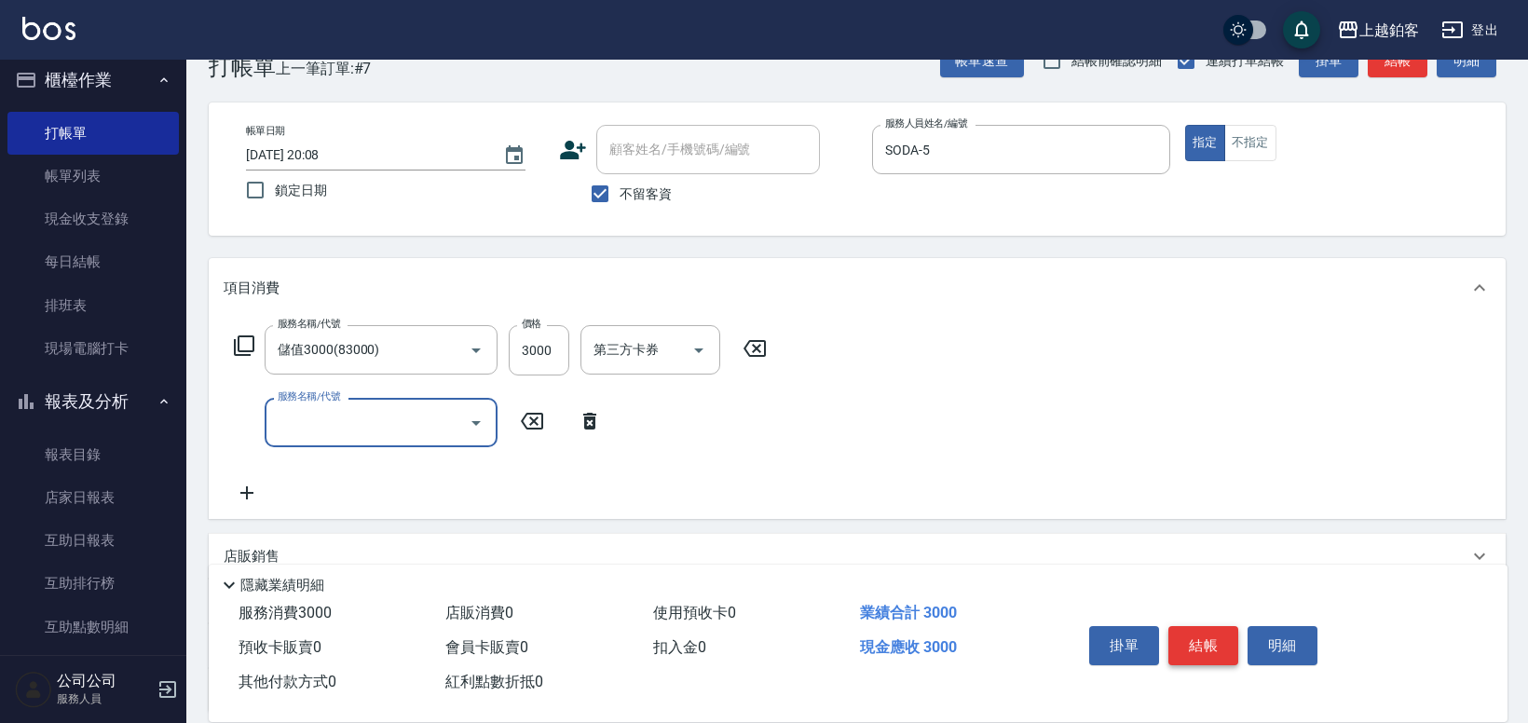
click at [1201, 630] on button "結帳" at bounding box center [1204, 645] width 70 height 39
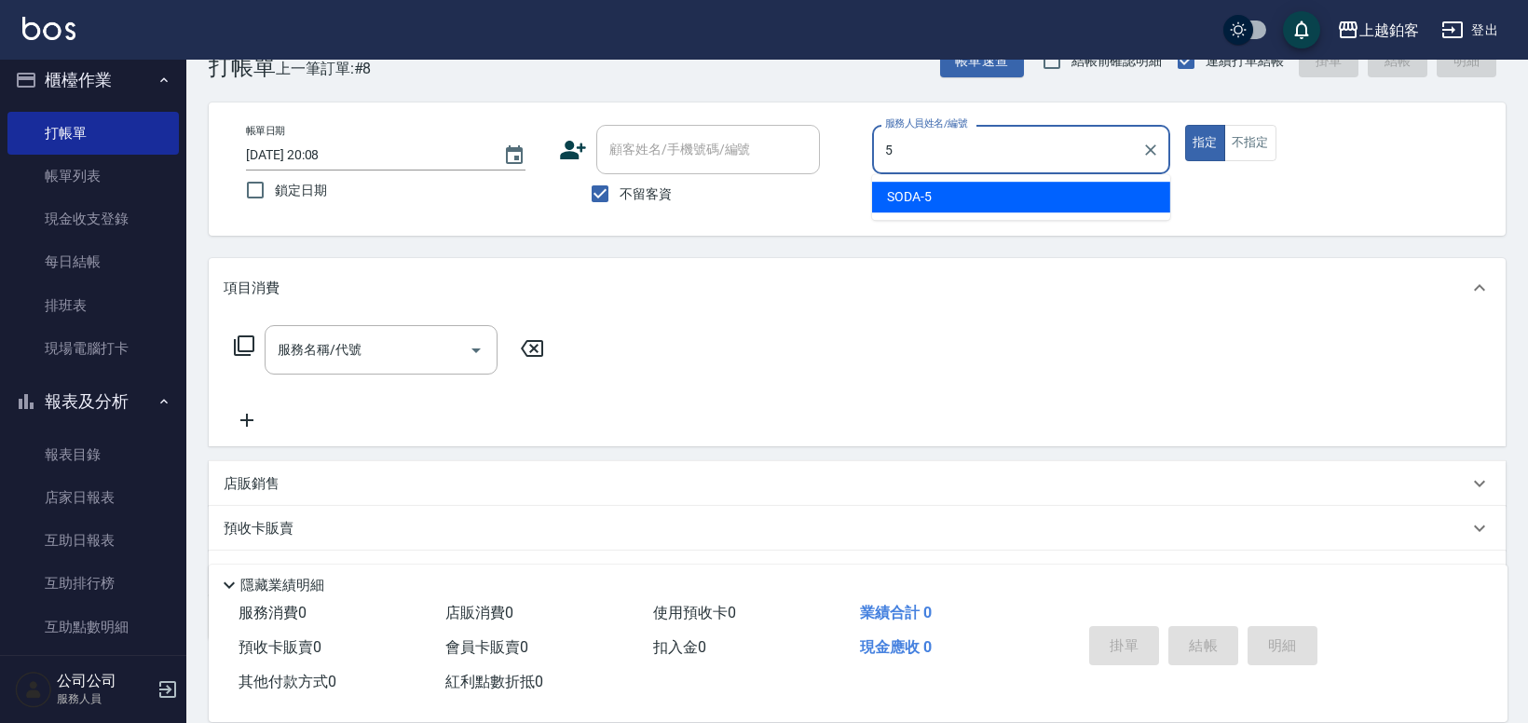
type input "SODA-5"
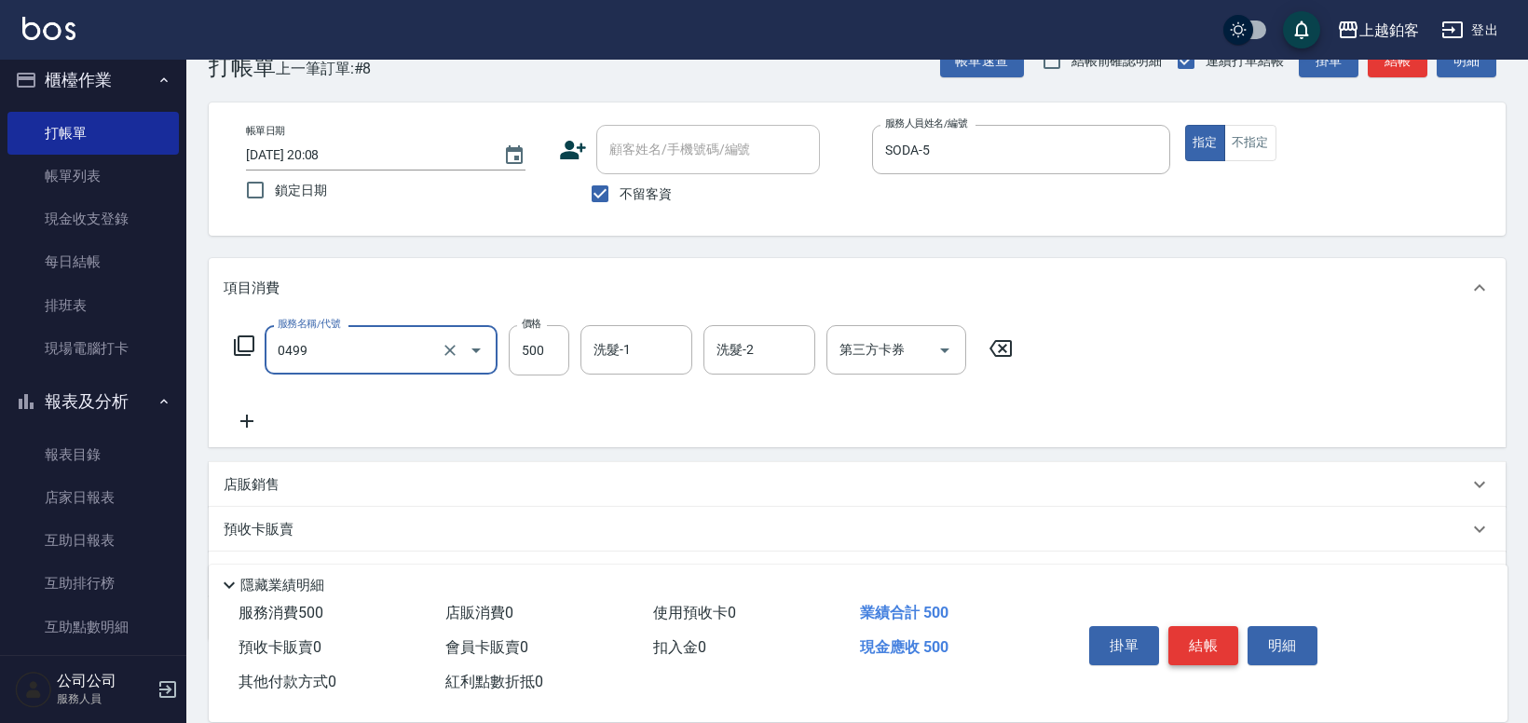
type input "去角質-499(0499)"
type input "450"
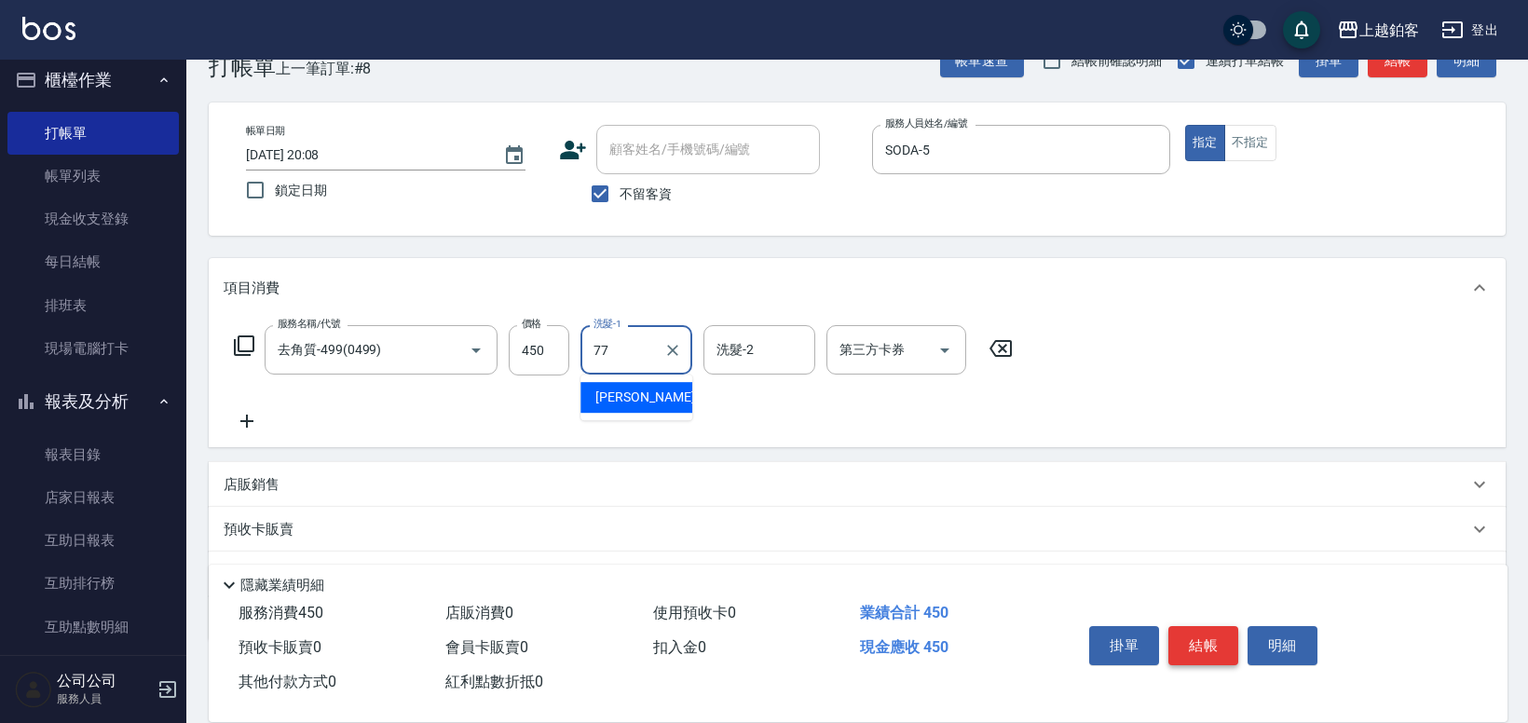
type input "欣麗-77"
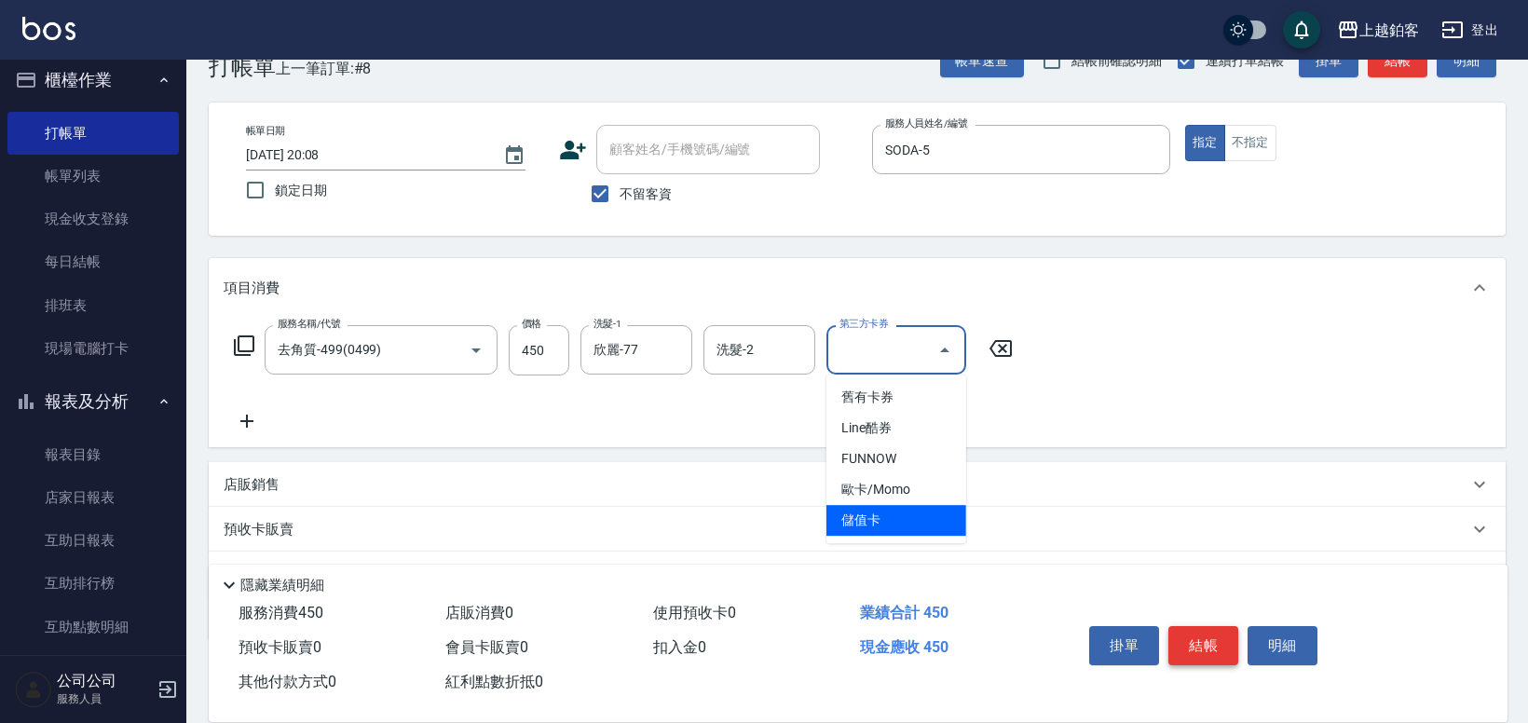
type input "儲值卡"
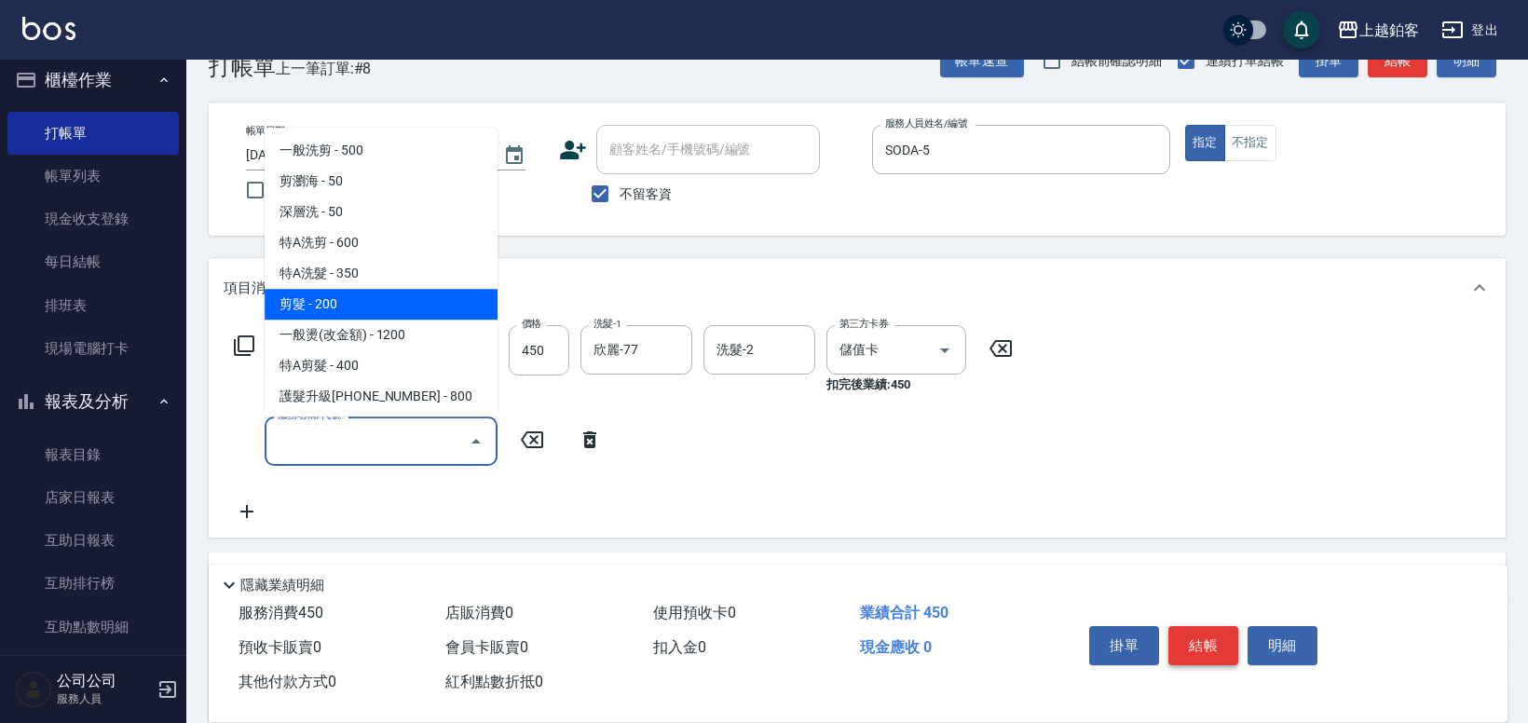
type input "剪髮(200)"
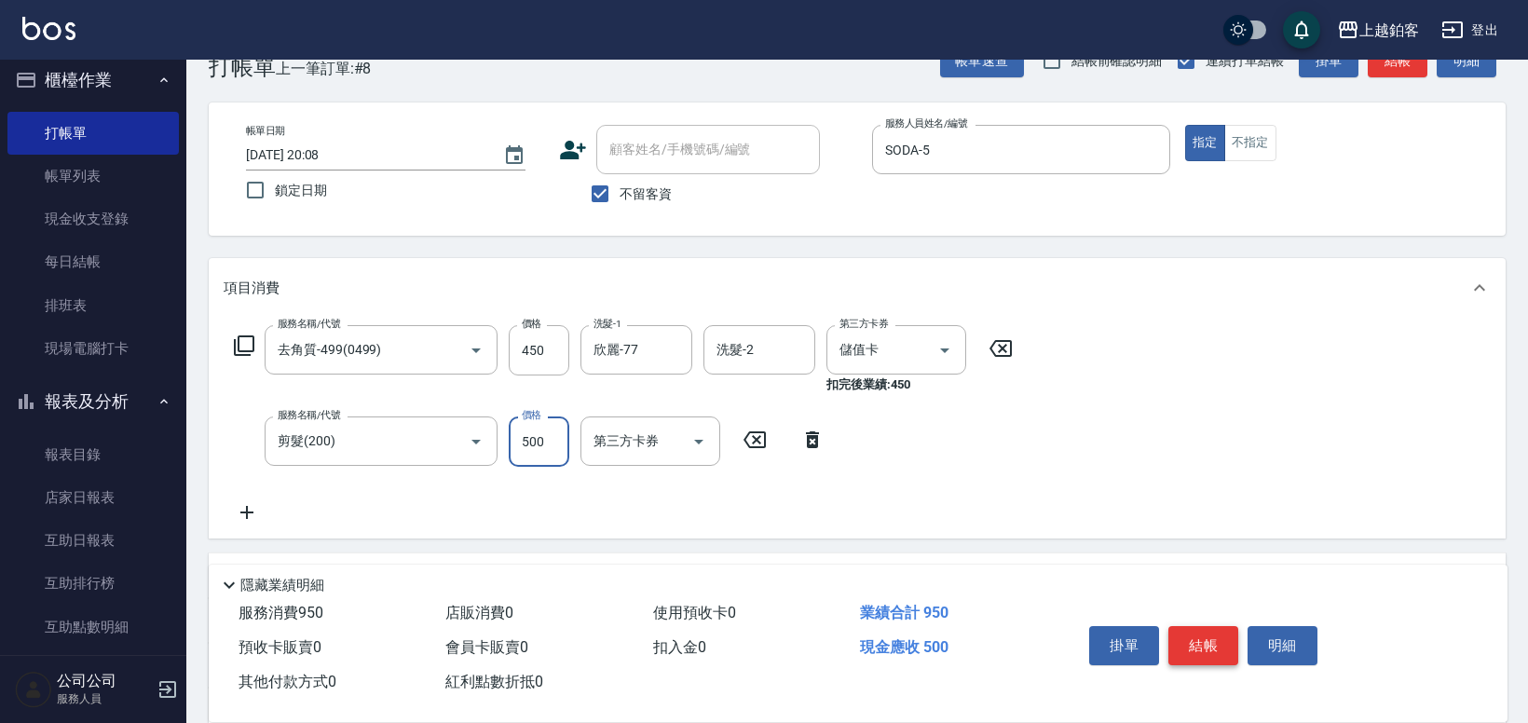
type input "500"
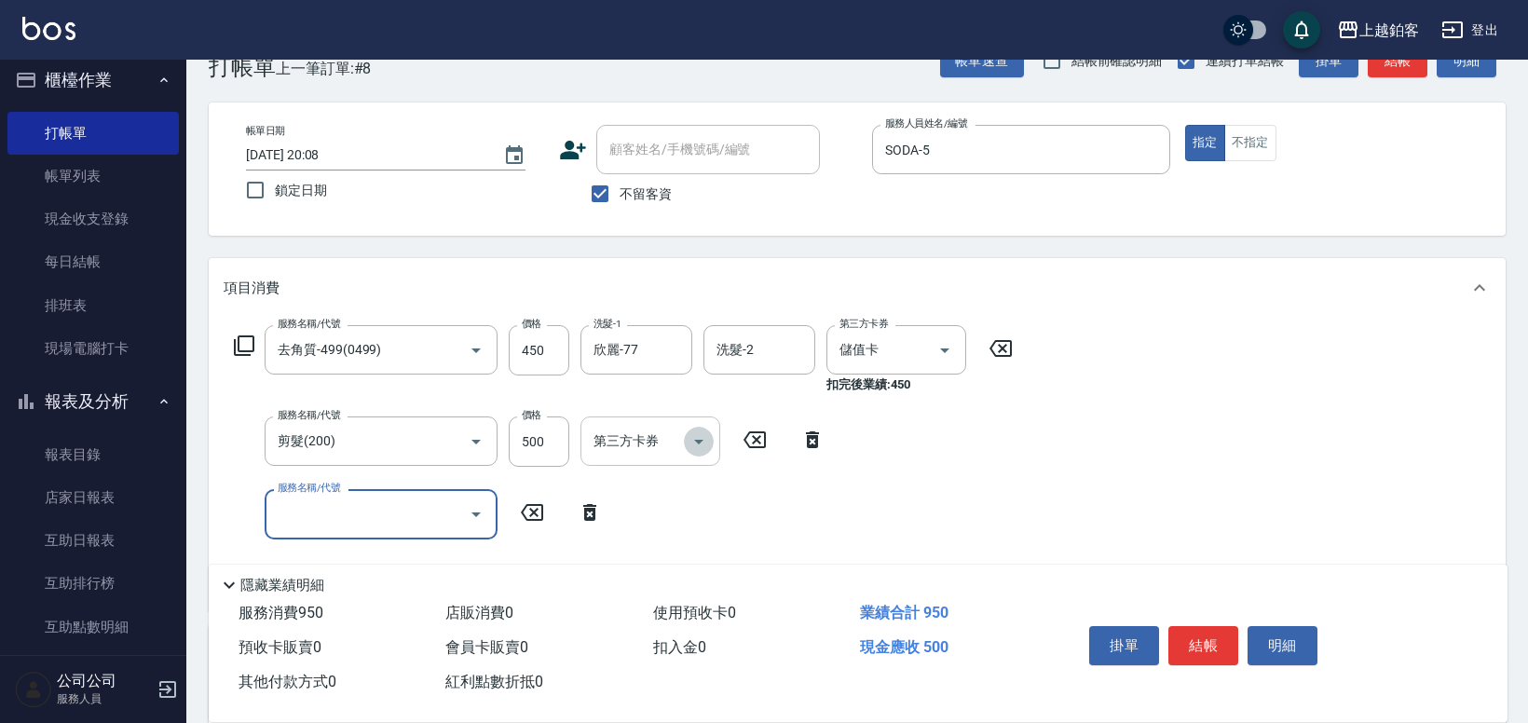
click at [712, 445] on button "Open" at bounding box center [699, 442] width 30 height 30
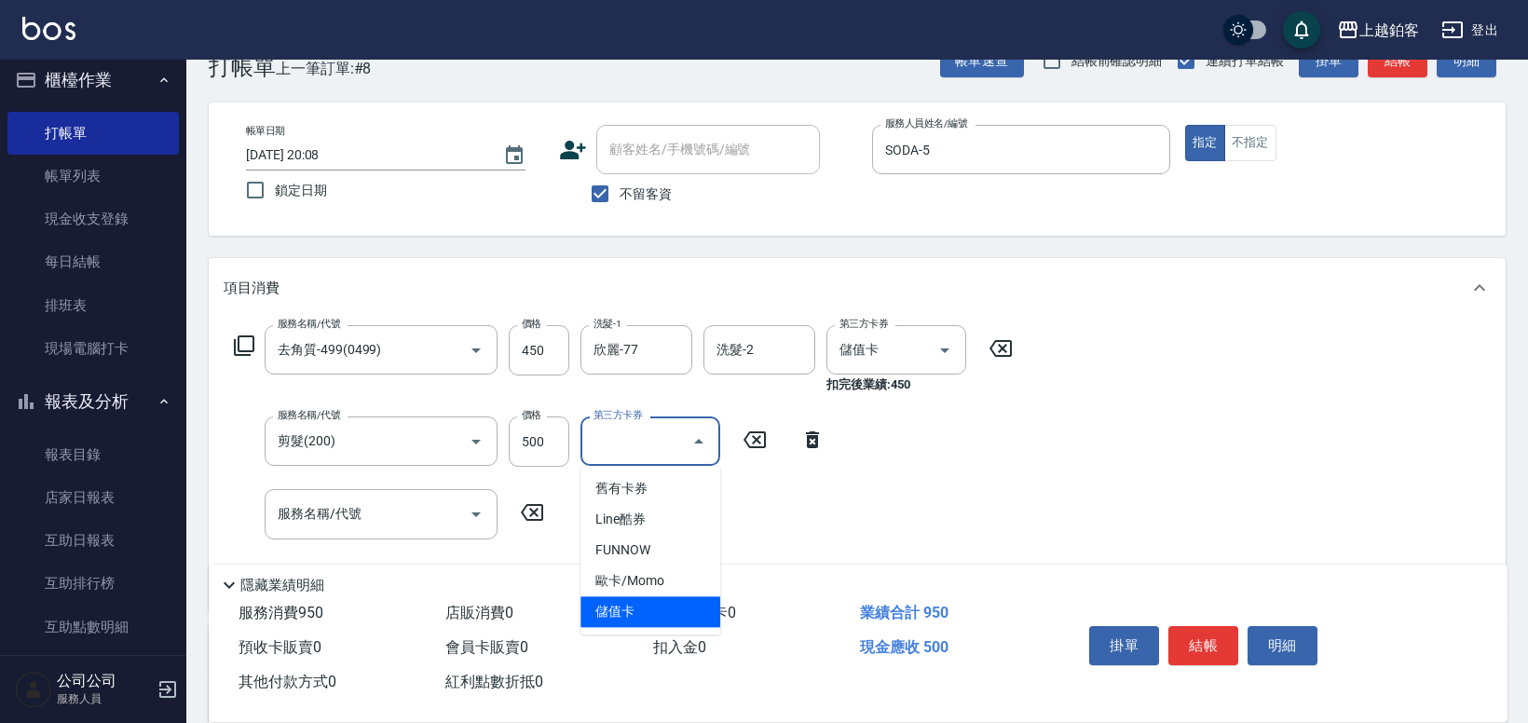
click at [640, 618] on span "儲值卡" at bounding box center [651, 611] width 140 height 31
type input "儲值卡"
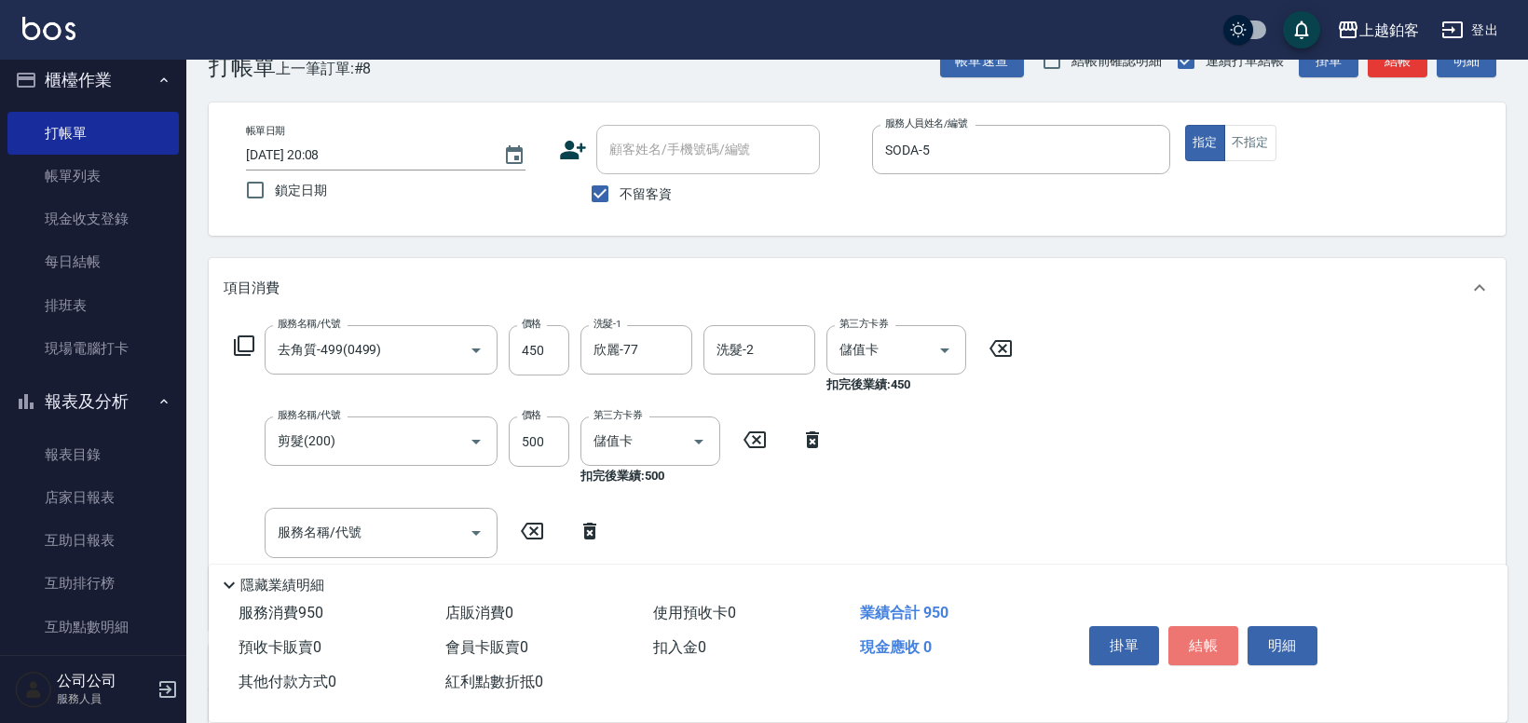
click at [1185, 644] on button "結帳" at bounding box center [1204, 645] width 70 height 39
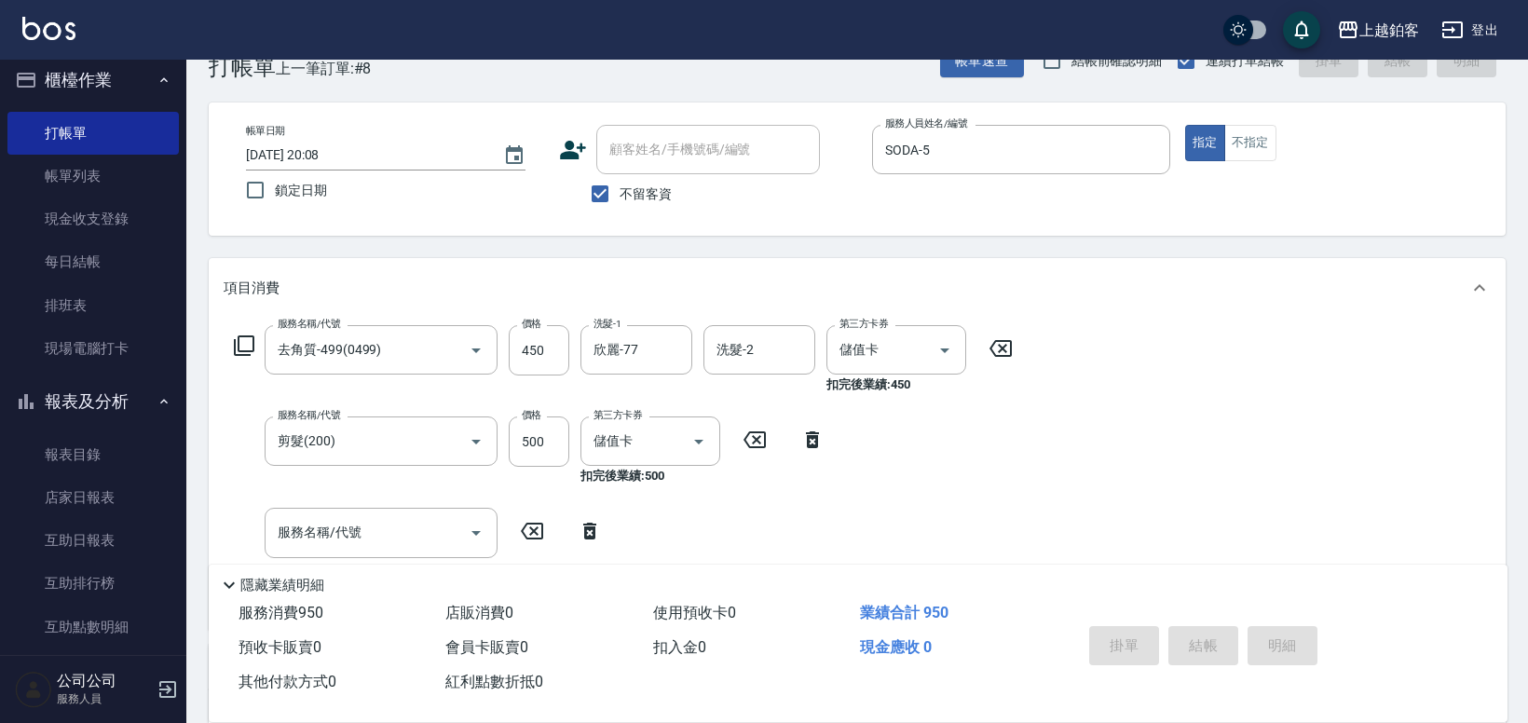
type input "[DATE] 20:09"
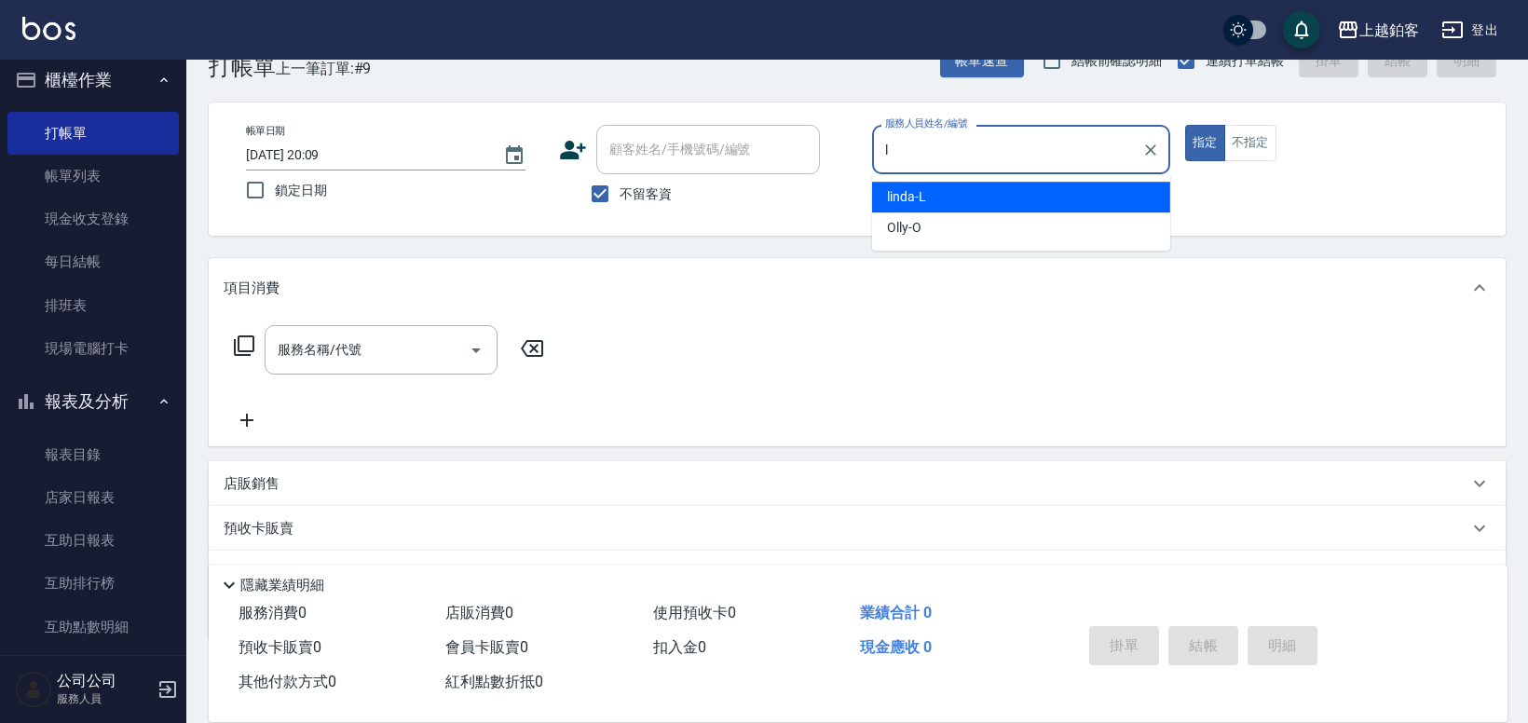
type input "linda-L"
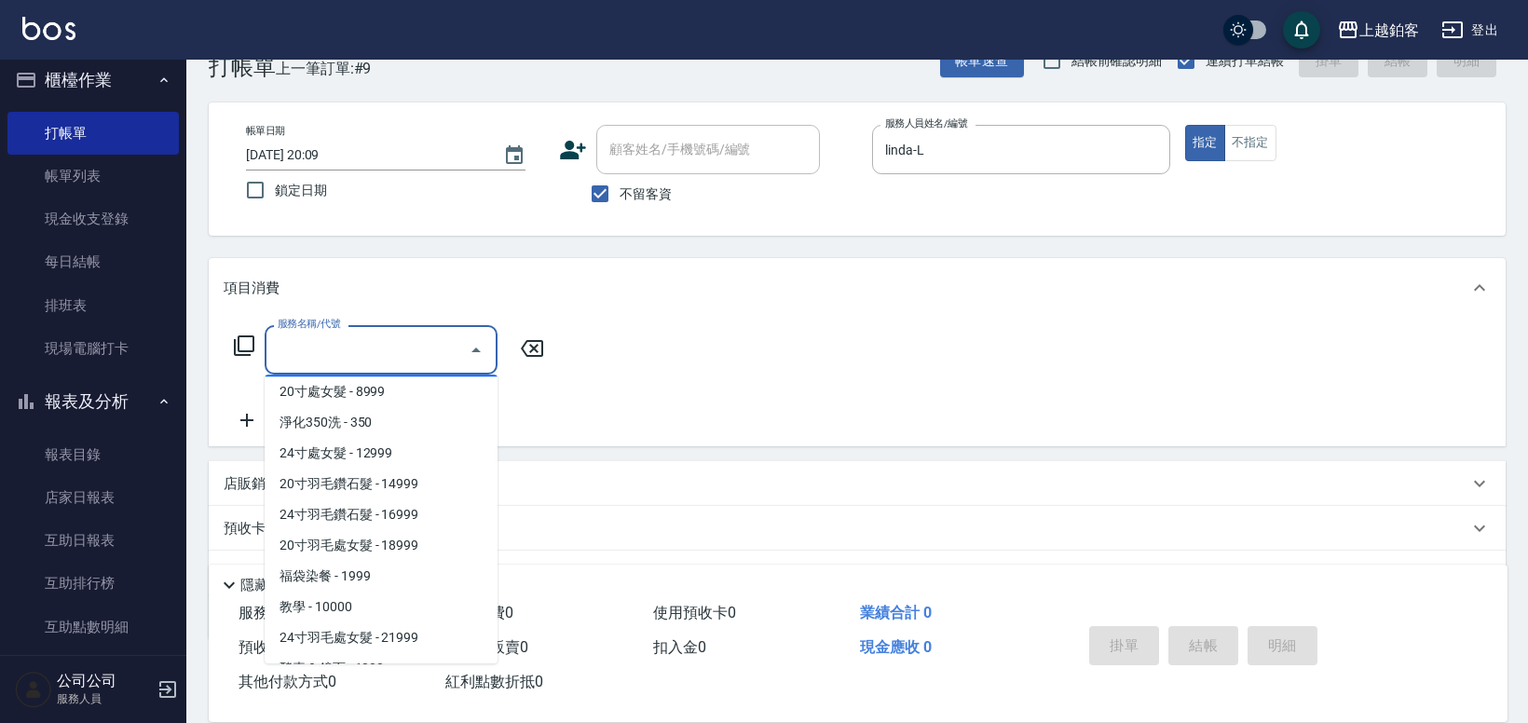
scroll to position [2036, 0]
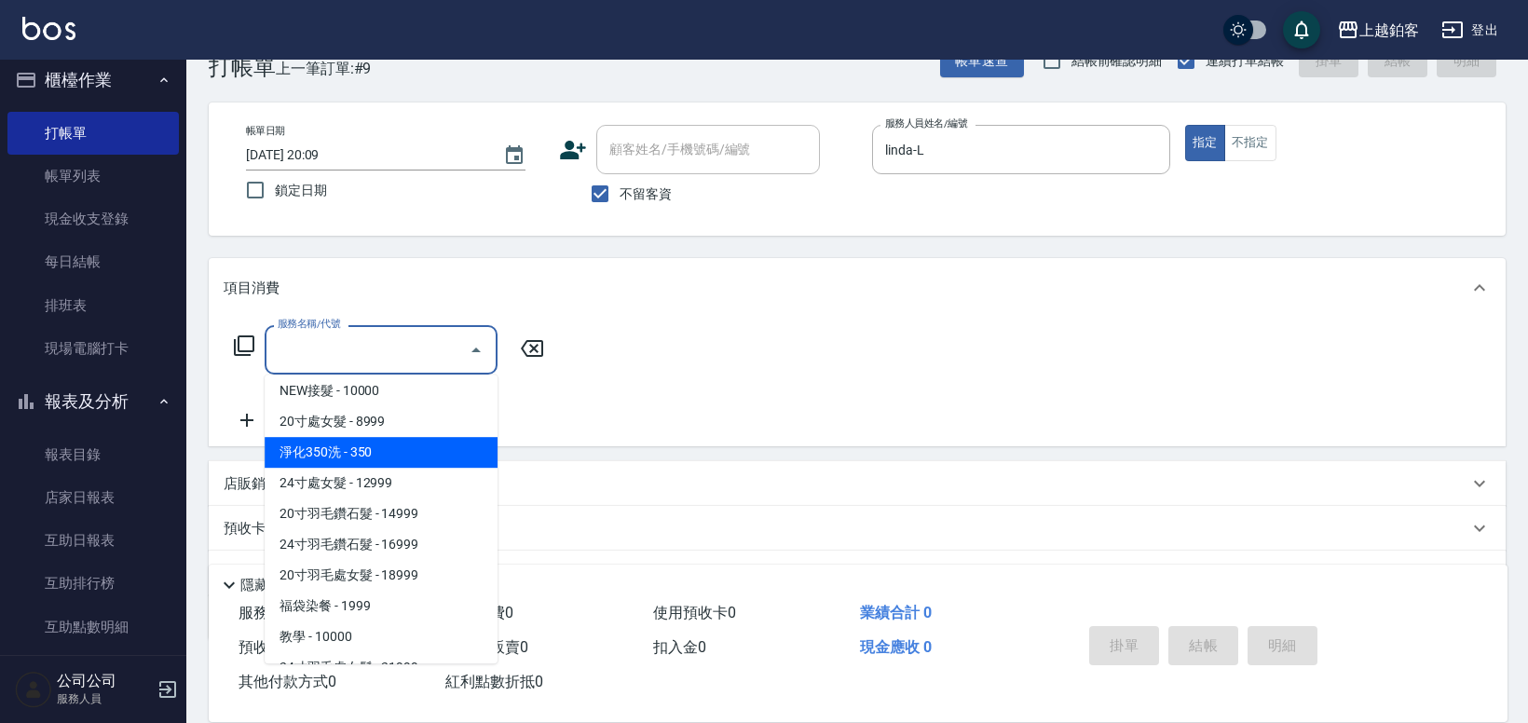
type input "淨化350洗(10020)"
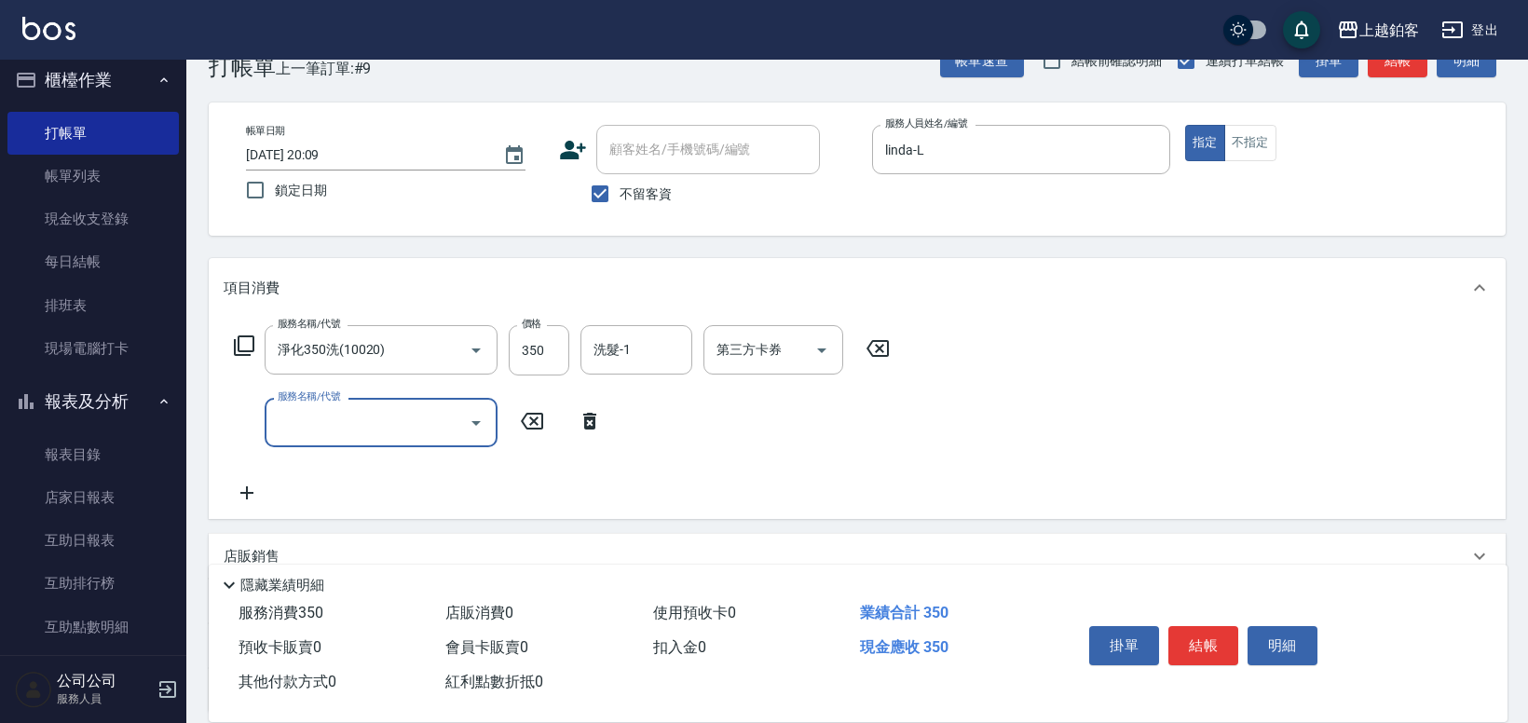
scroll to position [0, 0]
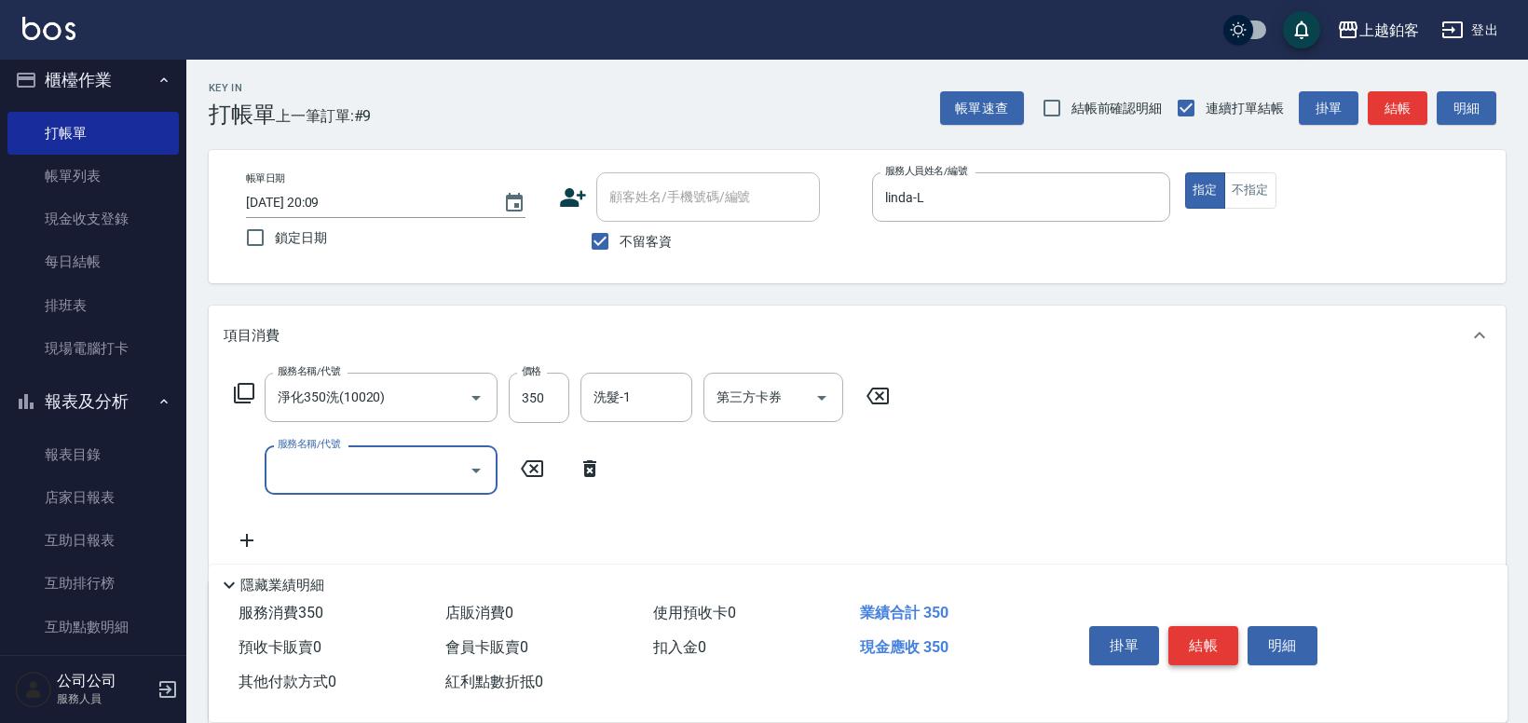
click at [1205, 642] on button "結帳" at bounding box center [1204, 645] width 70 height 39
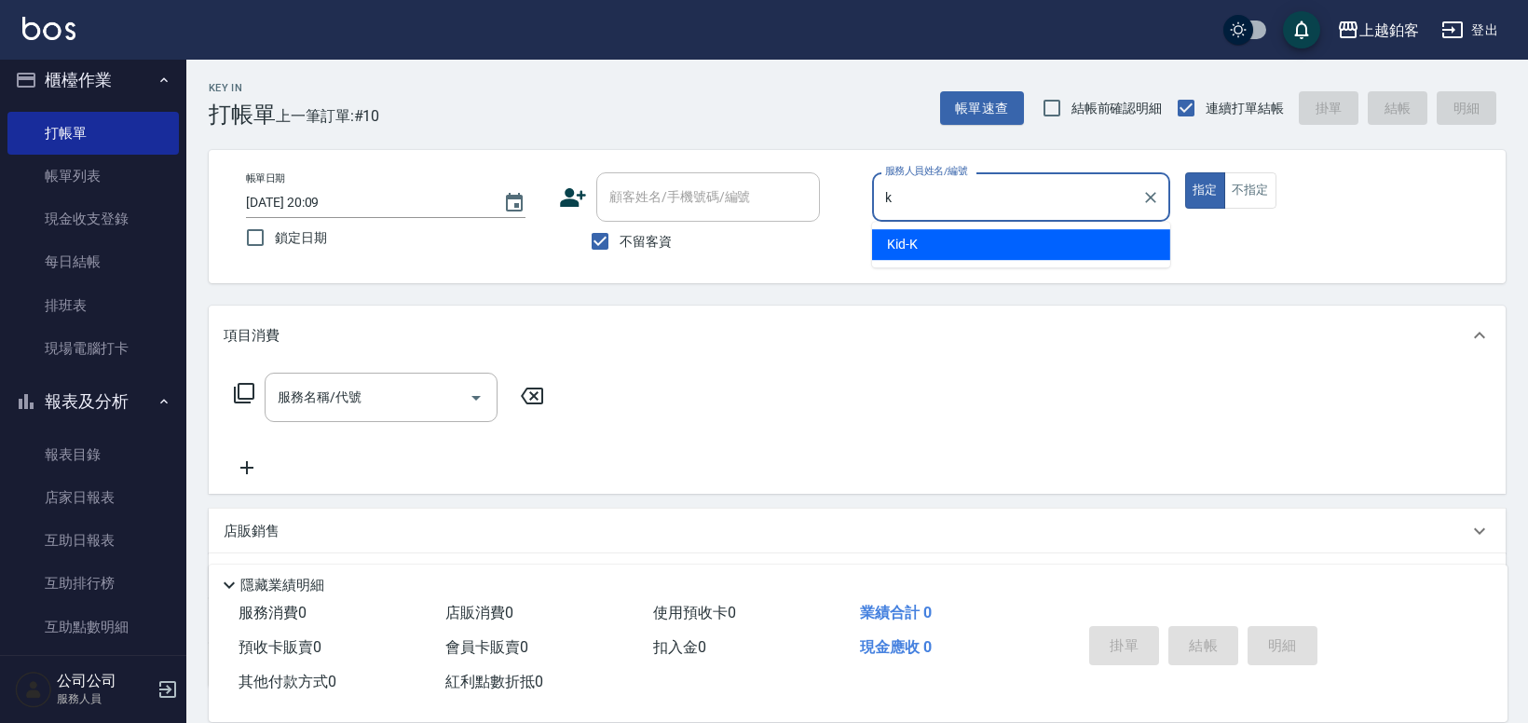
type input "Kid-K"
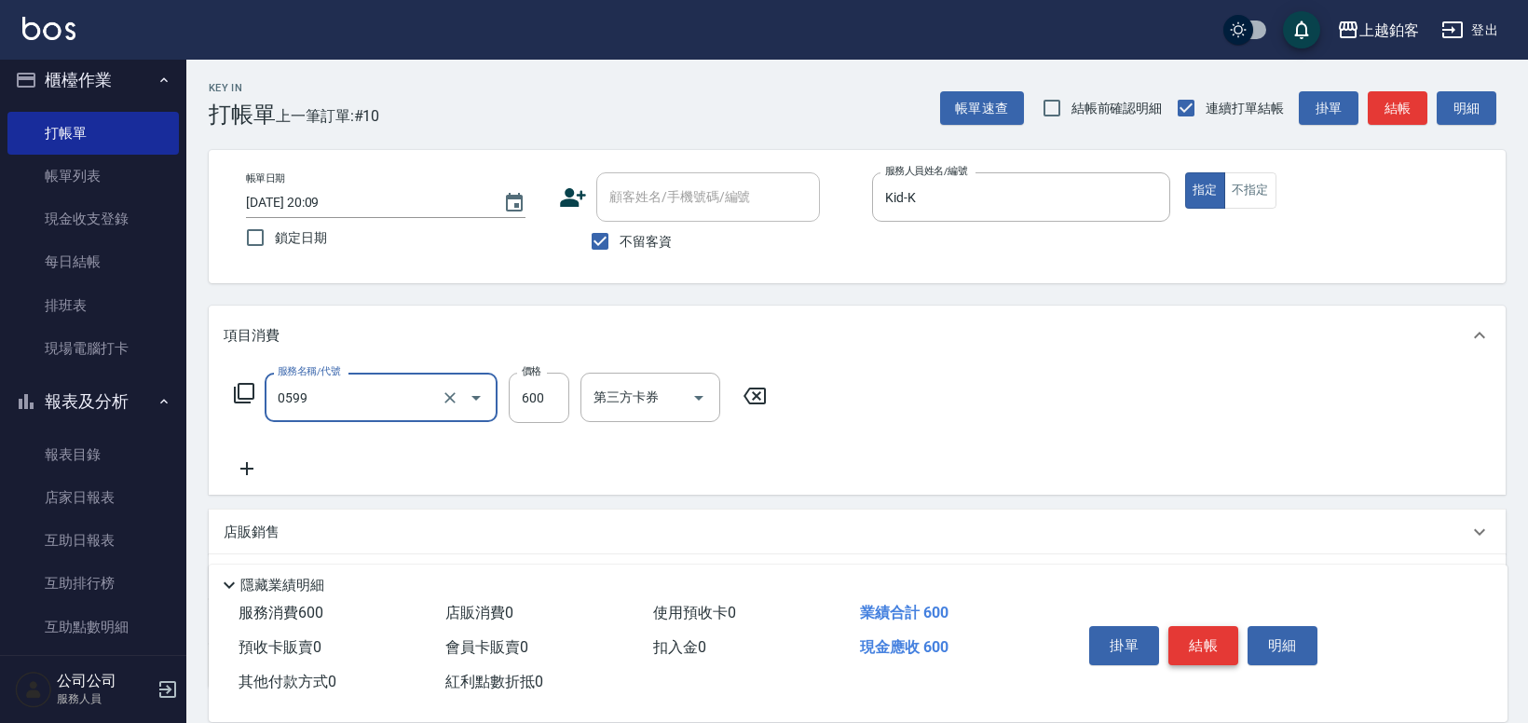
type input "精油-599(0599)"
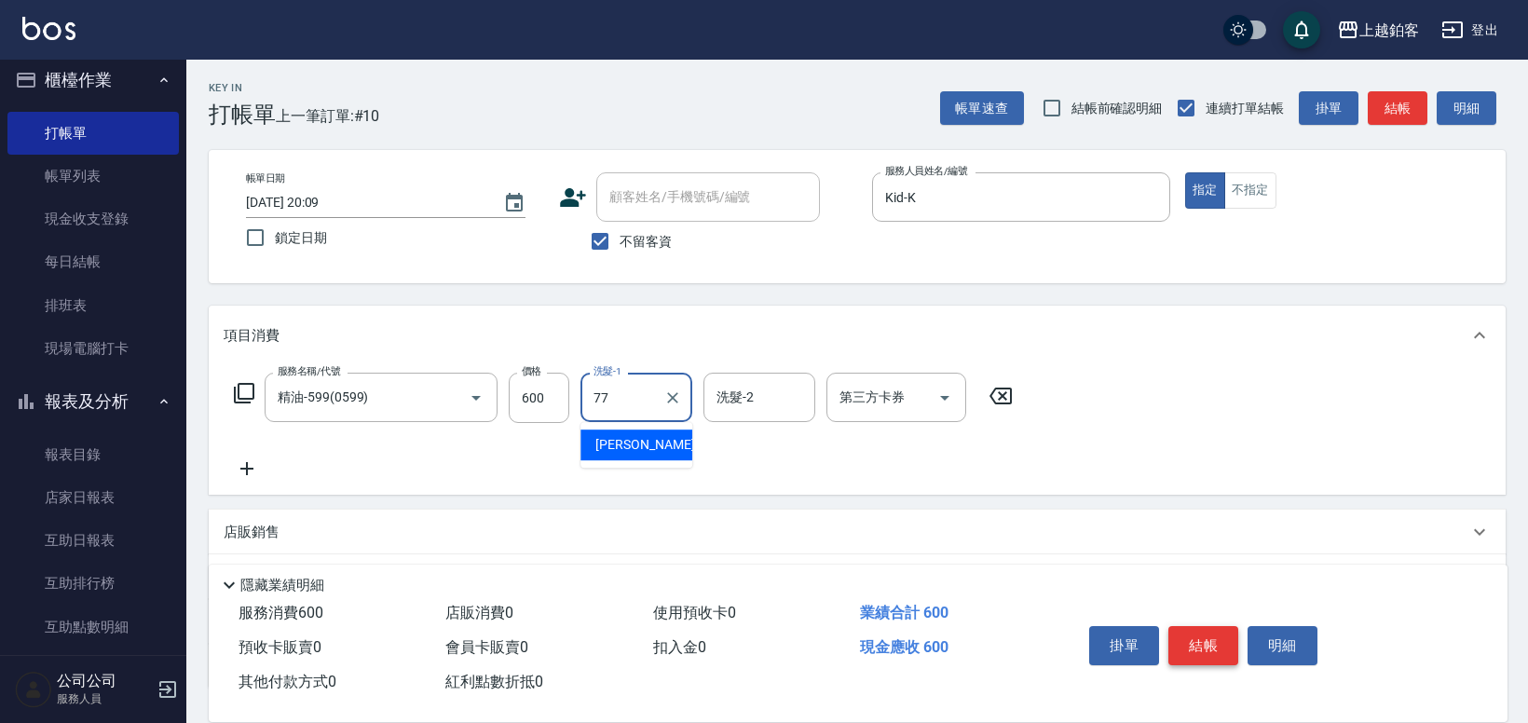
type input "欣麗-77"
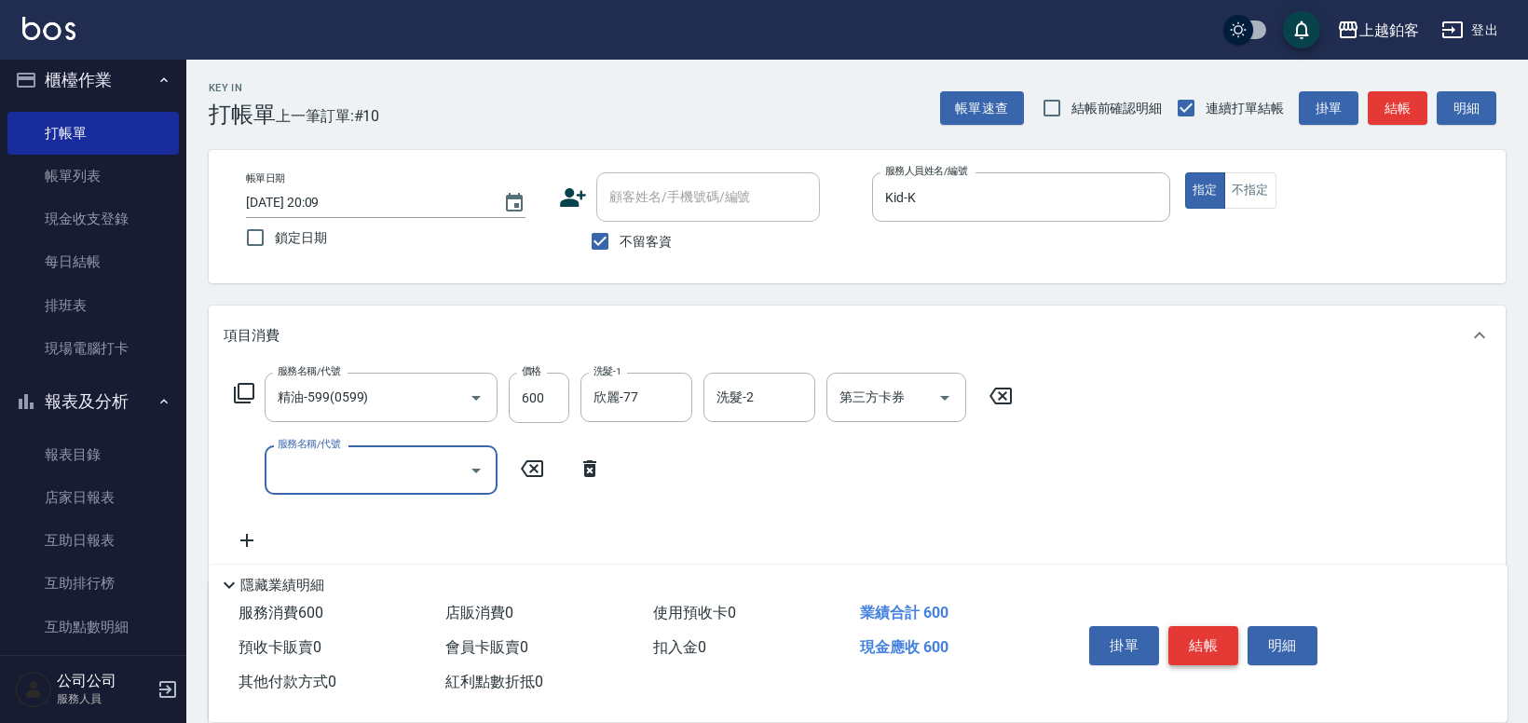
click at [1194, 648] on button "結帳" at bounding box center [1204, 645] width 70 height 39
